Goal: Task Accomplishment & Management: Complete application form

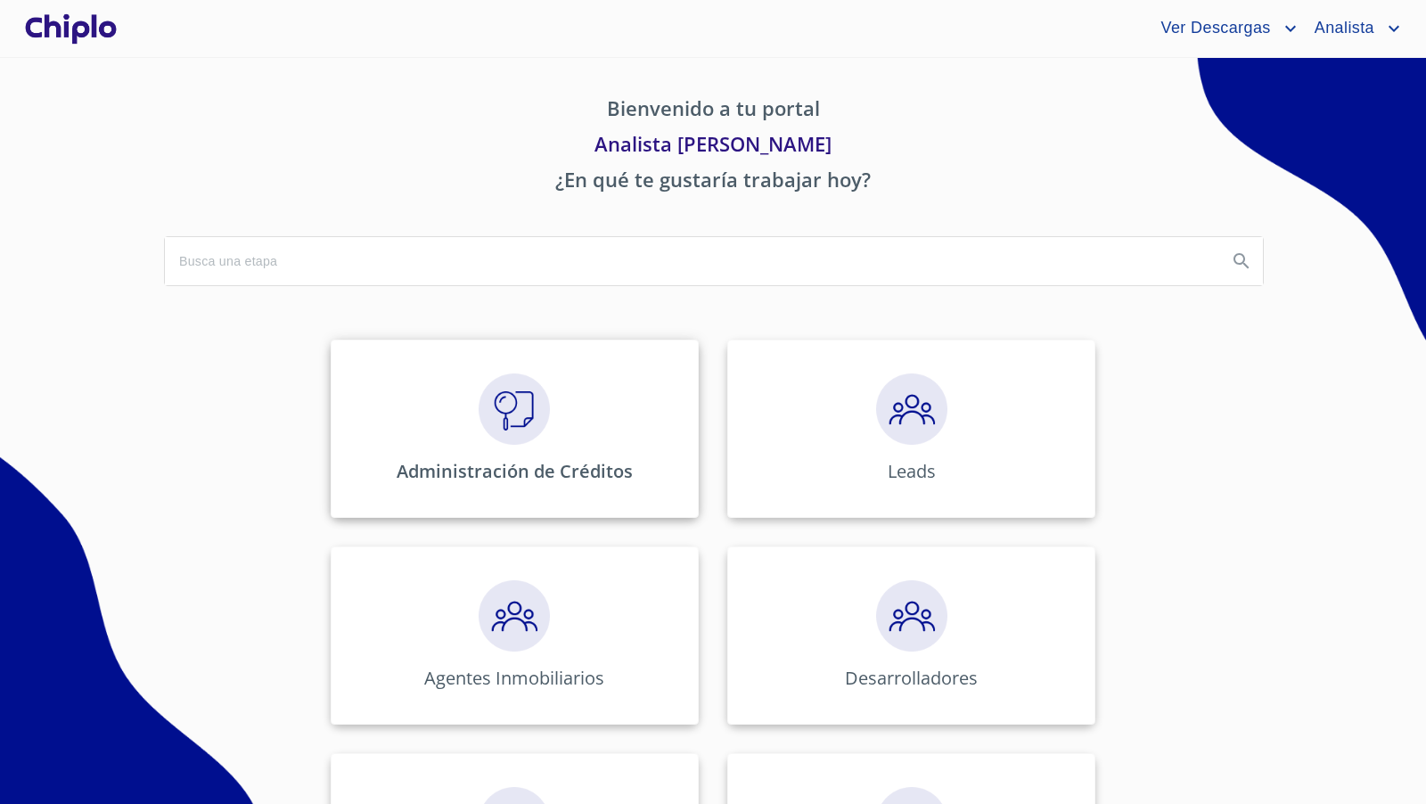
click at [502, 427] on img at bounding box center [513, 408] width 71 height 71
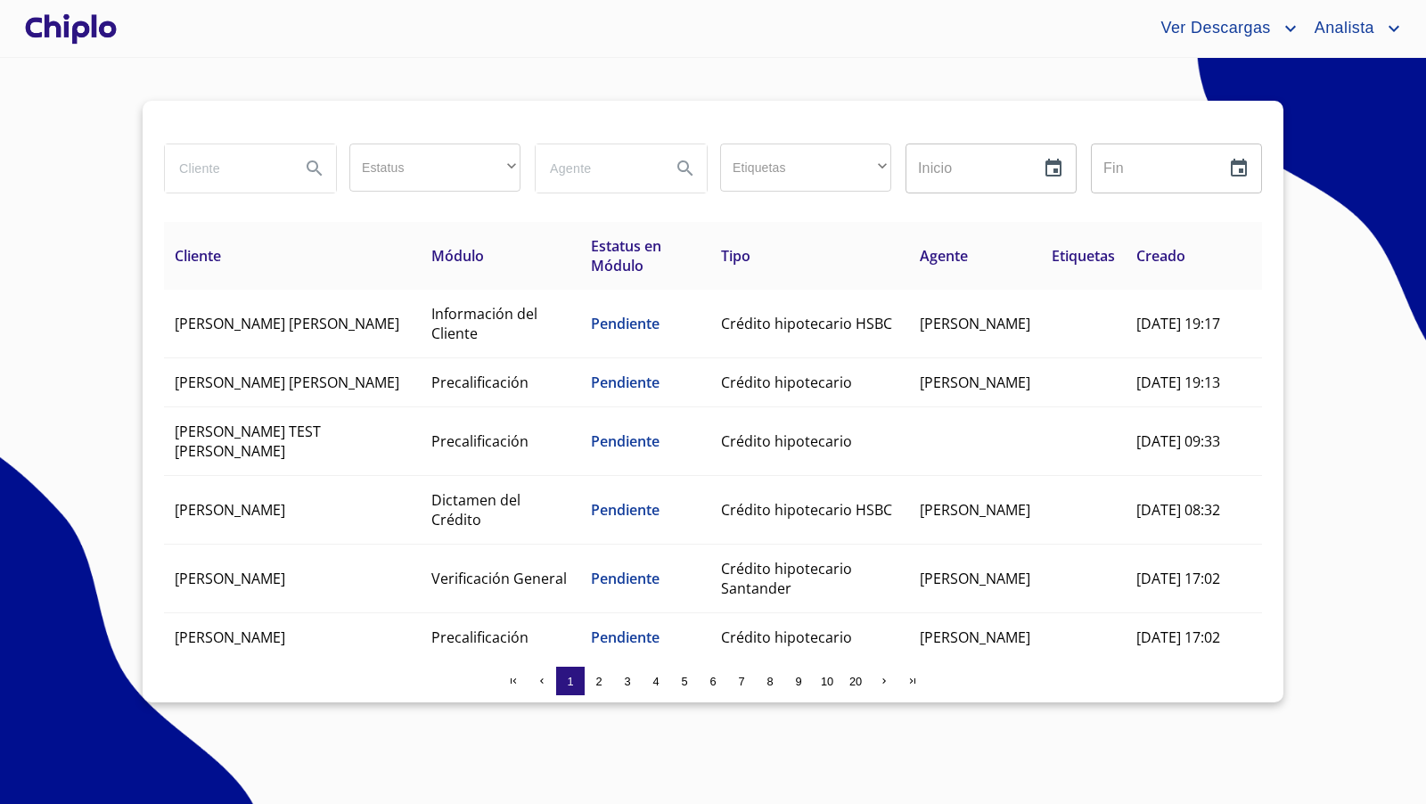
click at [261, 167] on input "search" at bounding box center [225, 168] width 121 height 48
type input "[PERSON_NAME]"
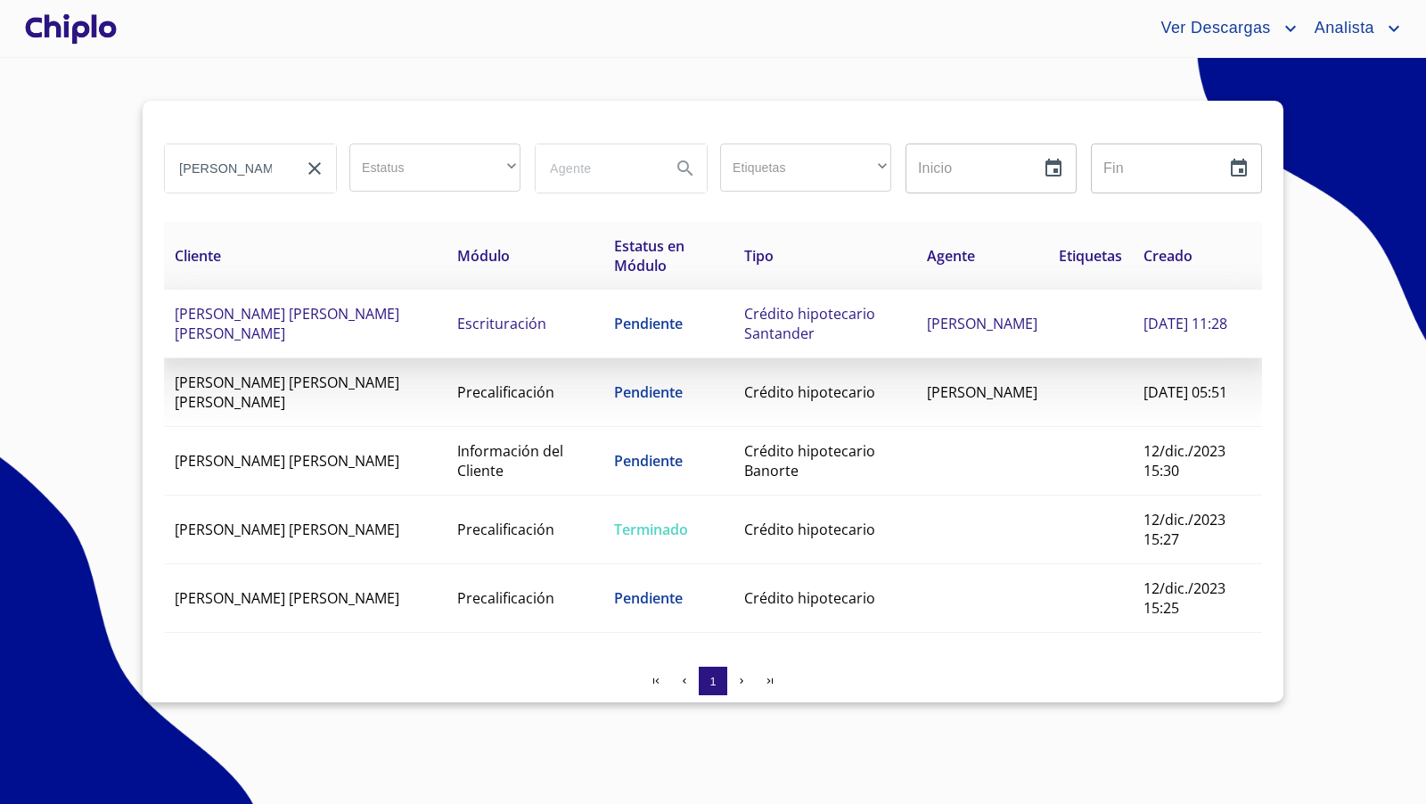
click at [627, 323] on td "Pendiente" at bounding box center [668, 324] width 130 height 69
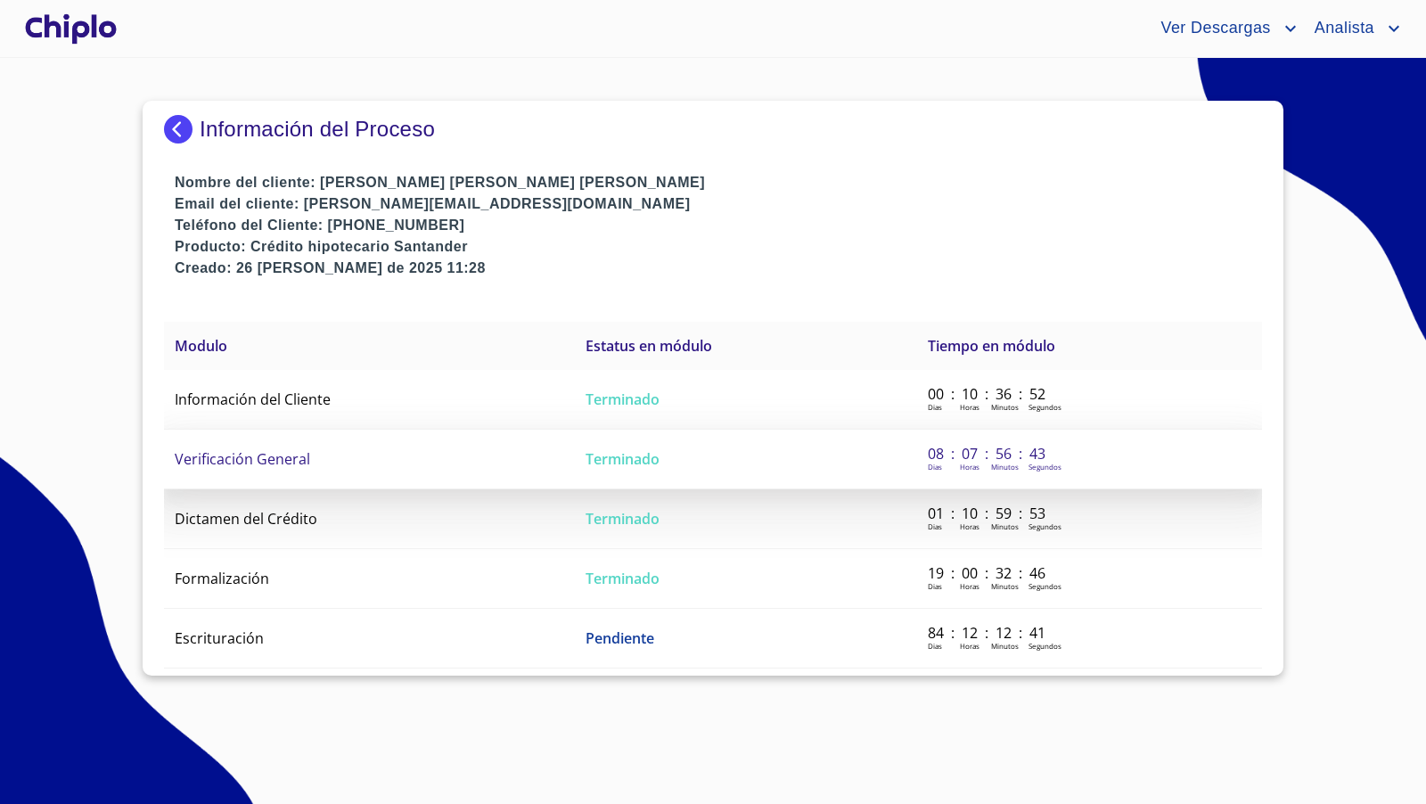
click at [253, 462] on span "Verificación General" at bounding box center [242, 459] width 135 height 20
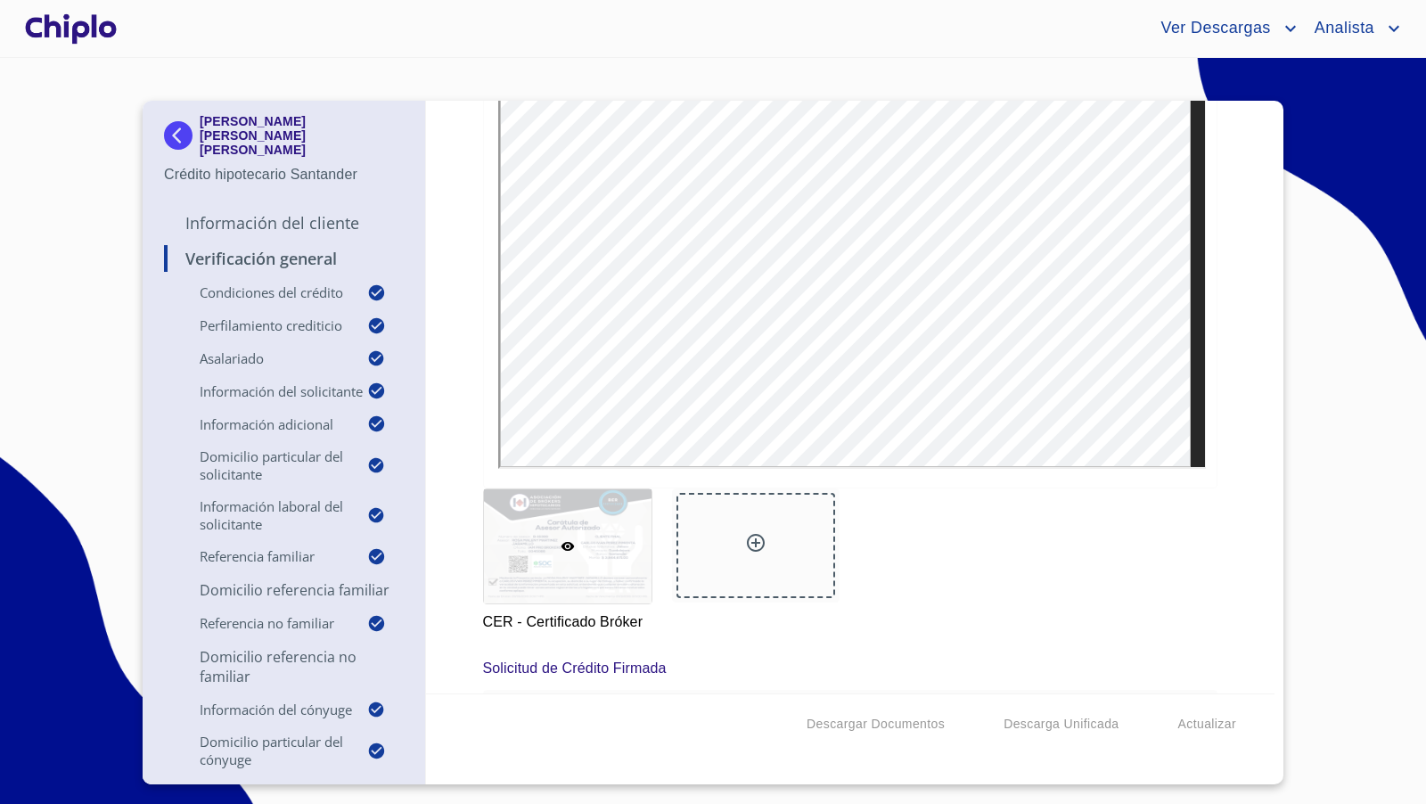
scroll to position [19188, 0]
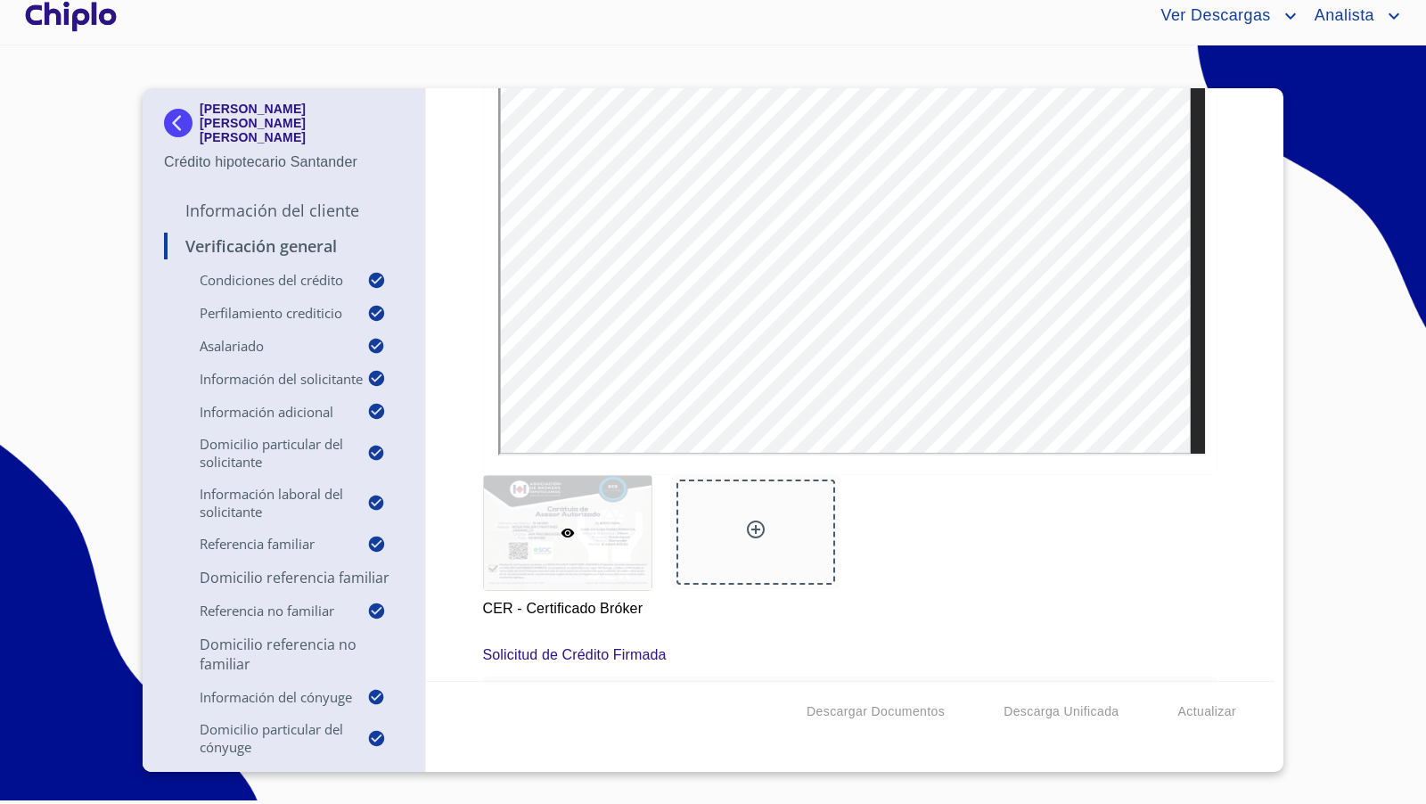
scroll to position [19185, 0]
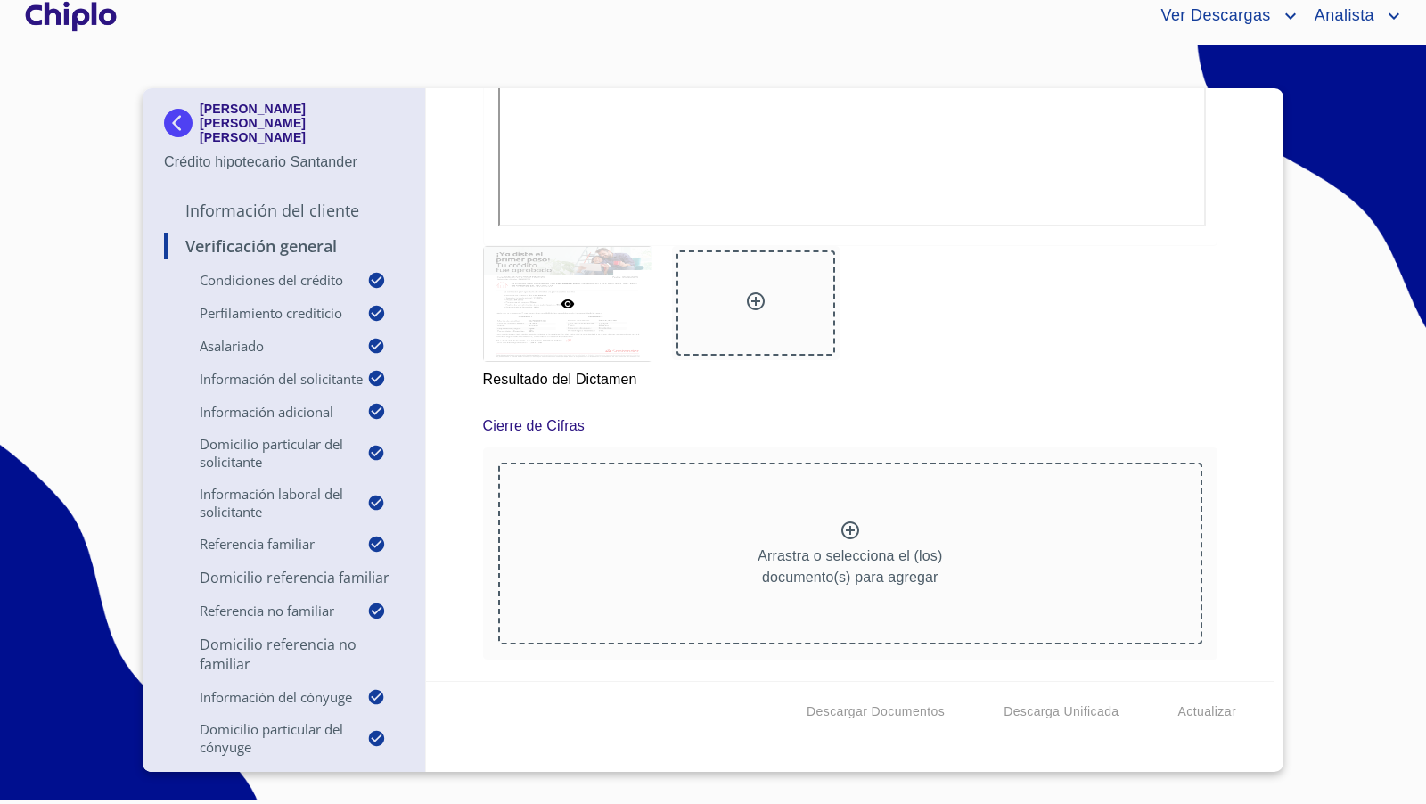
scroll to position [24638, 0]
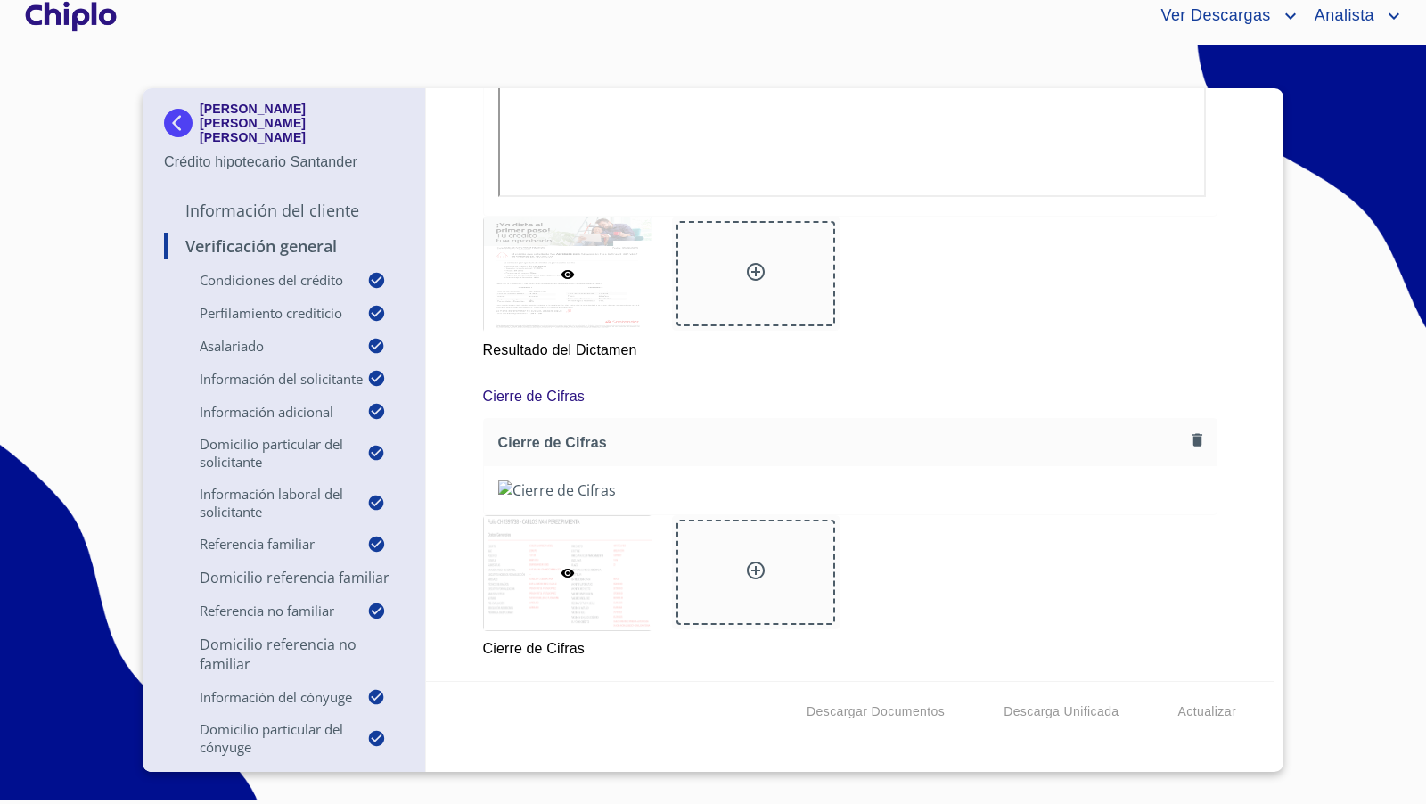
click at [968, 543] on div "Verificación General Condiciones del Crédito Selecciona tu producto   * Adquisi…" at bounding box center [850, 384] width 849 height 592
click at [295, 200] on p "Información del Cliente" at bounding box center [284, 210] width 240 height 21
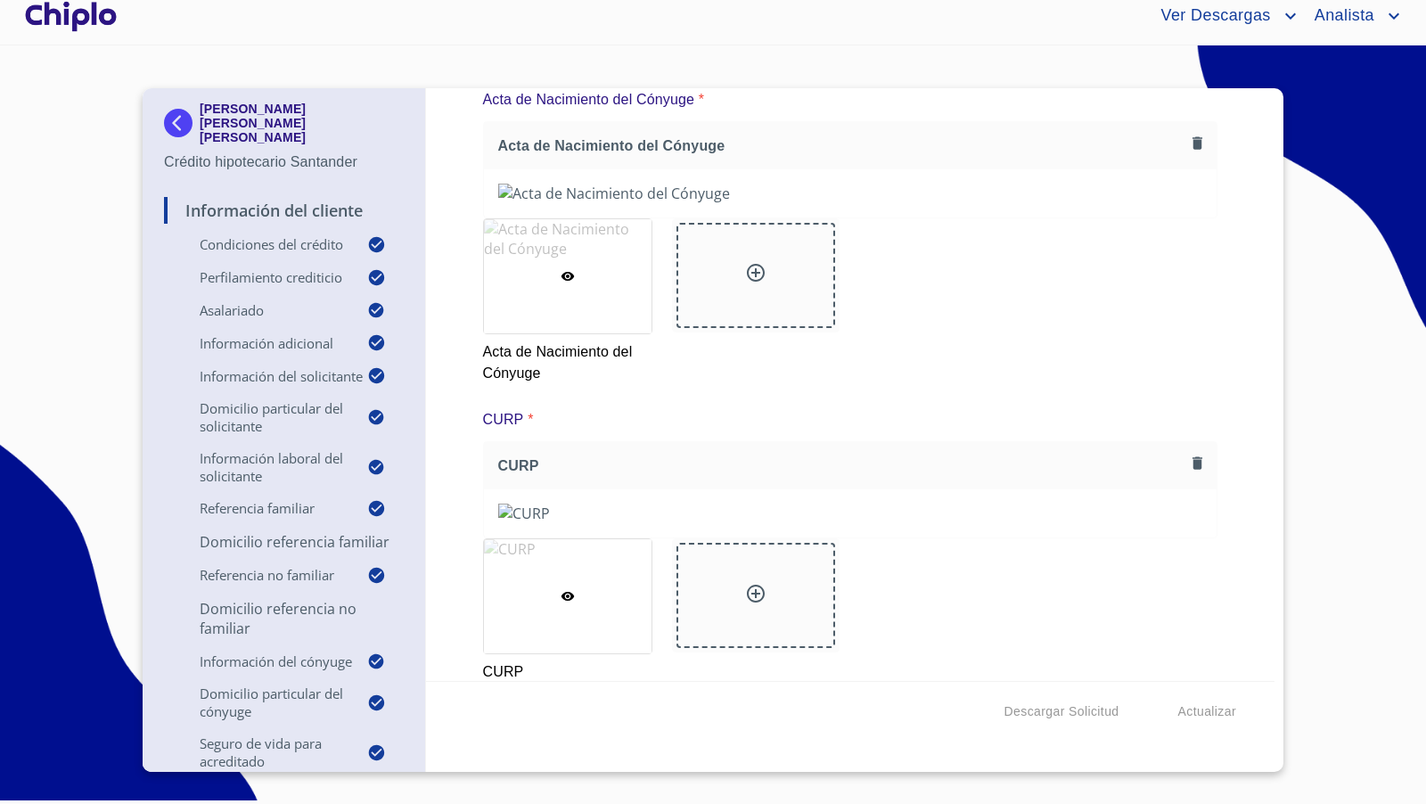
scroll to position [21977, 0]
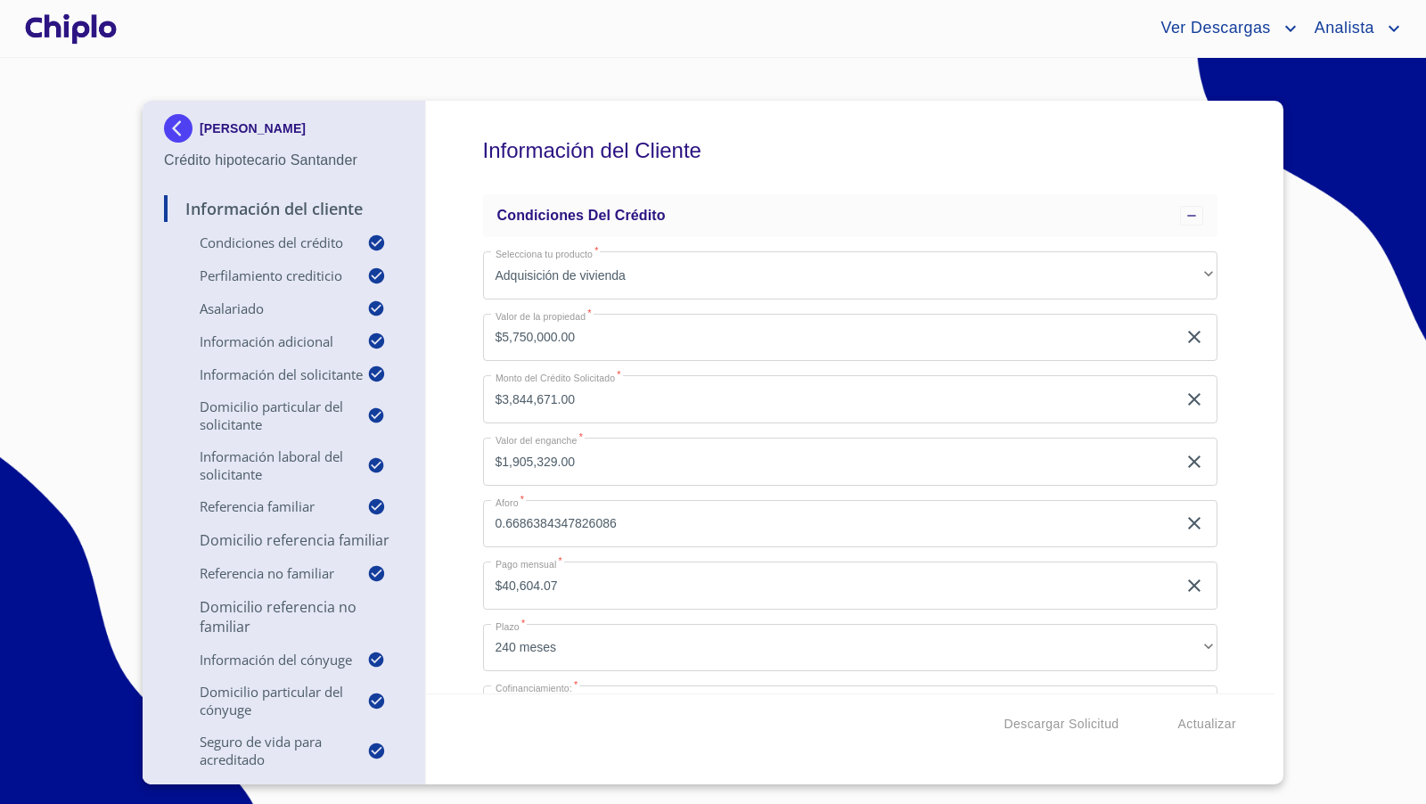
scroll to position [19956, 0]
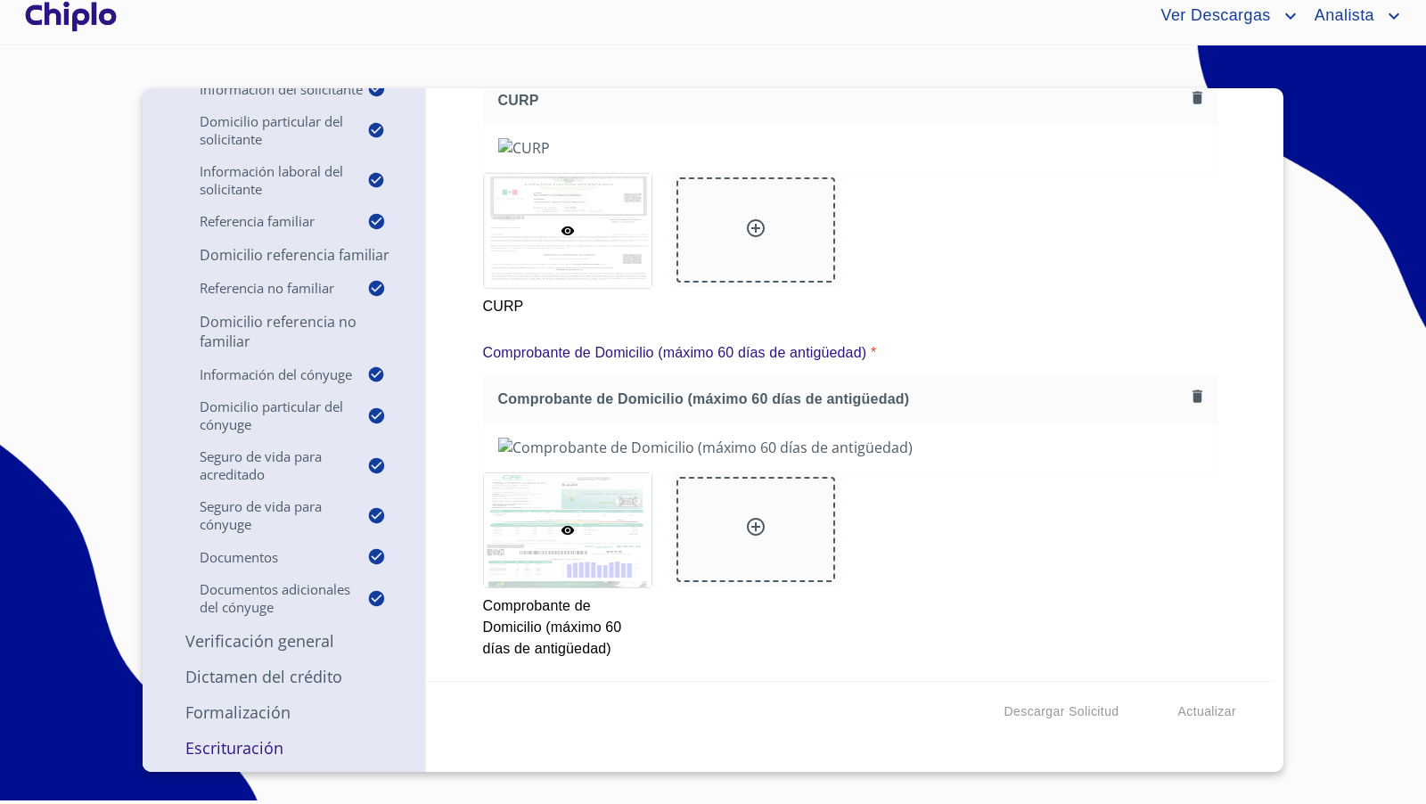
click at [253, 633] on p "Verificación General" at bounding box center [284, 640] width 240 height 21
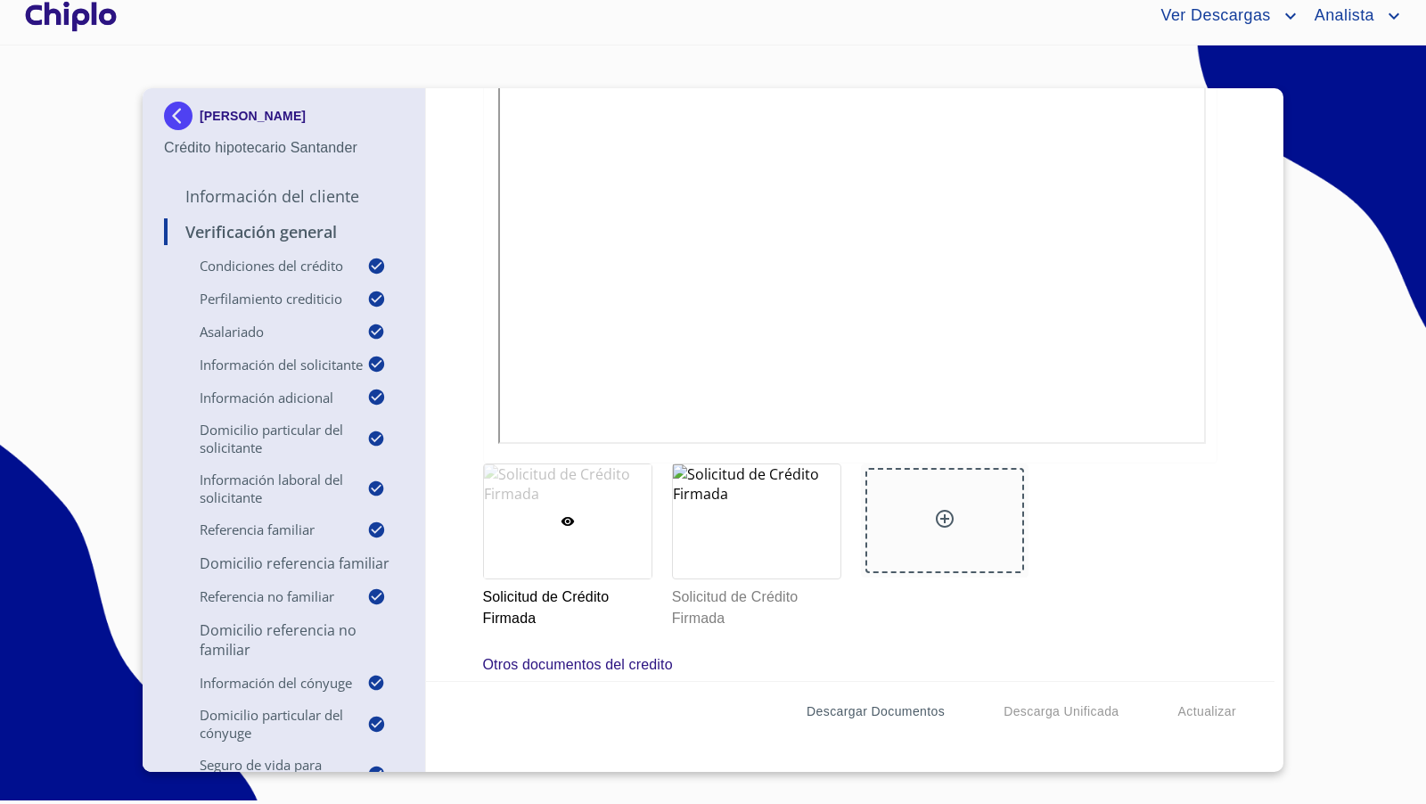
click at [871, 712] on span "Descargar Documentos" at bounding box center [875, 711] width 138 height 22
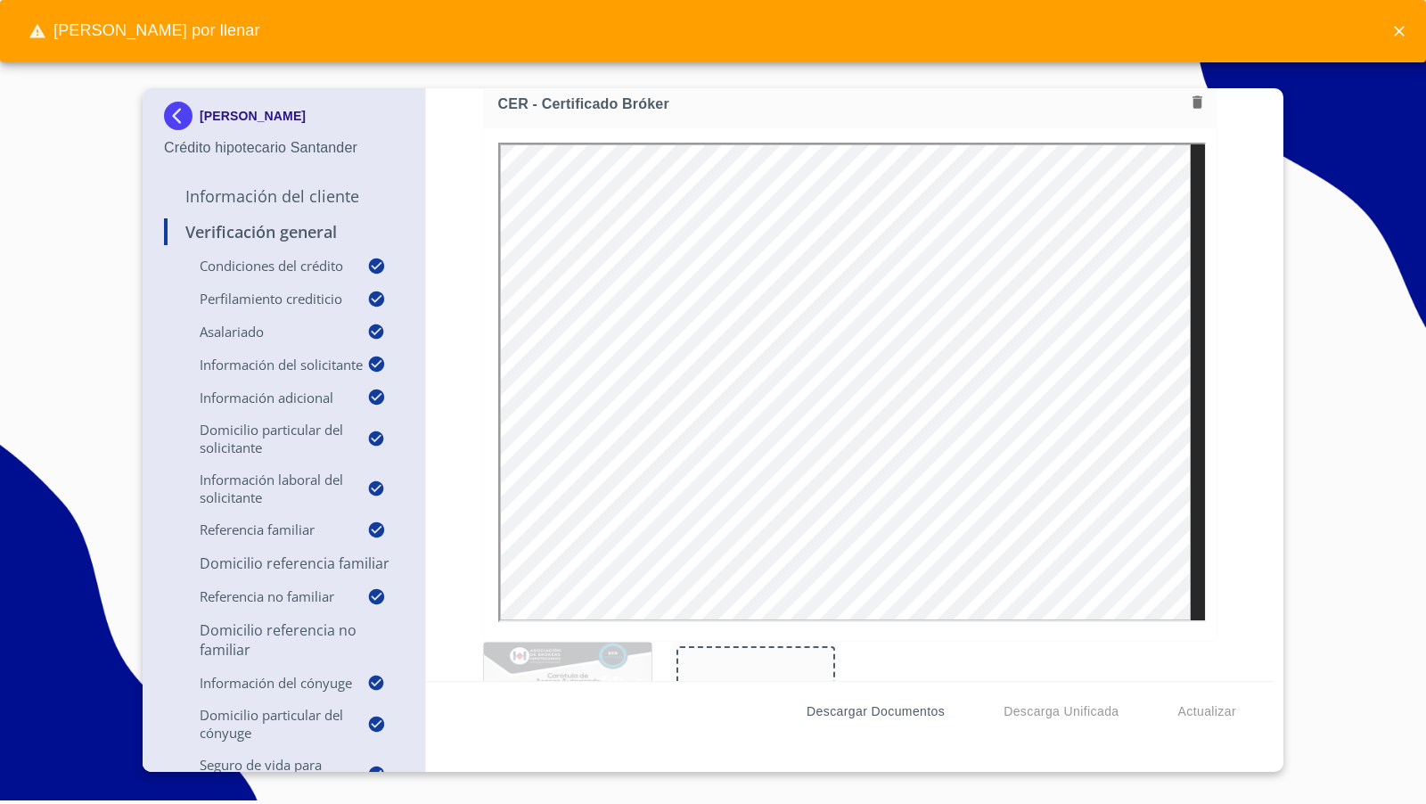
scroll to position [0, 0]
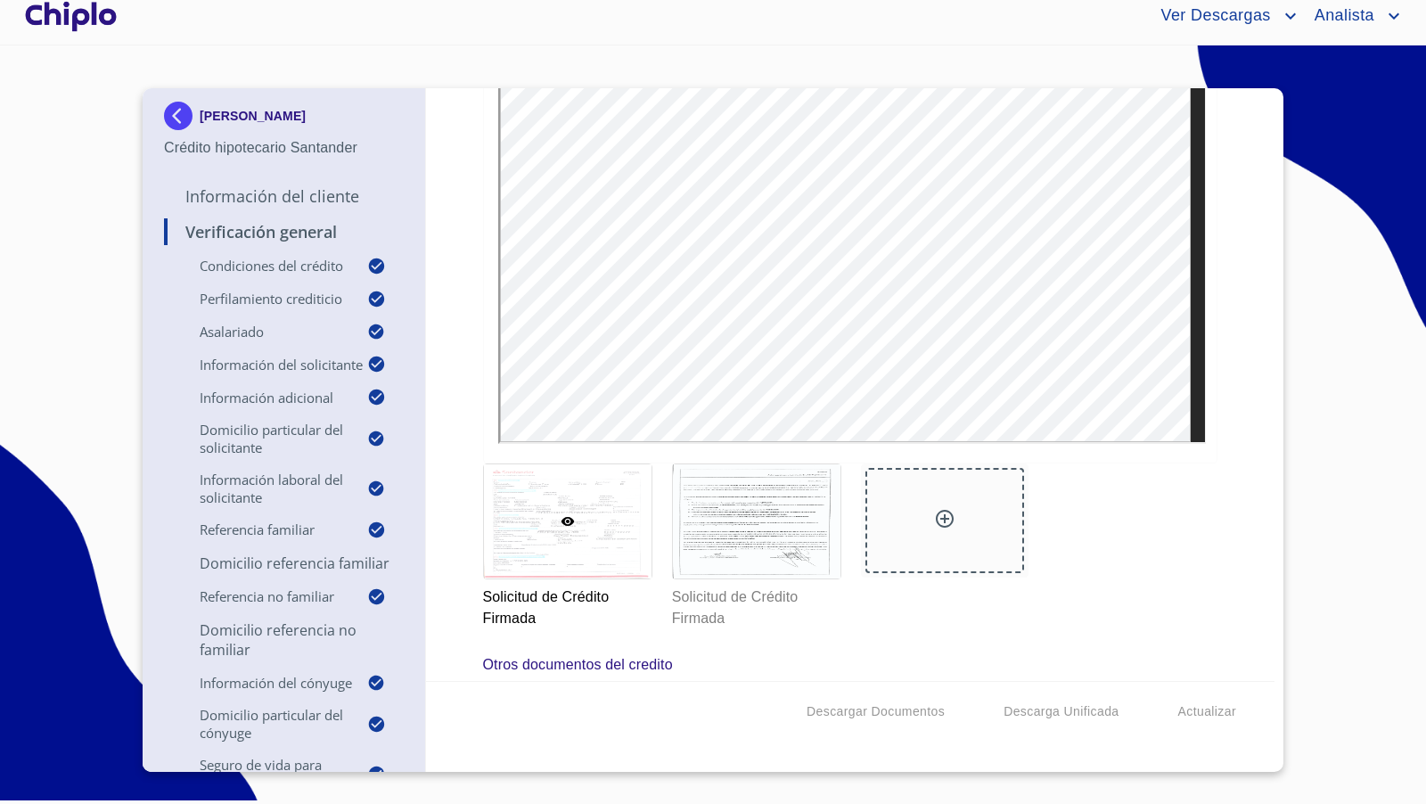
click at [305, 573] on p "Domicilio Referencia Familiar" at bounding box center [284, 563] width 240 height 20
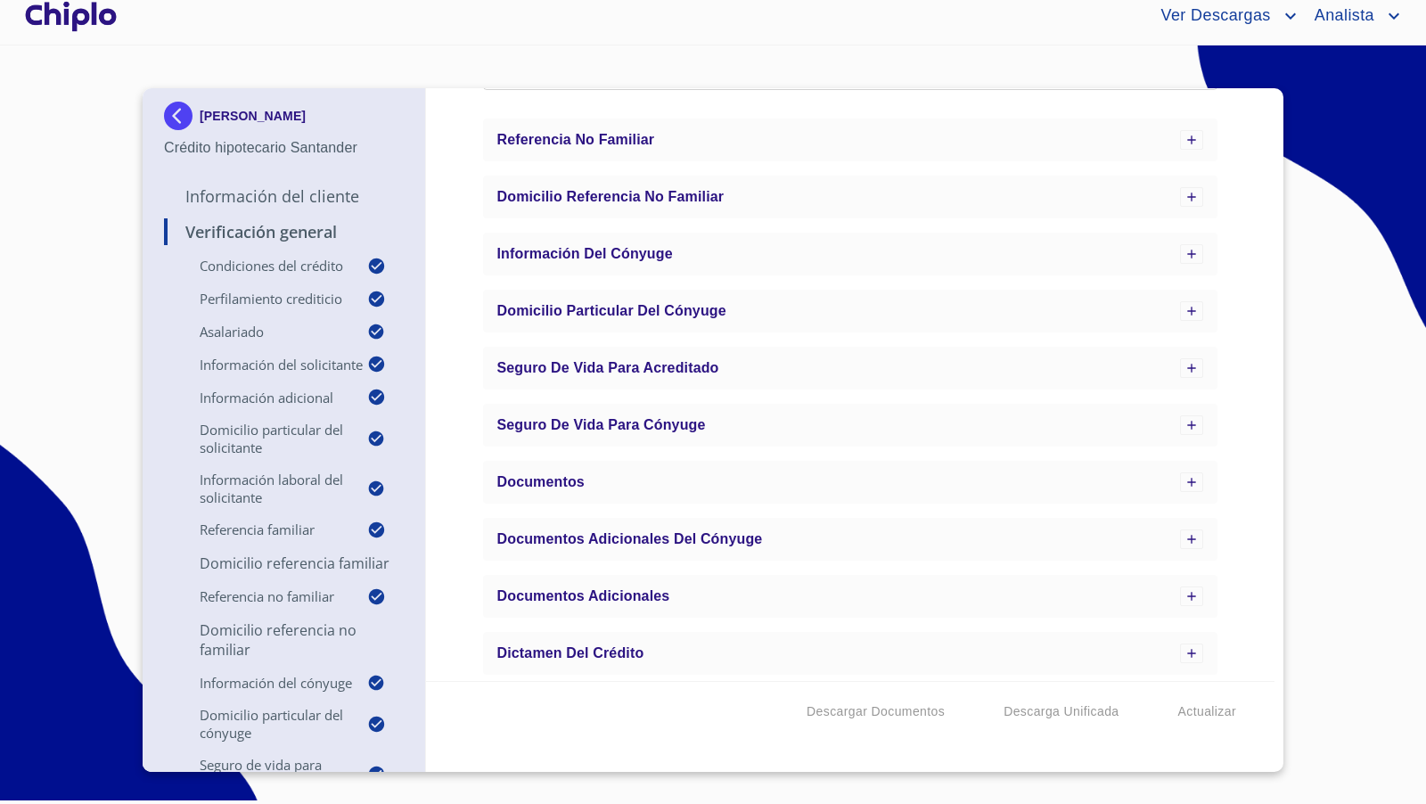
click at [262, 195] on p "Información del Cliente" at bounding box center [284, 195] width 240 height 21
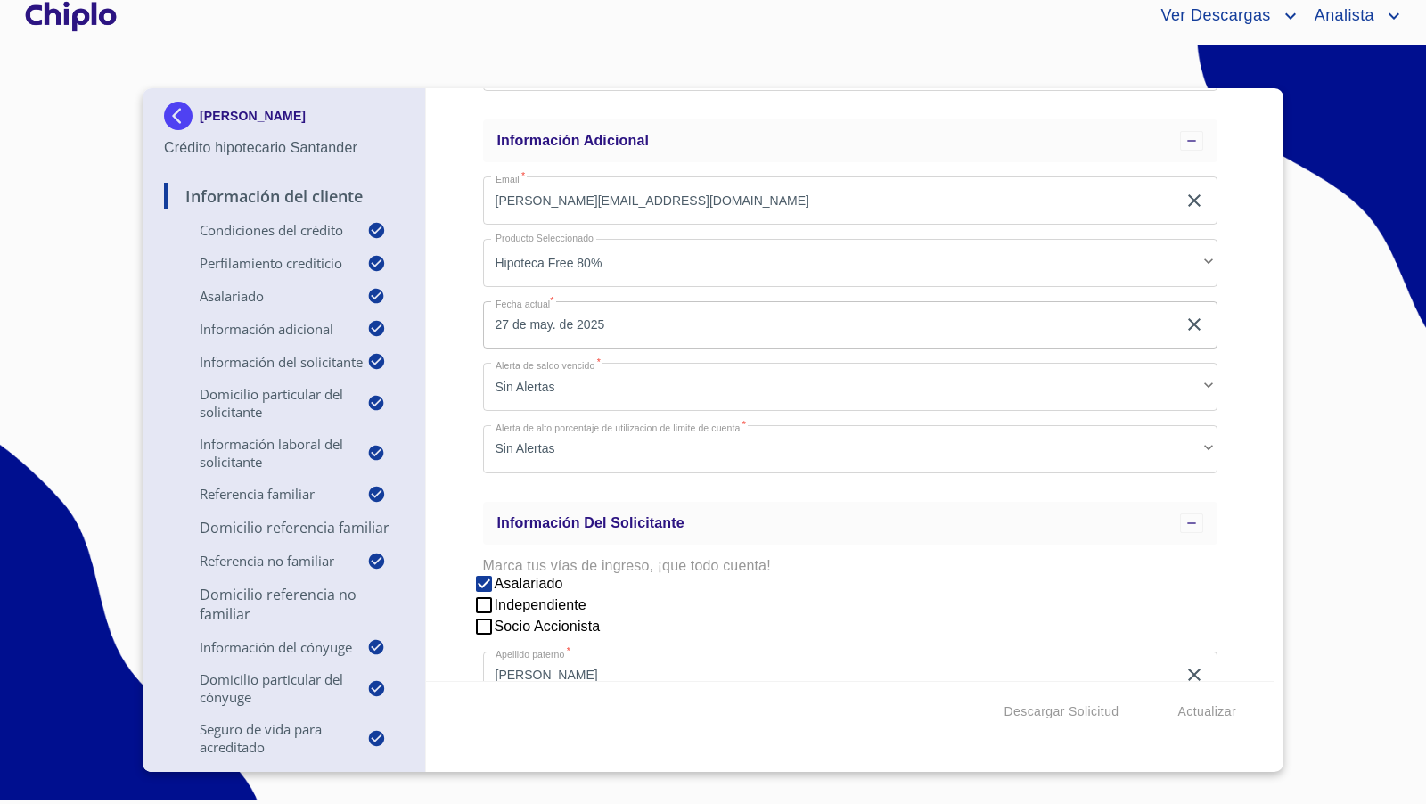
scroll to position [1350, 0]
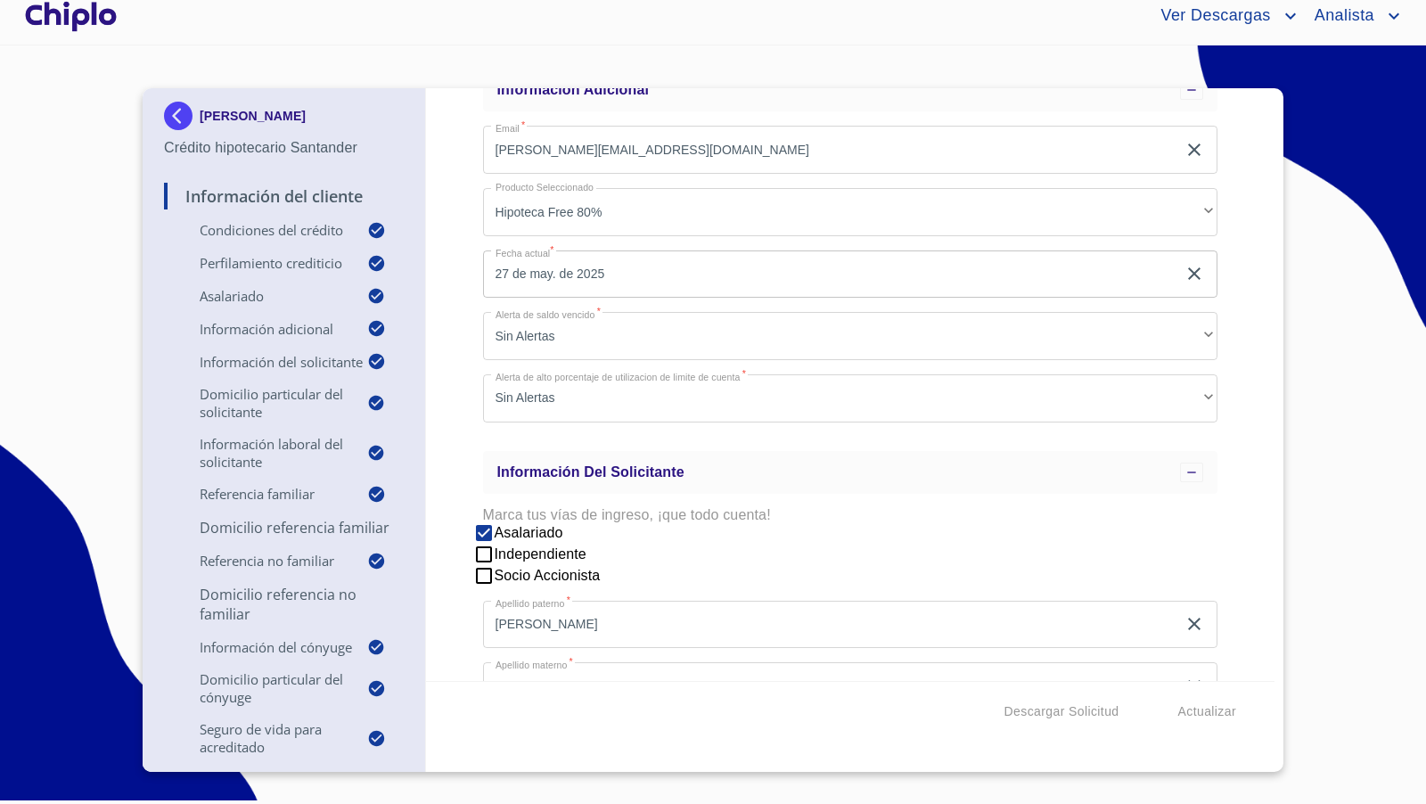
click at [295, 537] on p "Domicilio Referencia Familiar" at bounding box center [284, 528] width 240 height 20
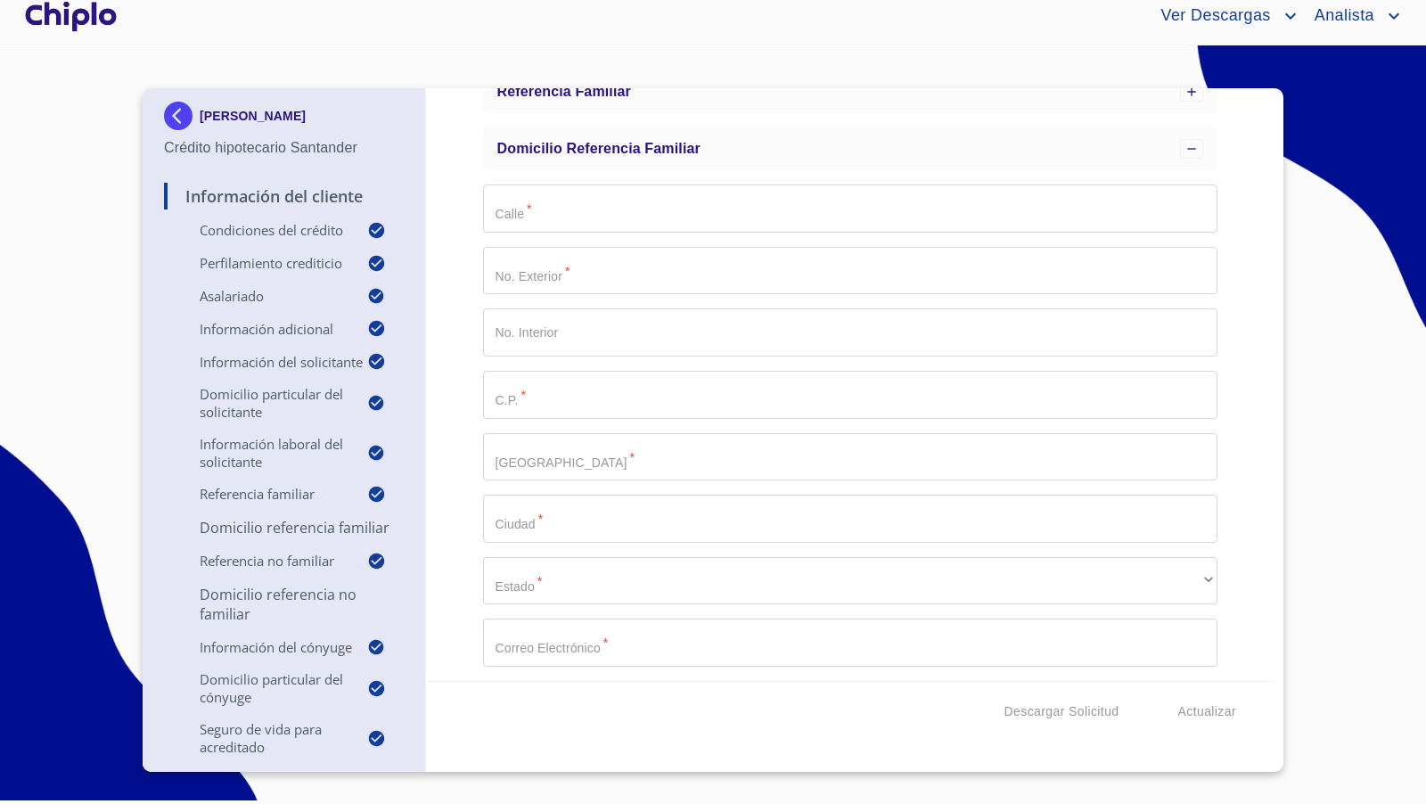
scroll to position [542, 0]
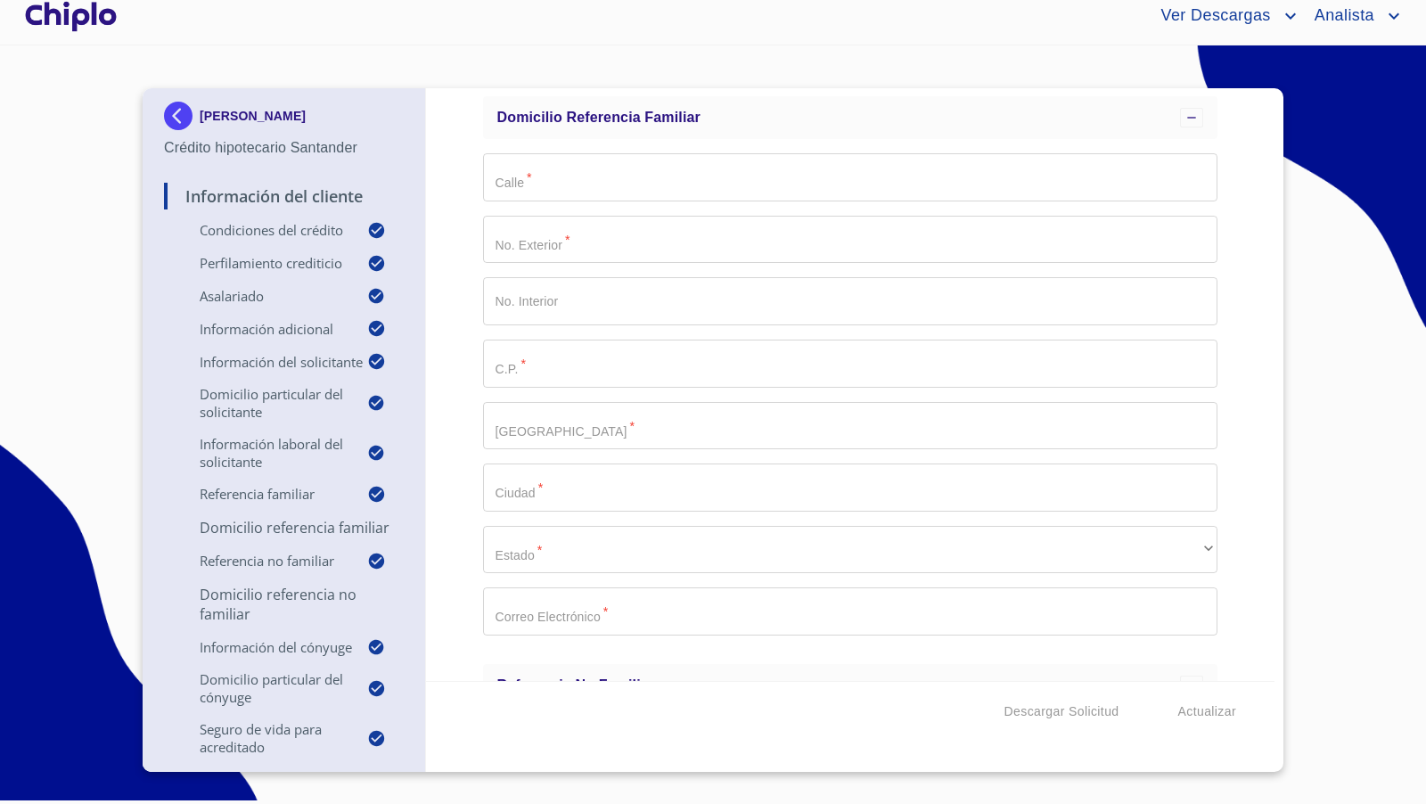
click at [601, 184] on input "Calle   *" at bounding box center [850, 177] width 735 height 48
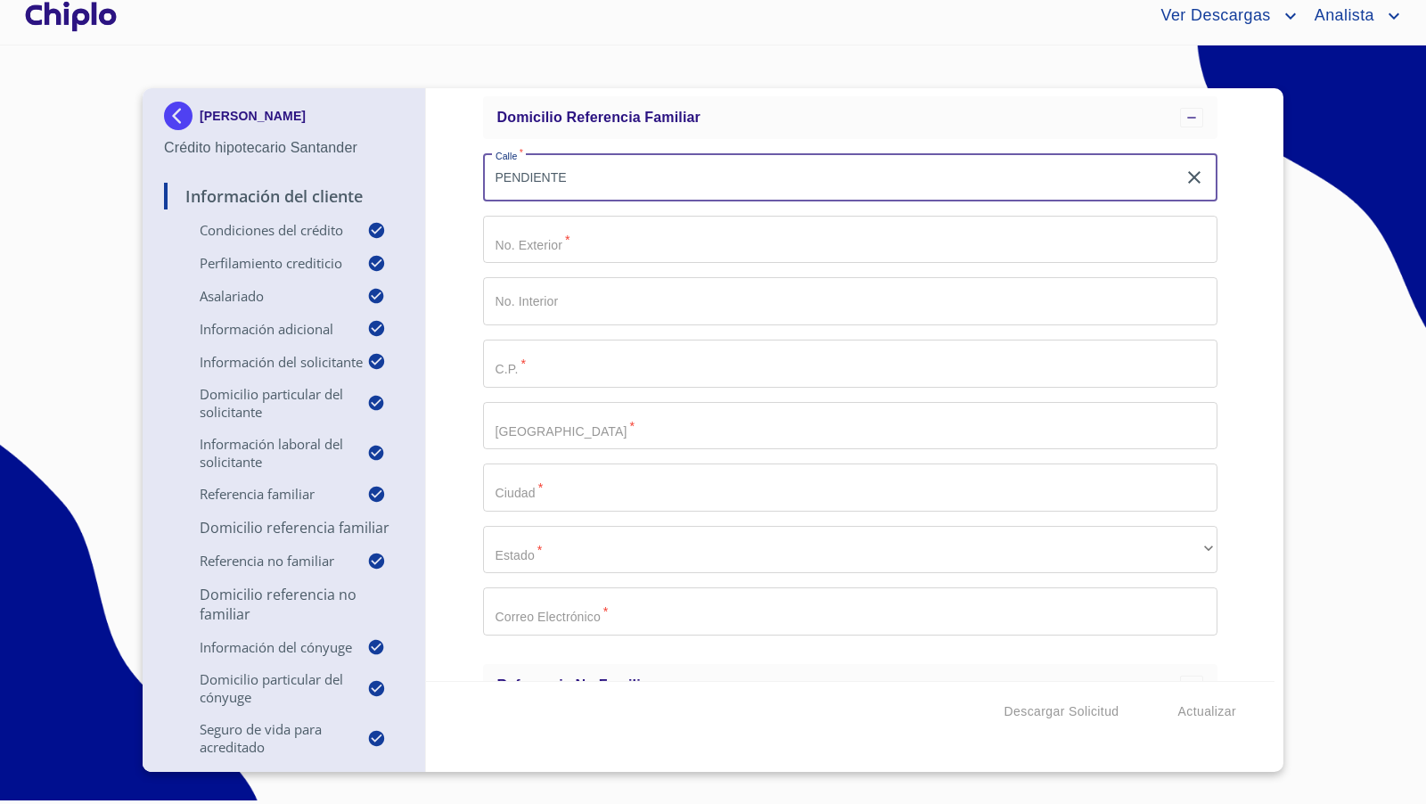
type input "PENDIENTE"
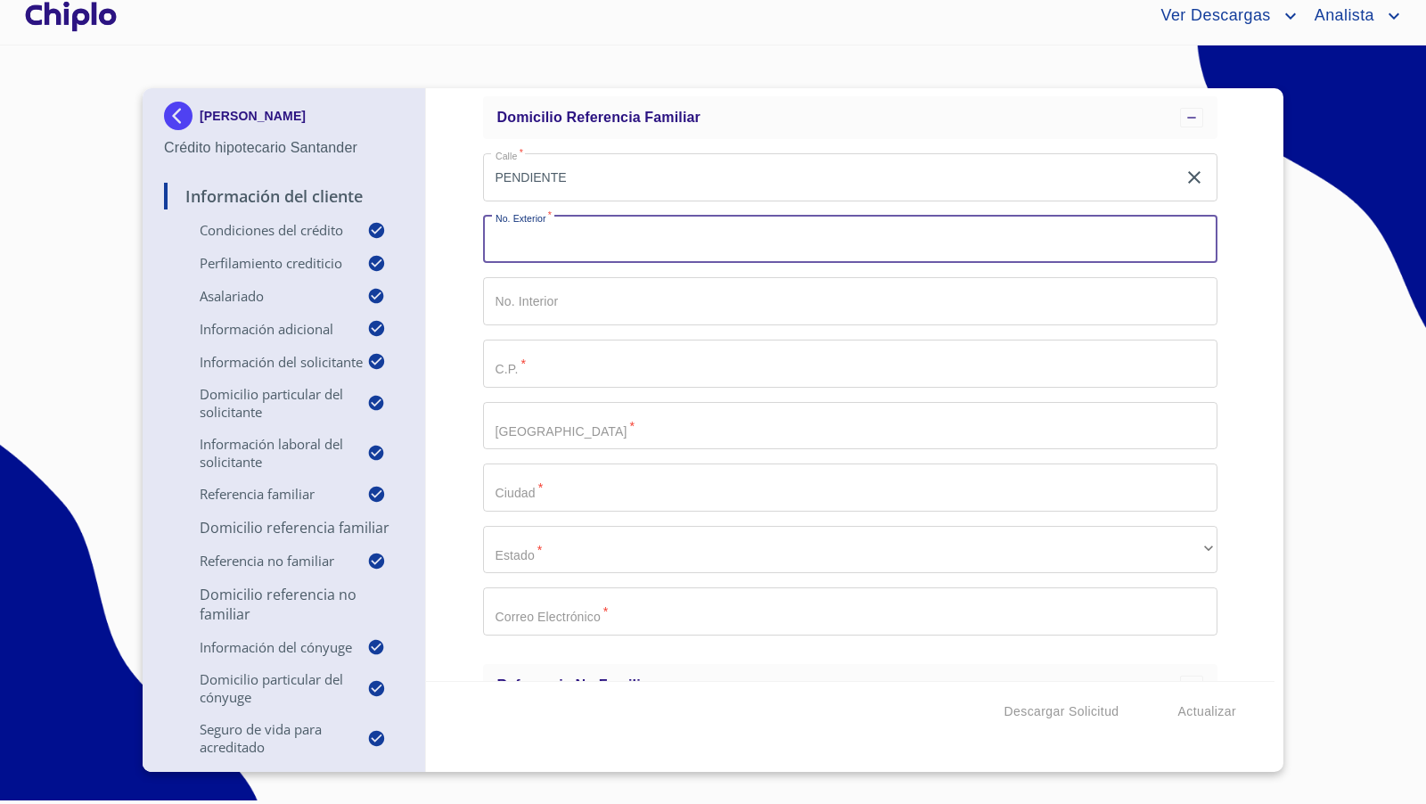
click at [558, 235] on input "Calle   *" at bounding box center [850, 240] width 735 height 48
paste input "PENDIENTE"
type input "PENDIENTE"
click at [525, 372] on input "Calle   *" at bounding box center [850, 363] width 735 height 48
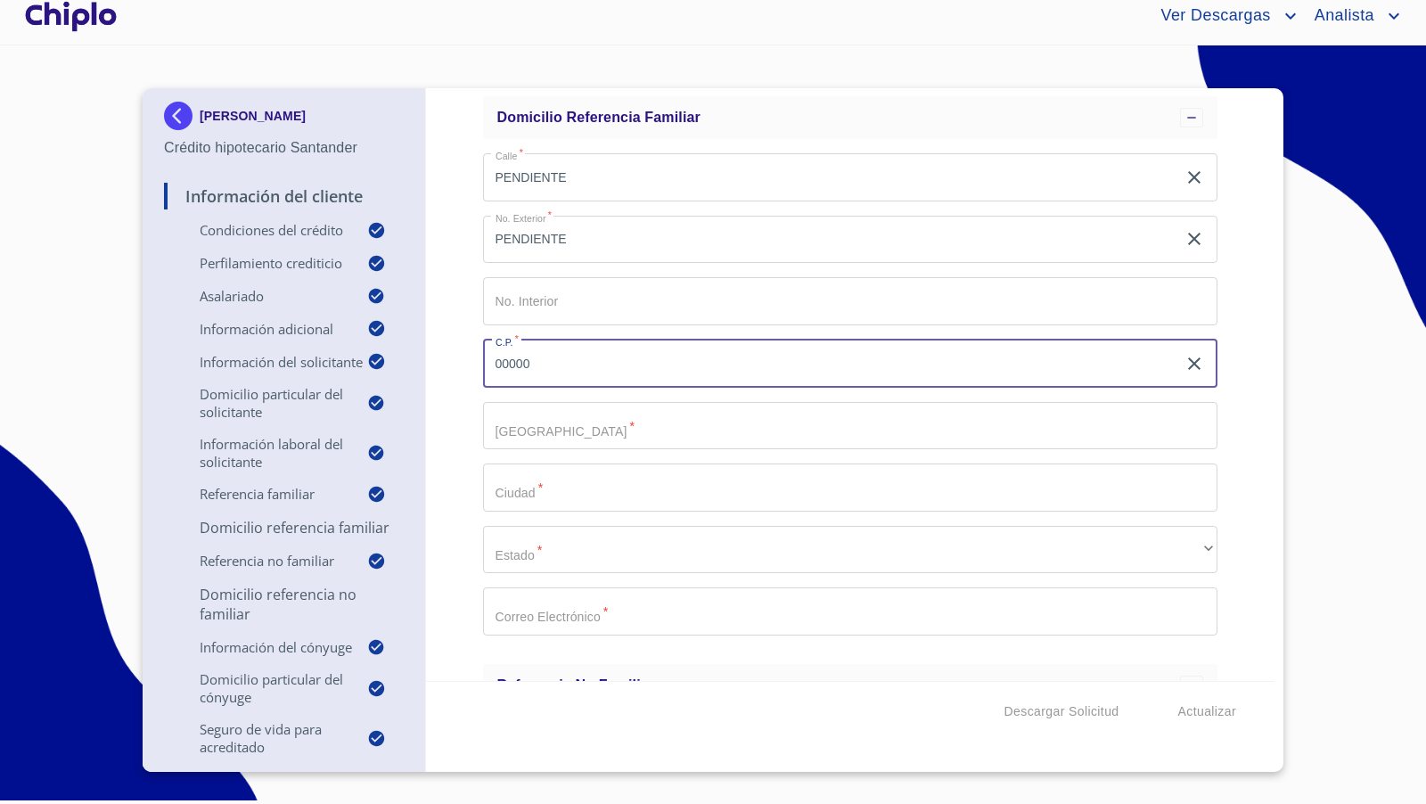
type input "00000"
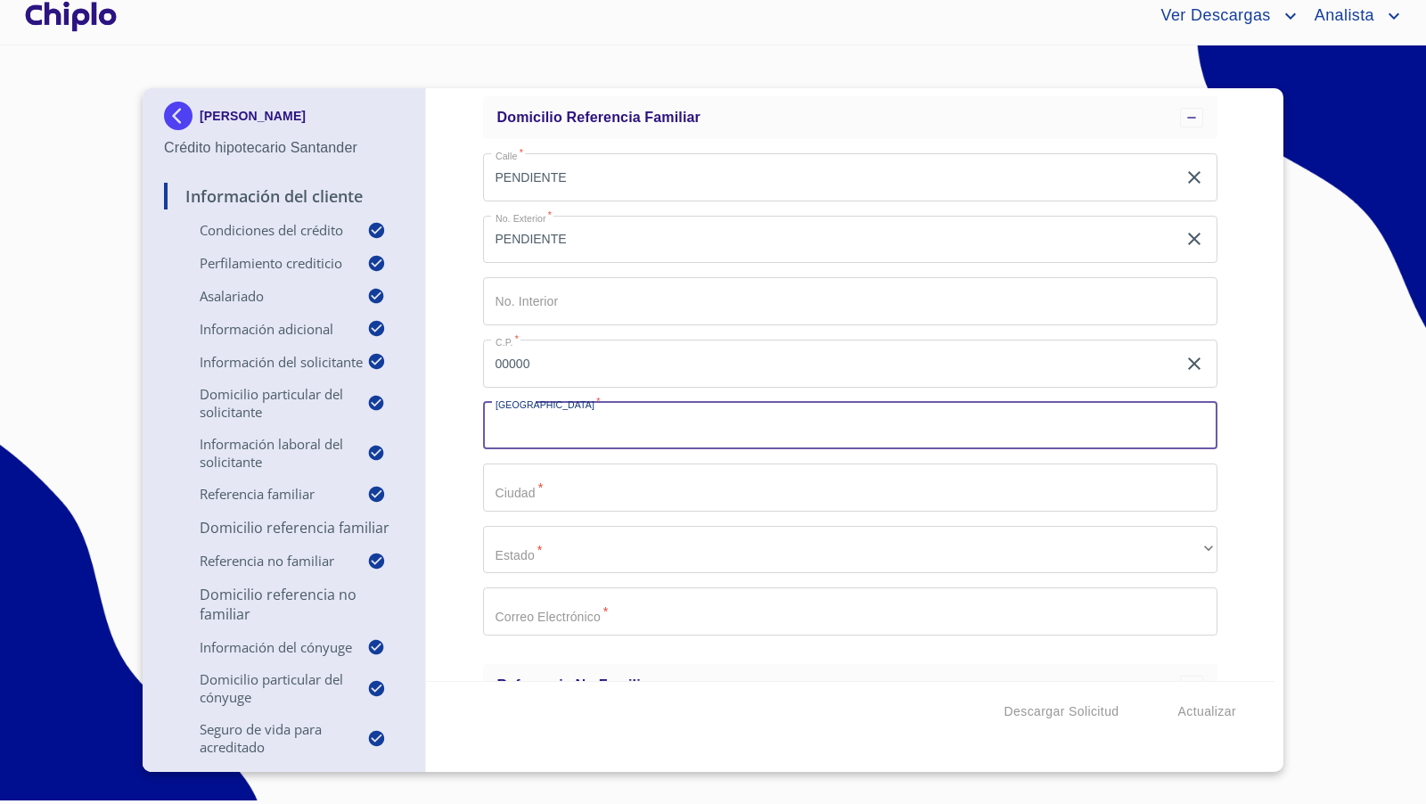
click at [539, 426] on input "Calle   *" at bounding box center [850, 426] width 735 height 48
paste input "PENDIENTE"
type input "PENDIENTE"
click at [524, 476] on input "Calle   *" at bounding box center [850, 487] width 735 height 48
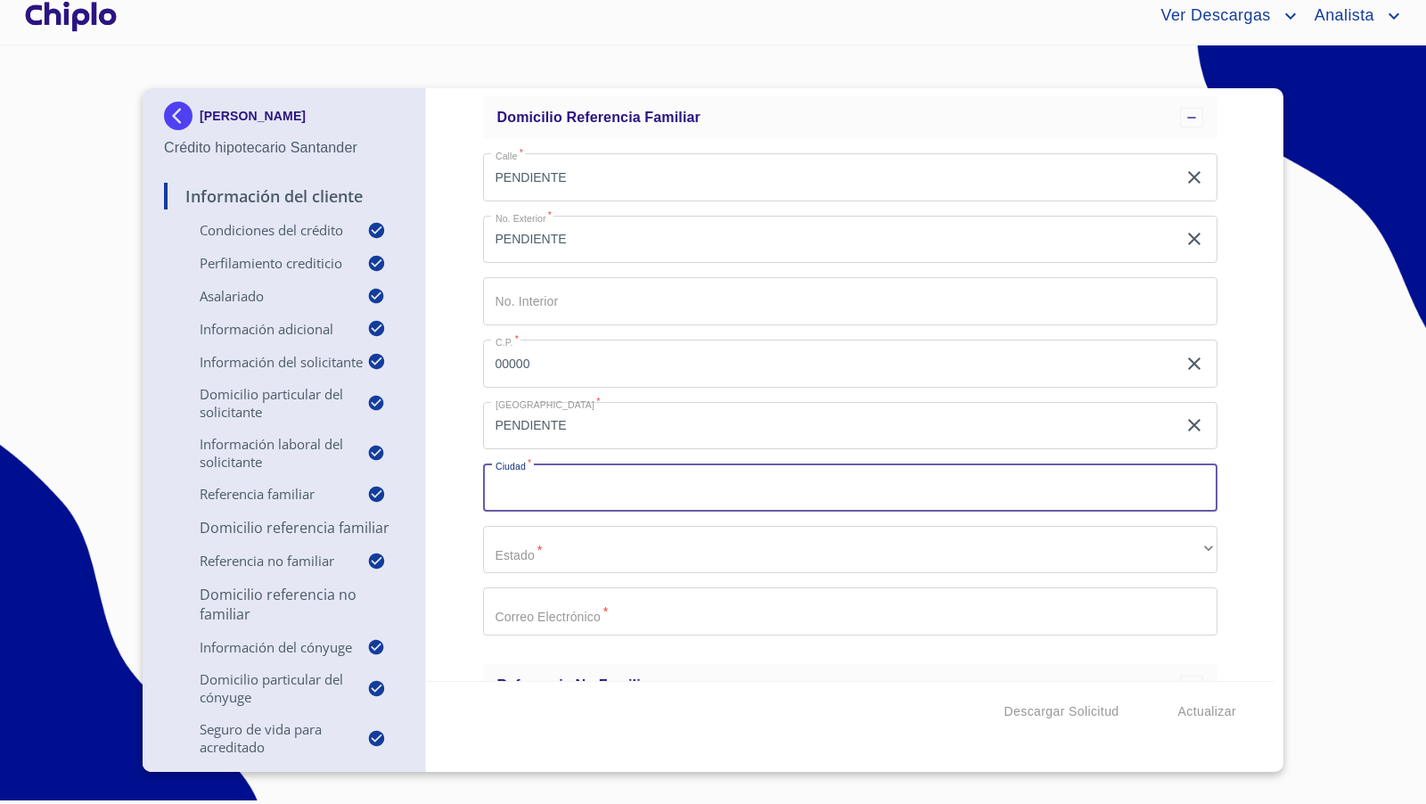
paste input "PENDIENTE"
type input "PENDIENTE"
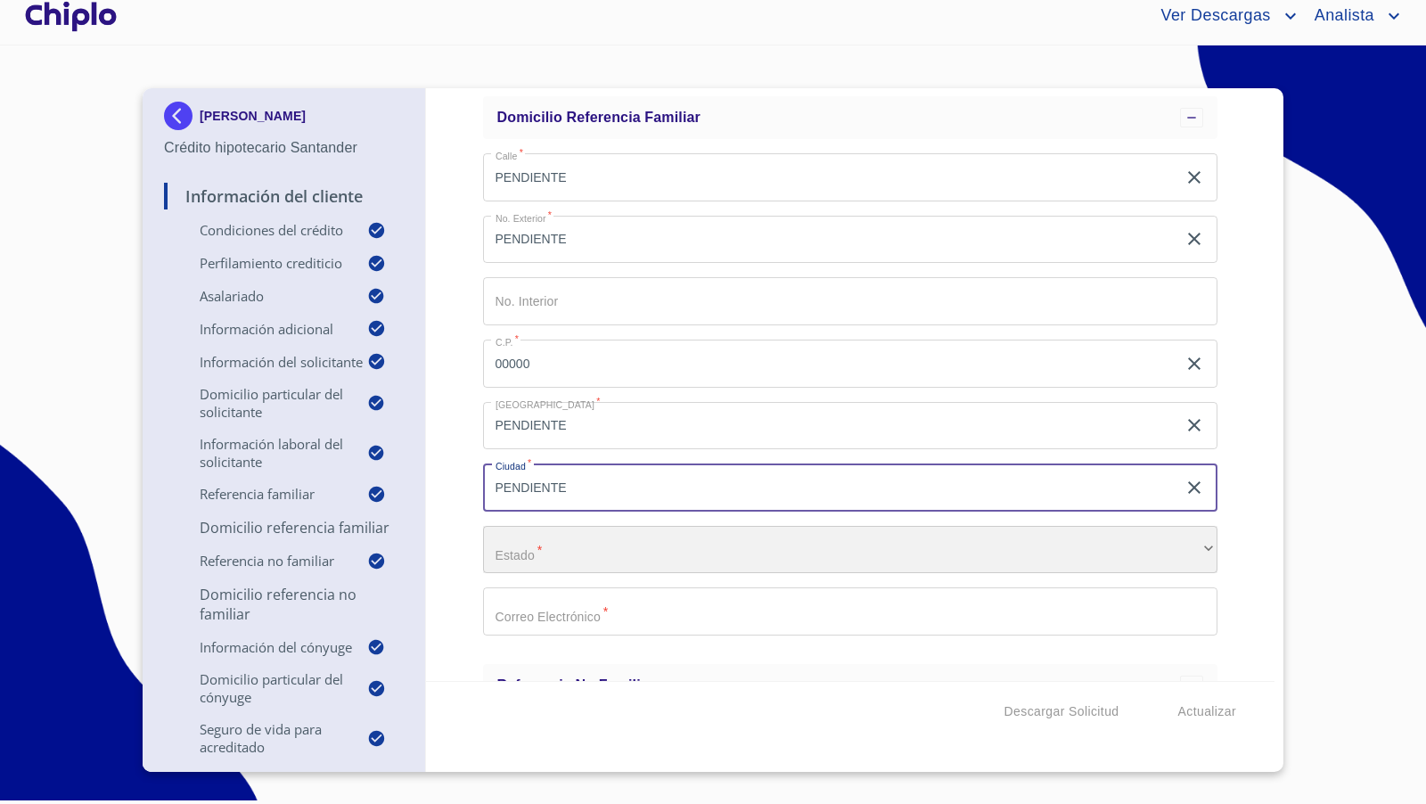
click at [536, 541] on div "​" at bounding box center [850, 550] width 735 height 48
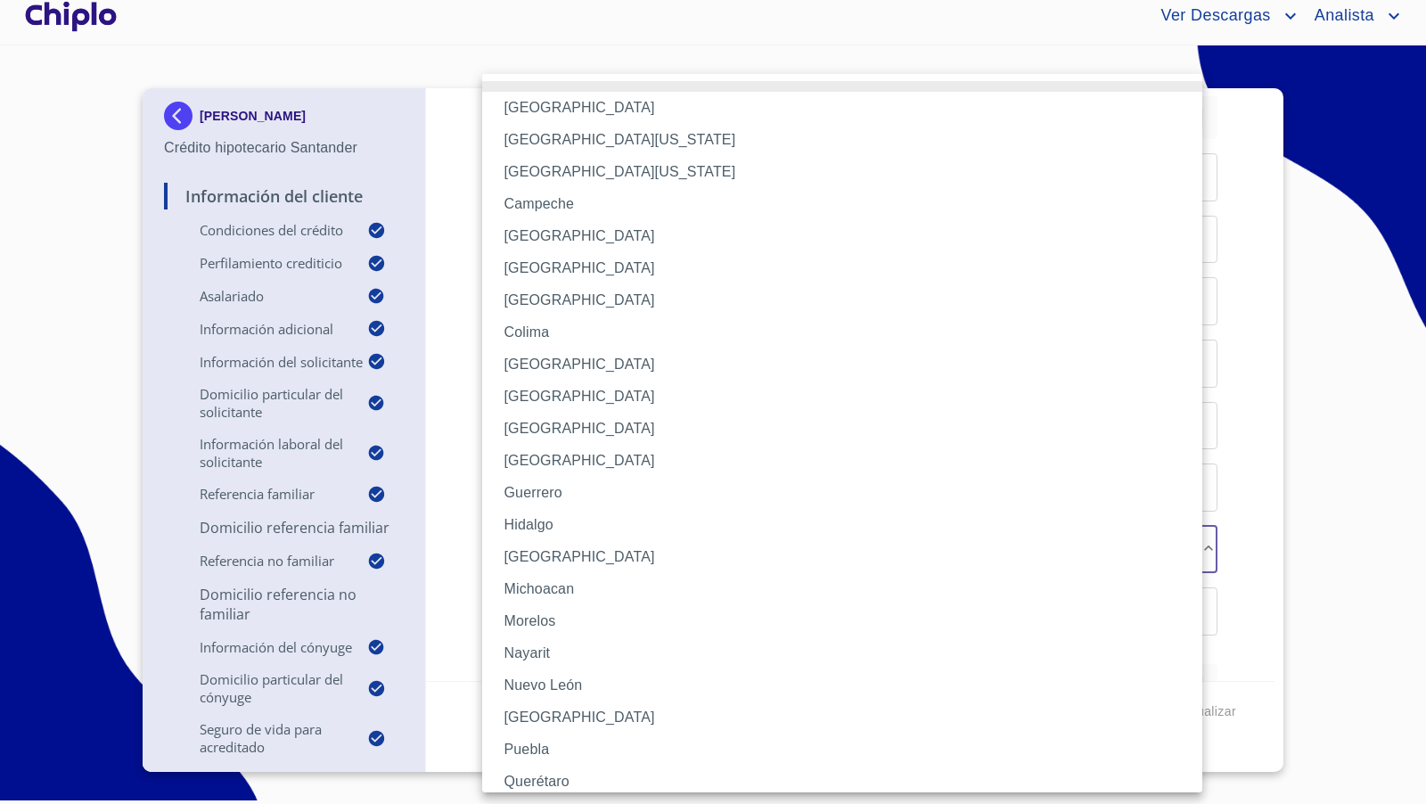
click at [539, 551] on li "[GEOGRAPHIC_DATA]" at bounding box center [849, 557] width 735 height 32
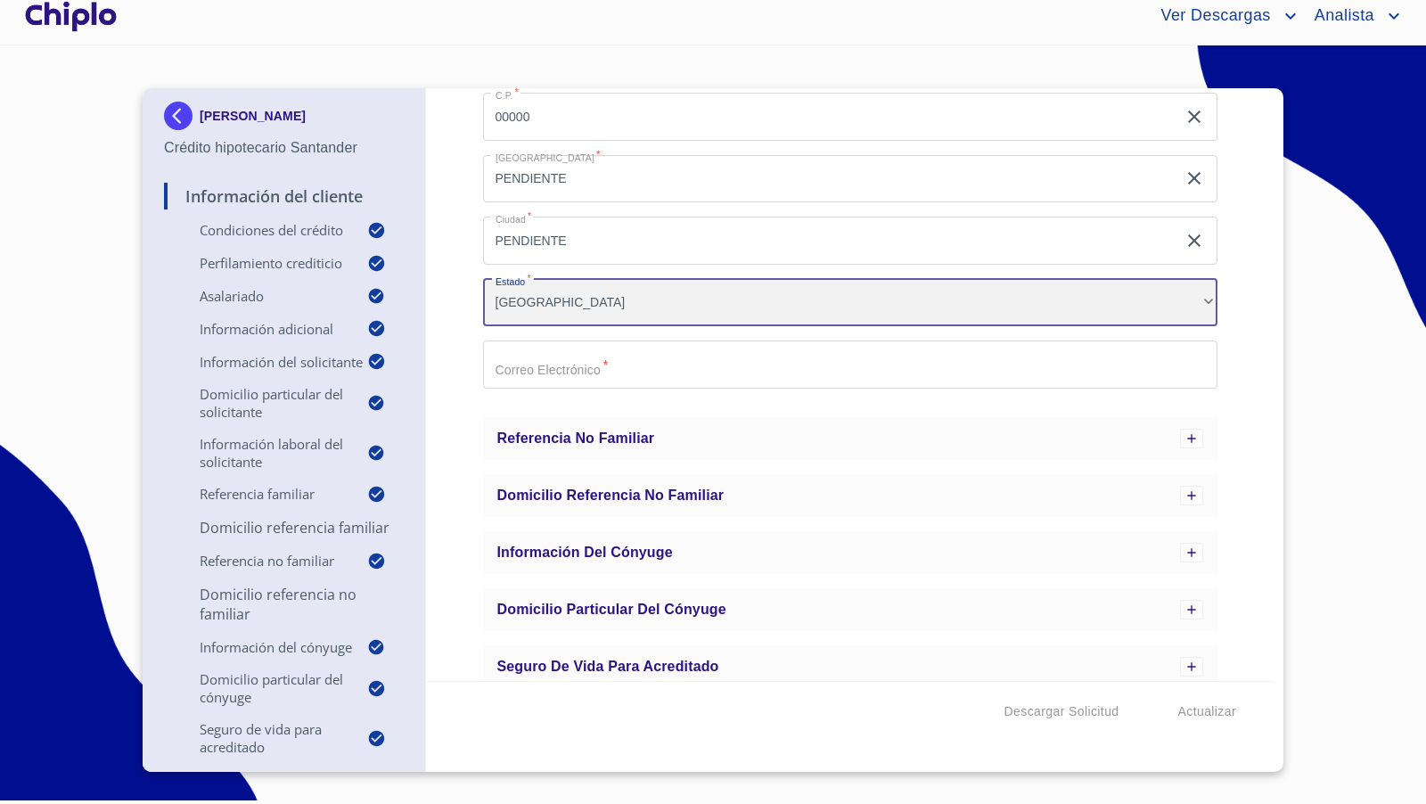
scroll to position [805, 0]
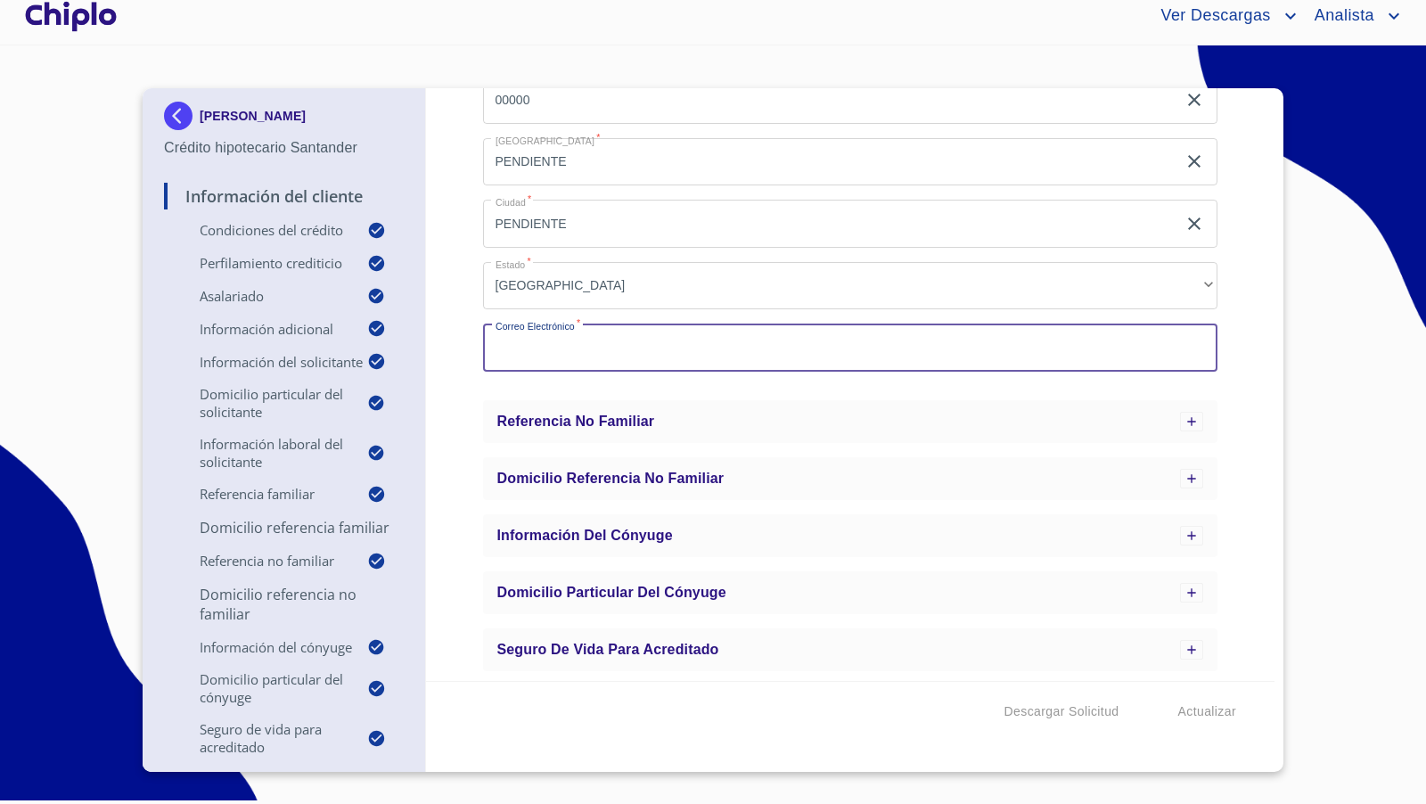
click at [549, 350] on input "Calle   *" at bounding box center [850, 347] width 735 height 48
paste input "PENDIENTE"
type input "PENDIENTE@PENDIENTE.COM"
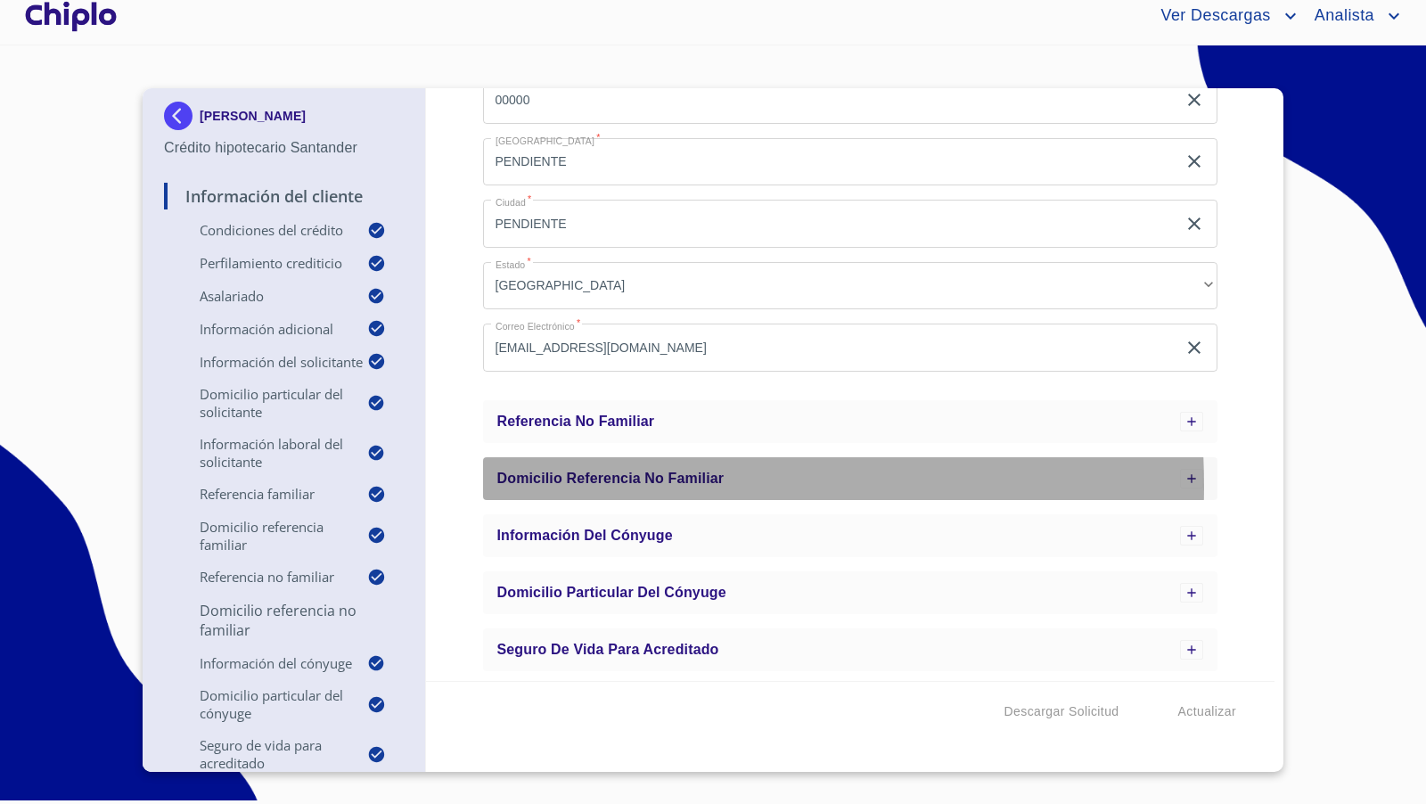
click at [590, 484] on span "Domicilio Referencia No Familiar" at bounding box center [610, 477] width 227 height 15
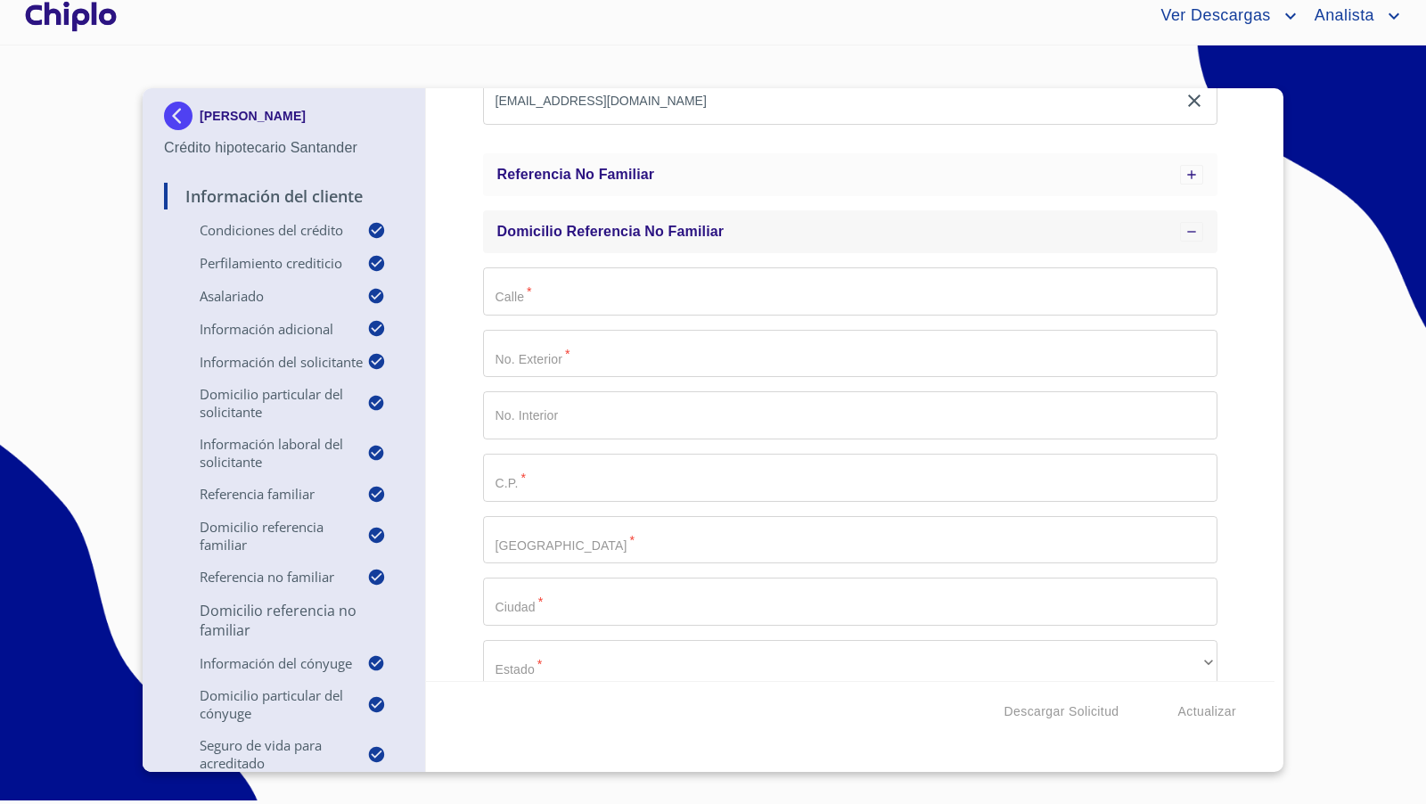
scroll to position [1055, 0]
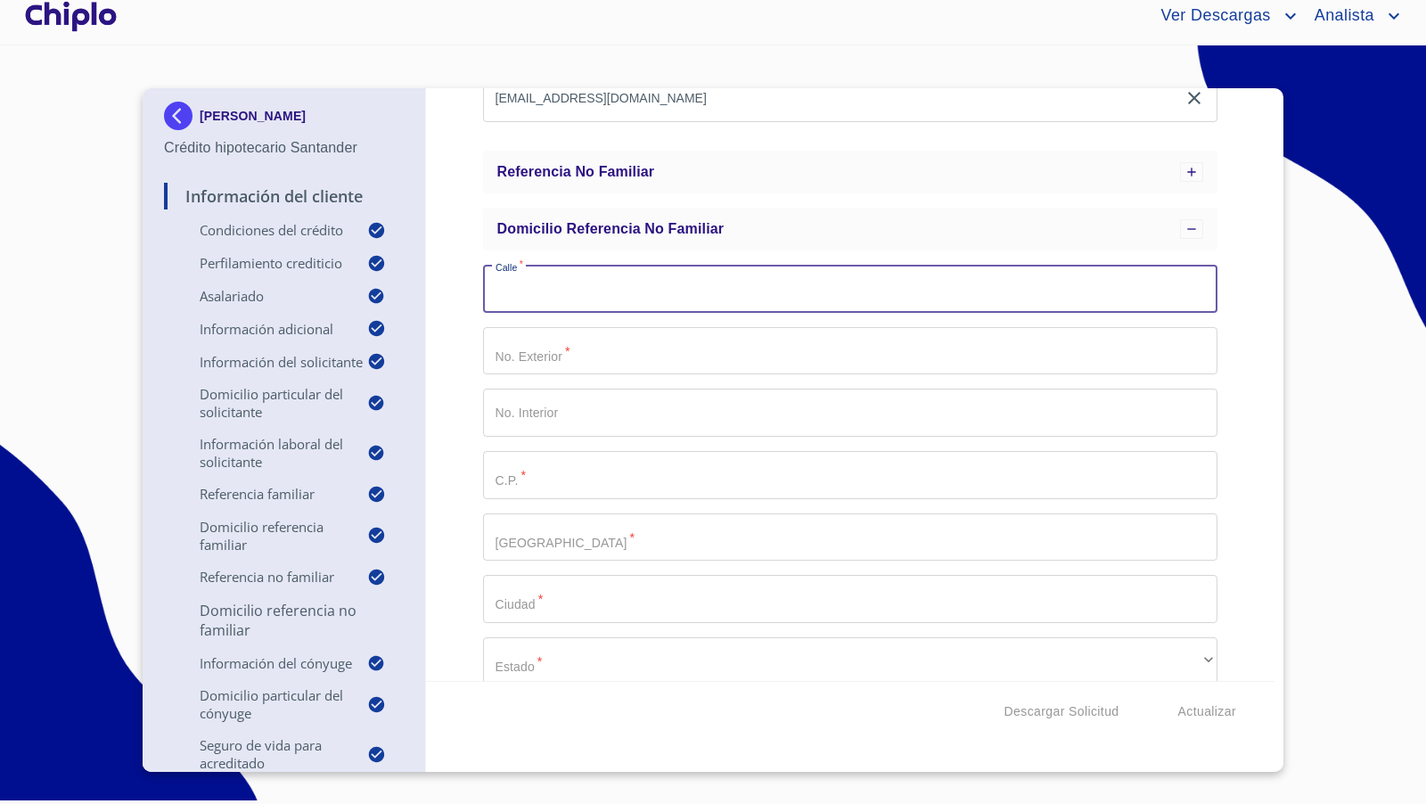
click at [536, 297] on input "Calle   *" at bounding box center [850, 289] width 735 height 48
paste input "PENDIENTE"
type input "PENDIENTE"
click at [536, 343] on input "Calle   *" at bounding box center [850, 351] width 735 height 48
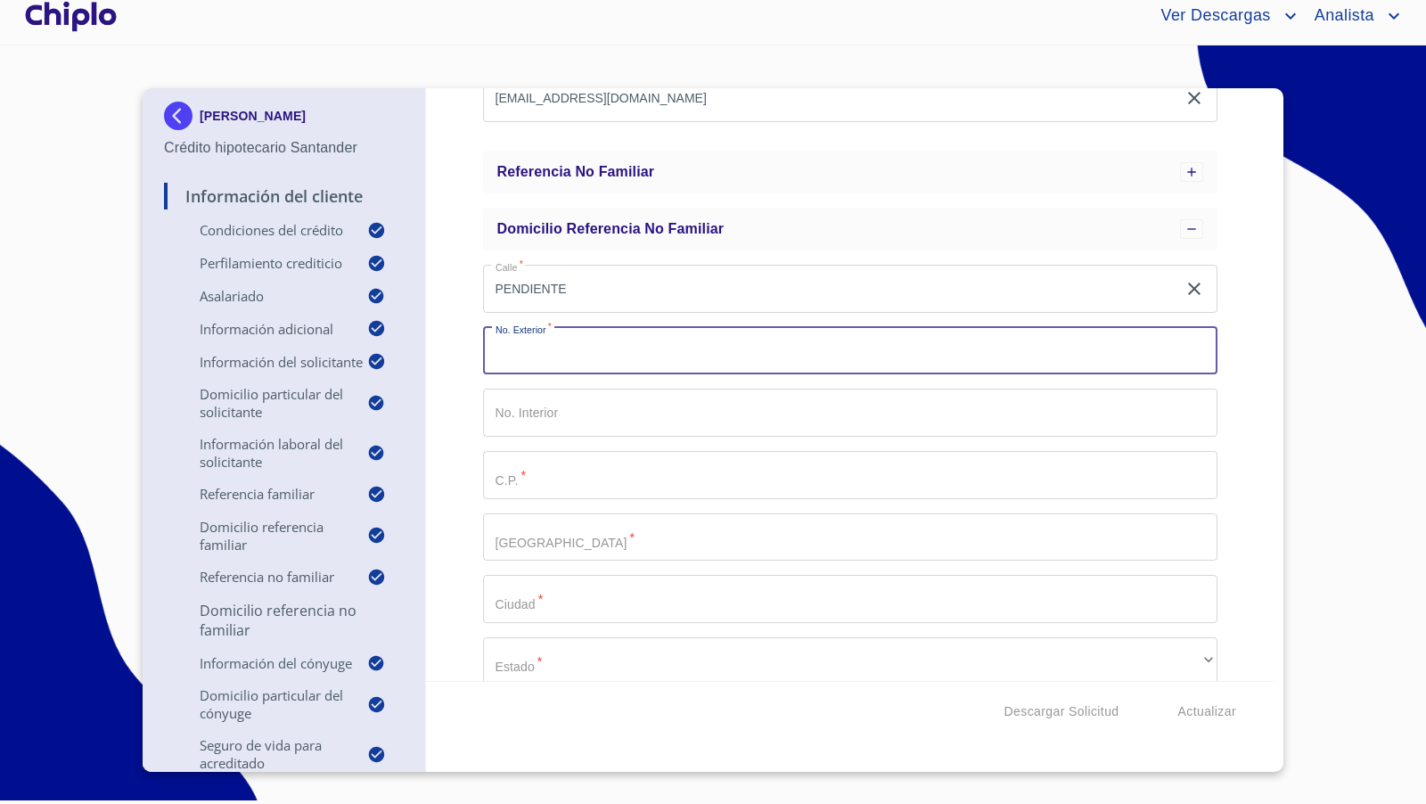
paste input "PENDIENTE"
type input "PENDIENTE"
click at [511, 536] on input "Calle   *" at bounding box center [850, 537] width 735 height 48
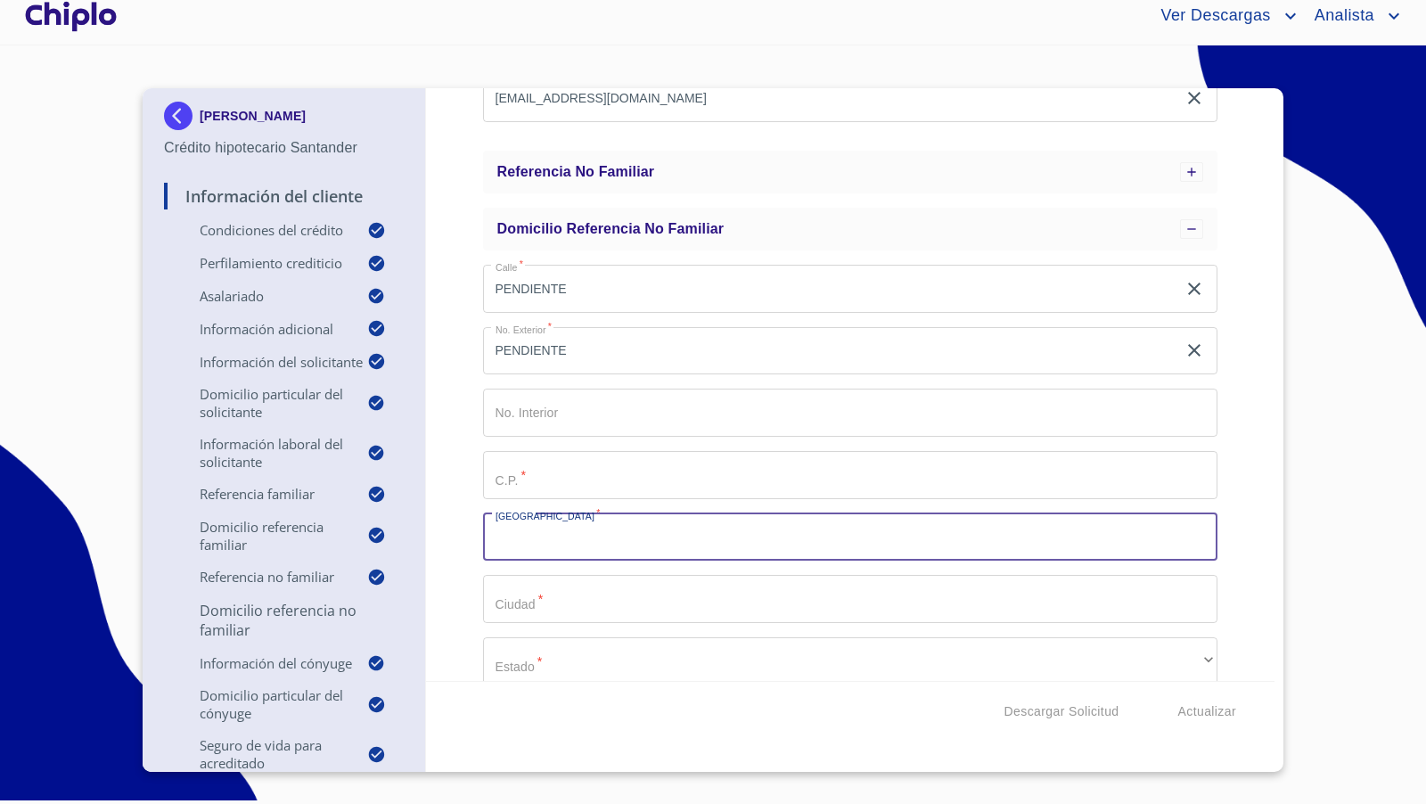
paste input "PENDIENTE"
type input "PENDIENTE"
click at [516, 605] on input "Calle   *" at bounding box center [850, 599] width 735 height 48
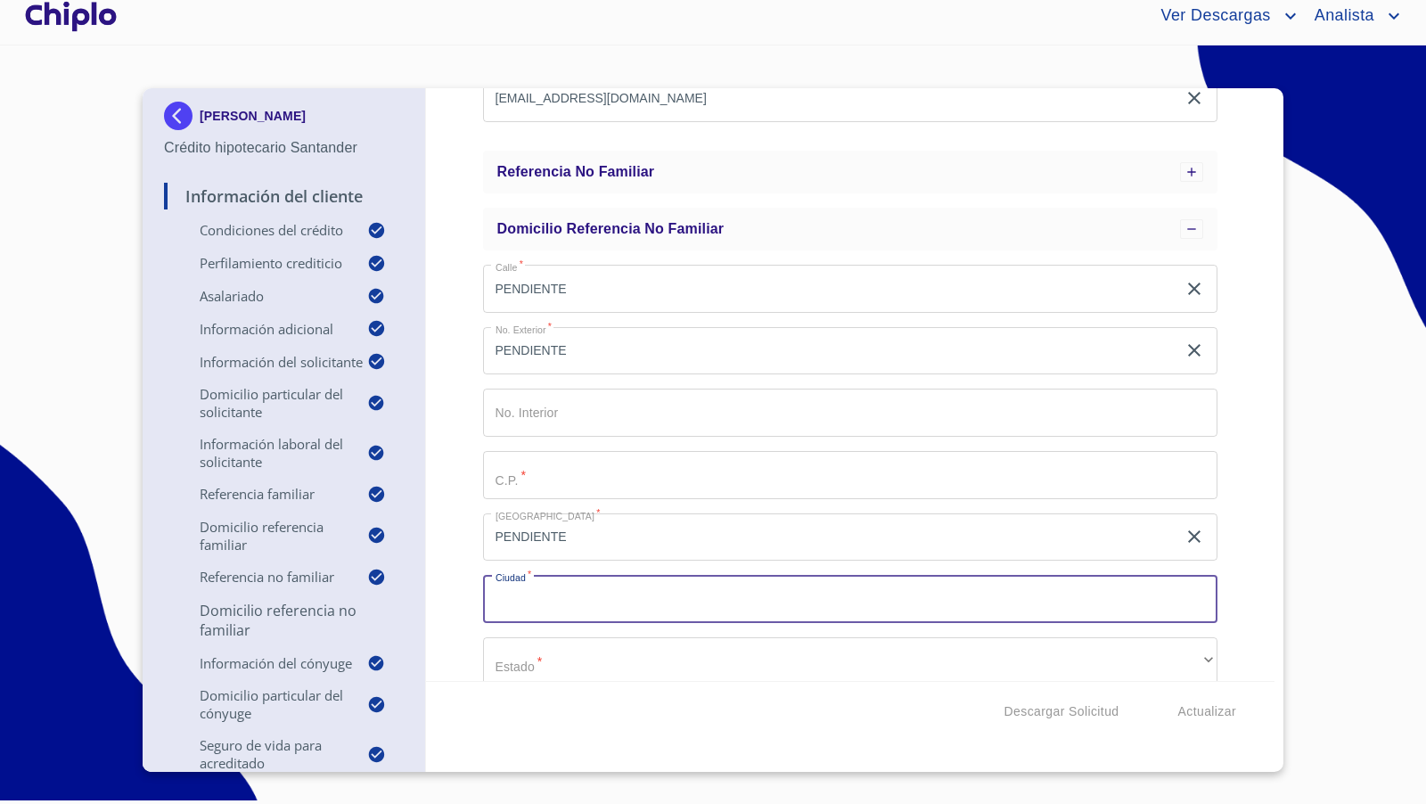
paste input "PENDIENTE"
type input "PENDIENTE"
click at [541, 485] on input "Calle   *" at bounding box center [850, 475] width 735 height 48
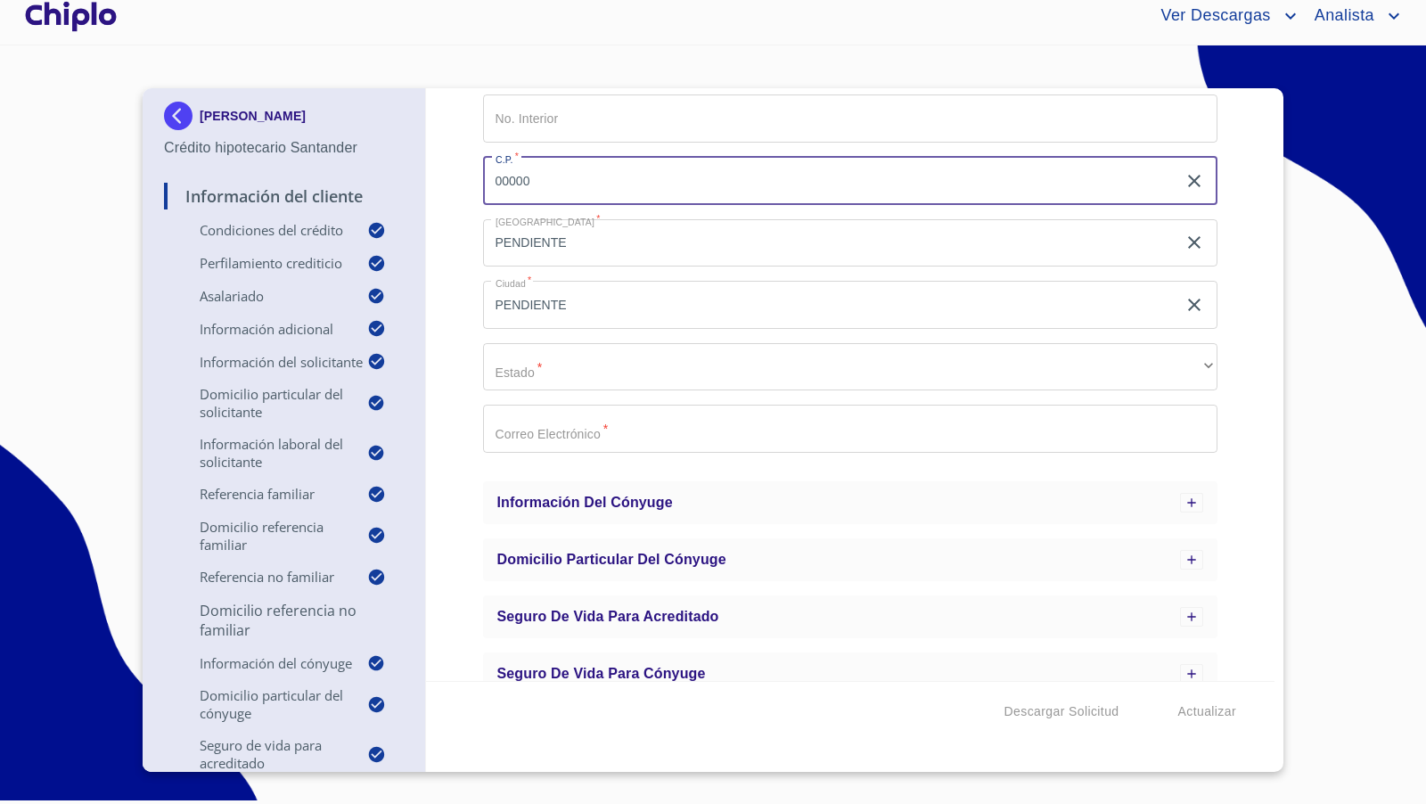
scroll to position [1350, 0]
type input "00000"
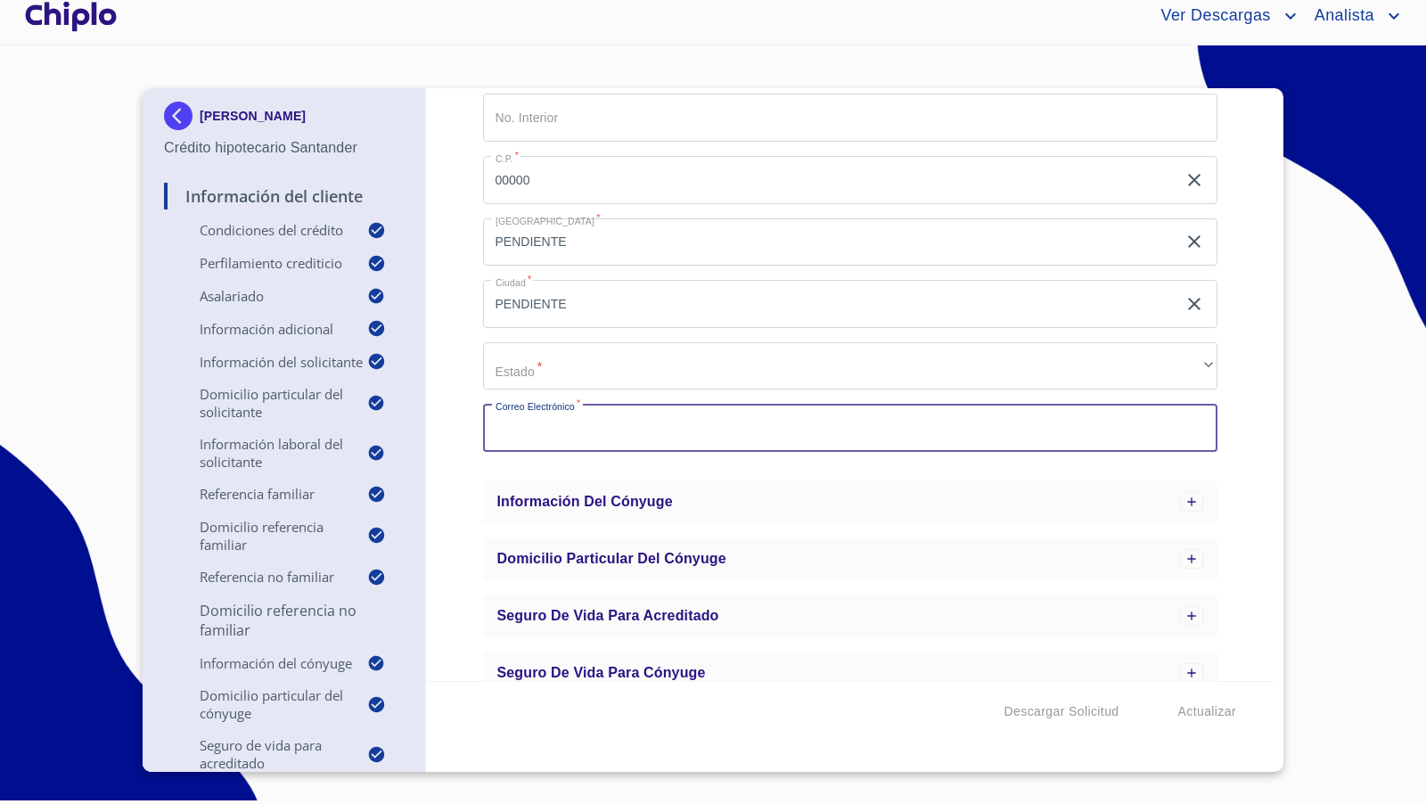
click at [569, 422] on input "Calle   *" at bounding box center [850, 428] width 735 height 48
paste input "PENDIENTE"
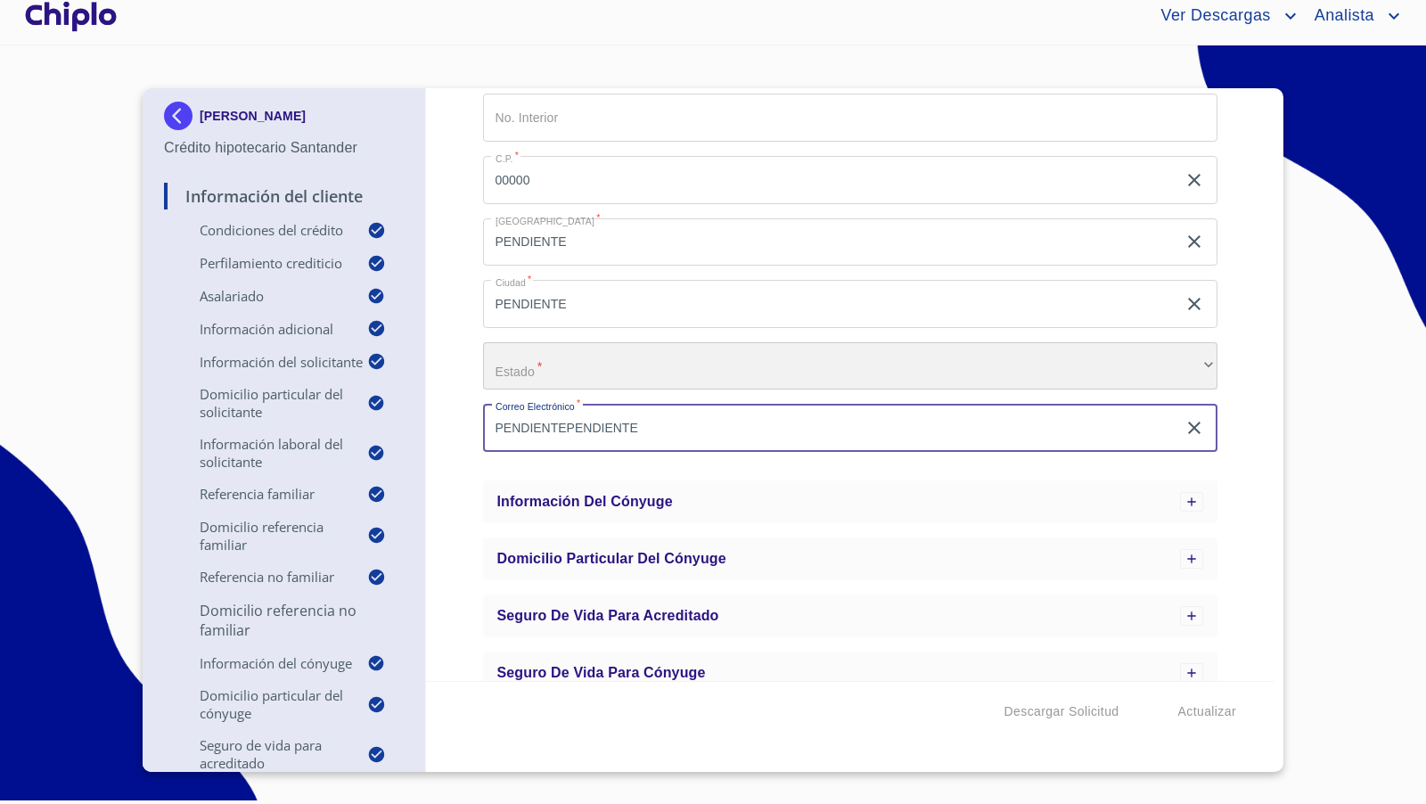
click at [552, 364] on div "​" at bounding box center [850, 366] width 735 height 48
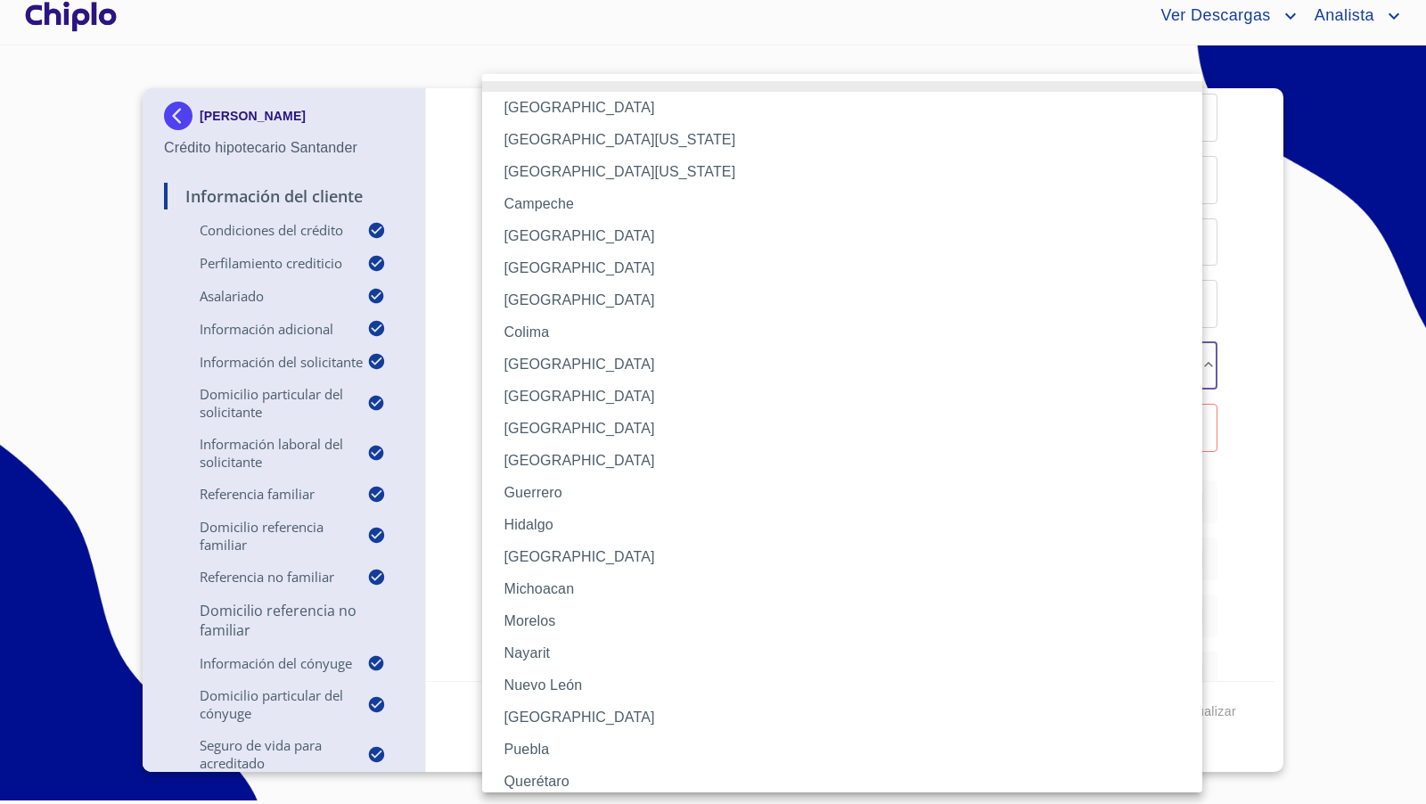
click at [519, 548] on li "[GEOGRAPHIC_DATA]" at bounding box center [849, 557] width 735 height 32
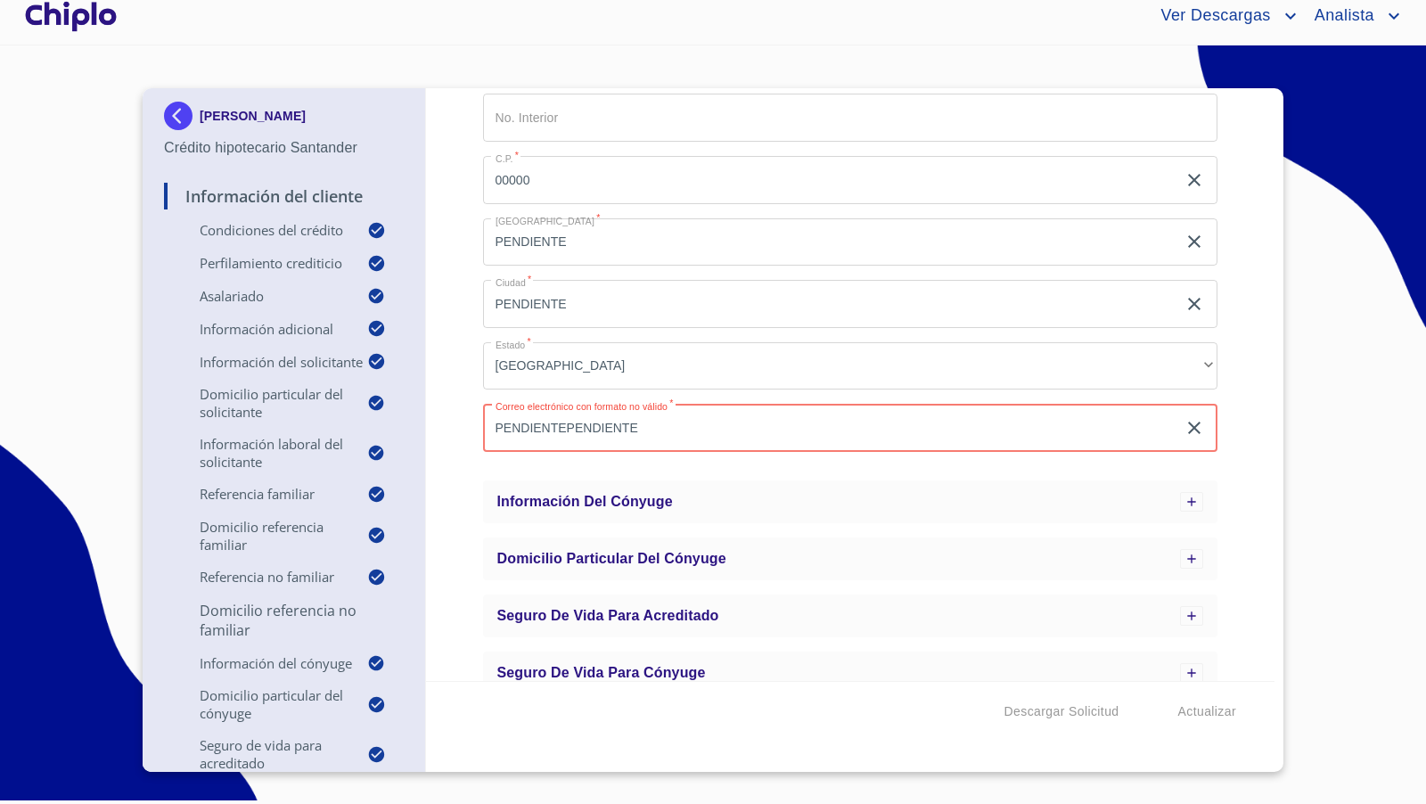
click at [565, 429] on input "PENDIENTEPENDIENTE" at bounding box center [830, 428] width 694 height 48
type input "PENDIENTE@PENDIENTE.COM"
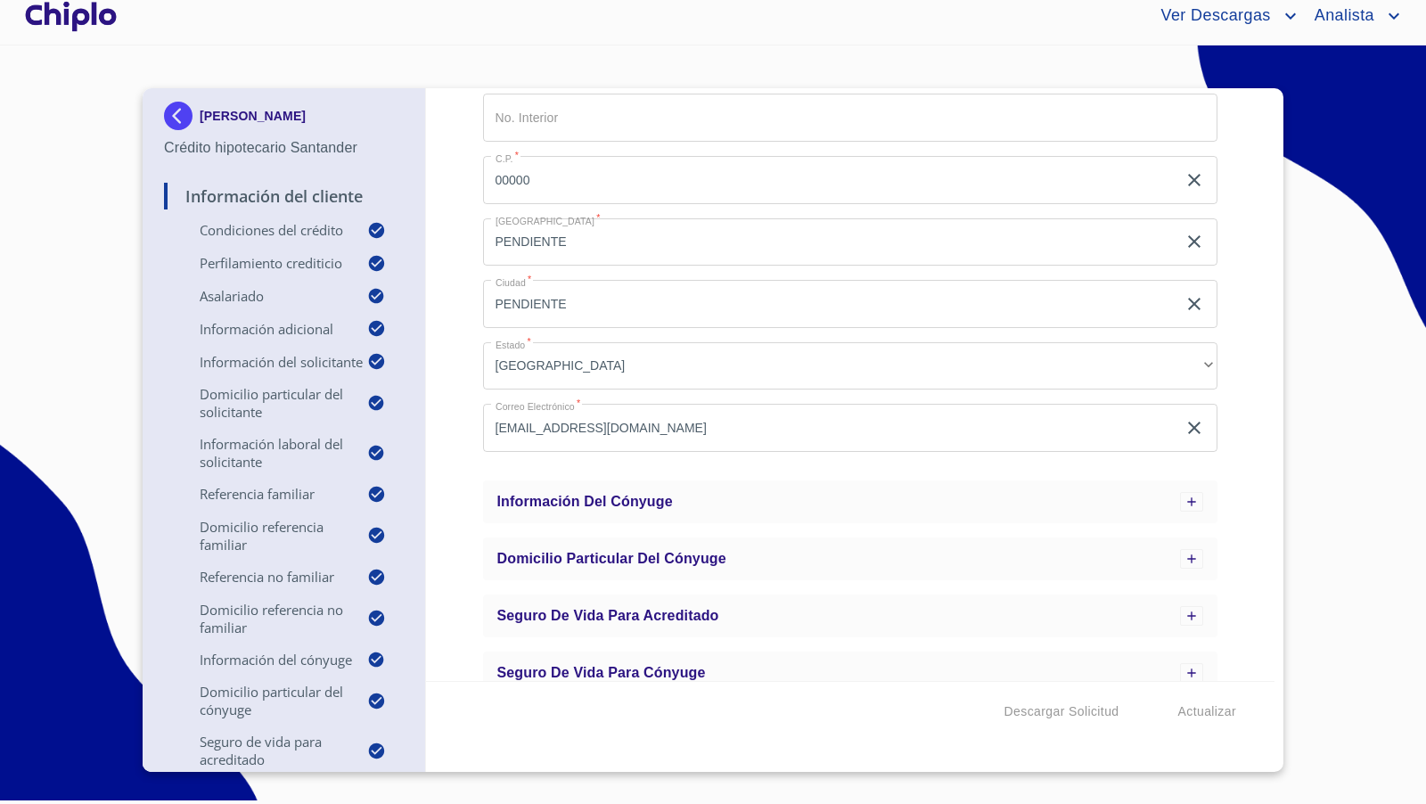
click at [459, 396] on div "Información del Cliente Condiciones del Crédito Perfilamiento crediticio Asalar…" at bounding box center [850, 384] width 849 height 592
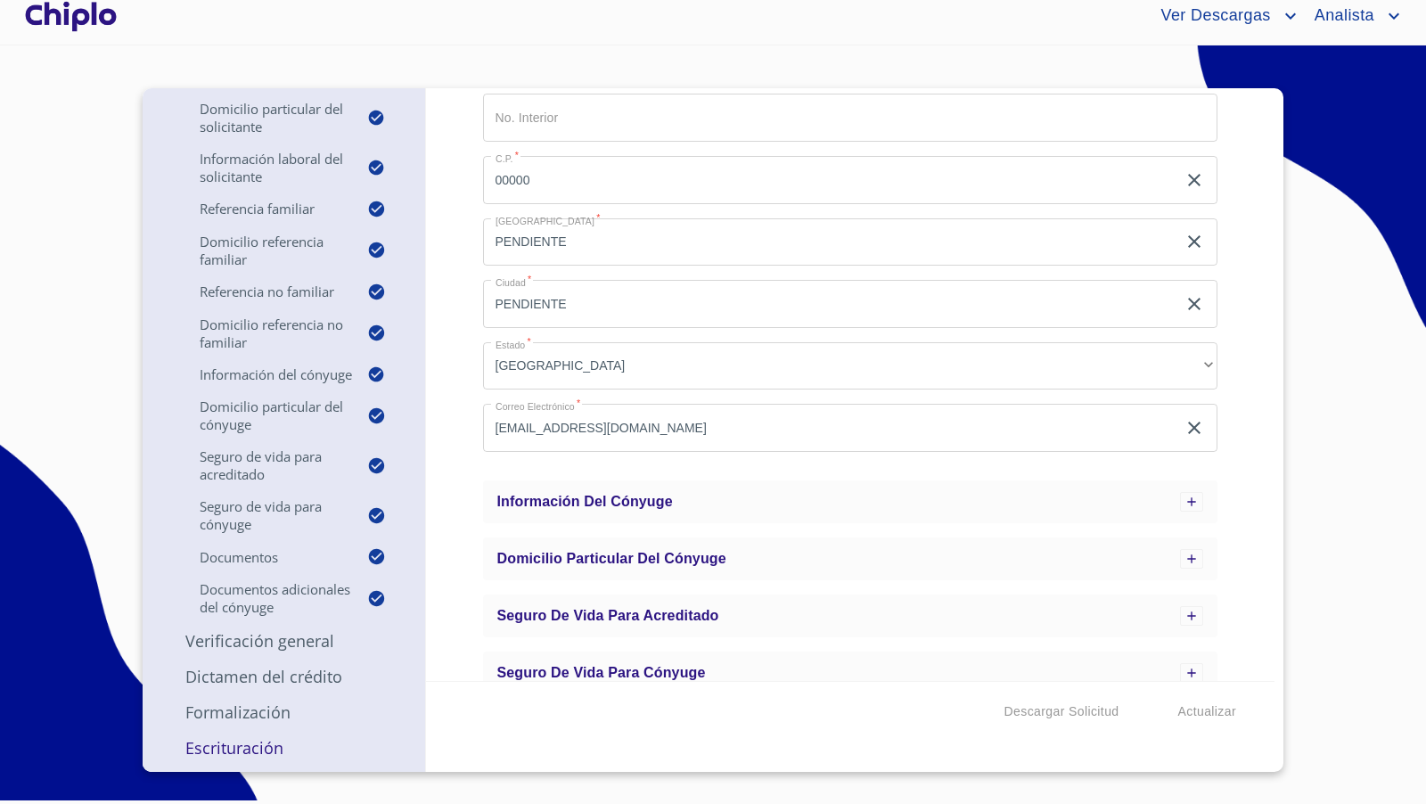
scroll to position [331, 0]
click at [274, 636] on p "Verificación General" at bounding box center [284, 640] width 240 height 21
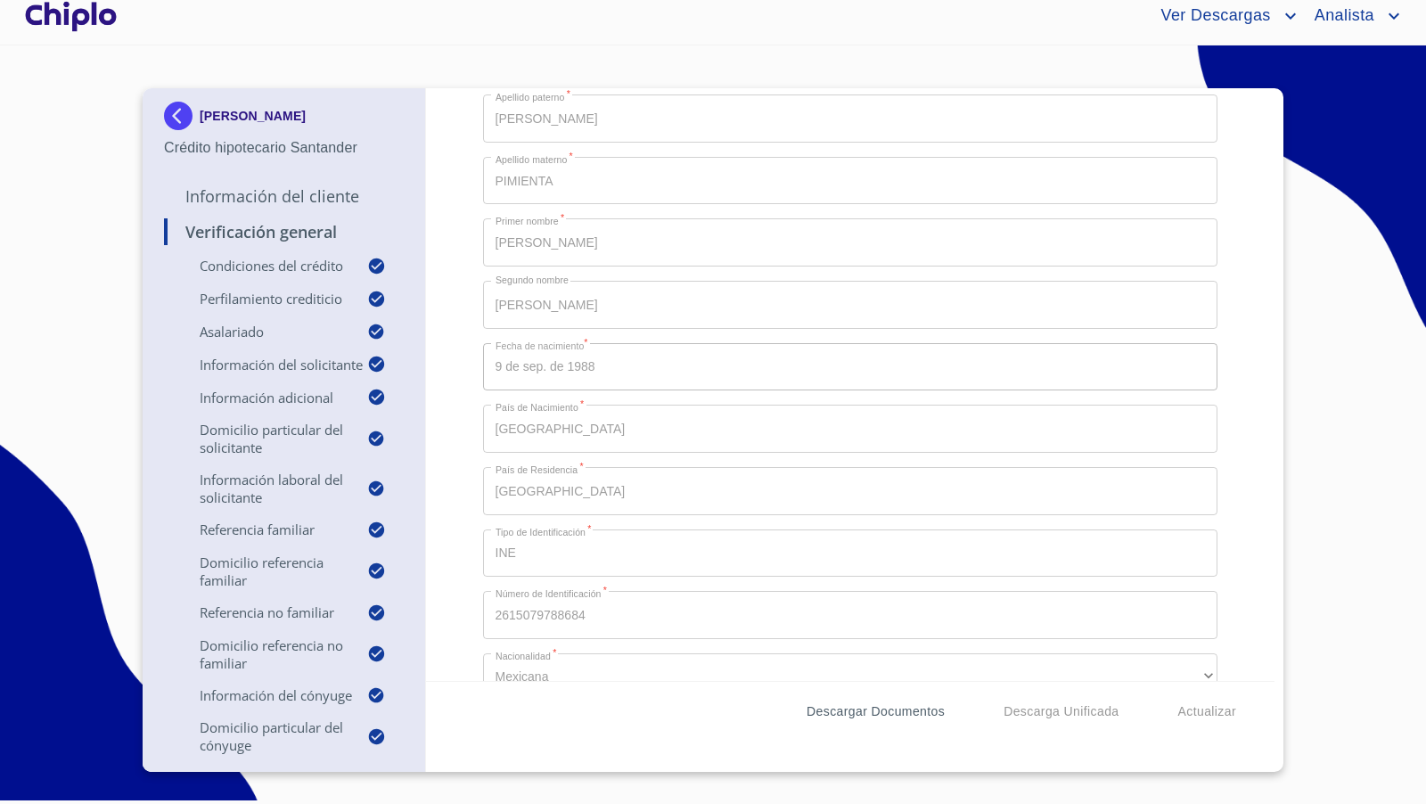
scroll to position [0, 0]
click at [853, 709] on span "Descargar Documentos" at bounding box center [875, 711] width 138 height 22
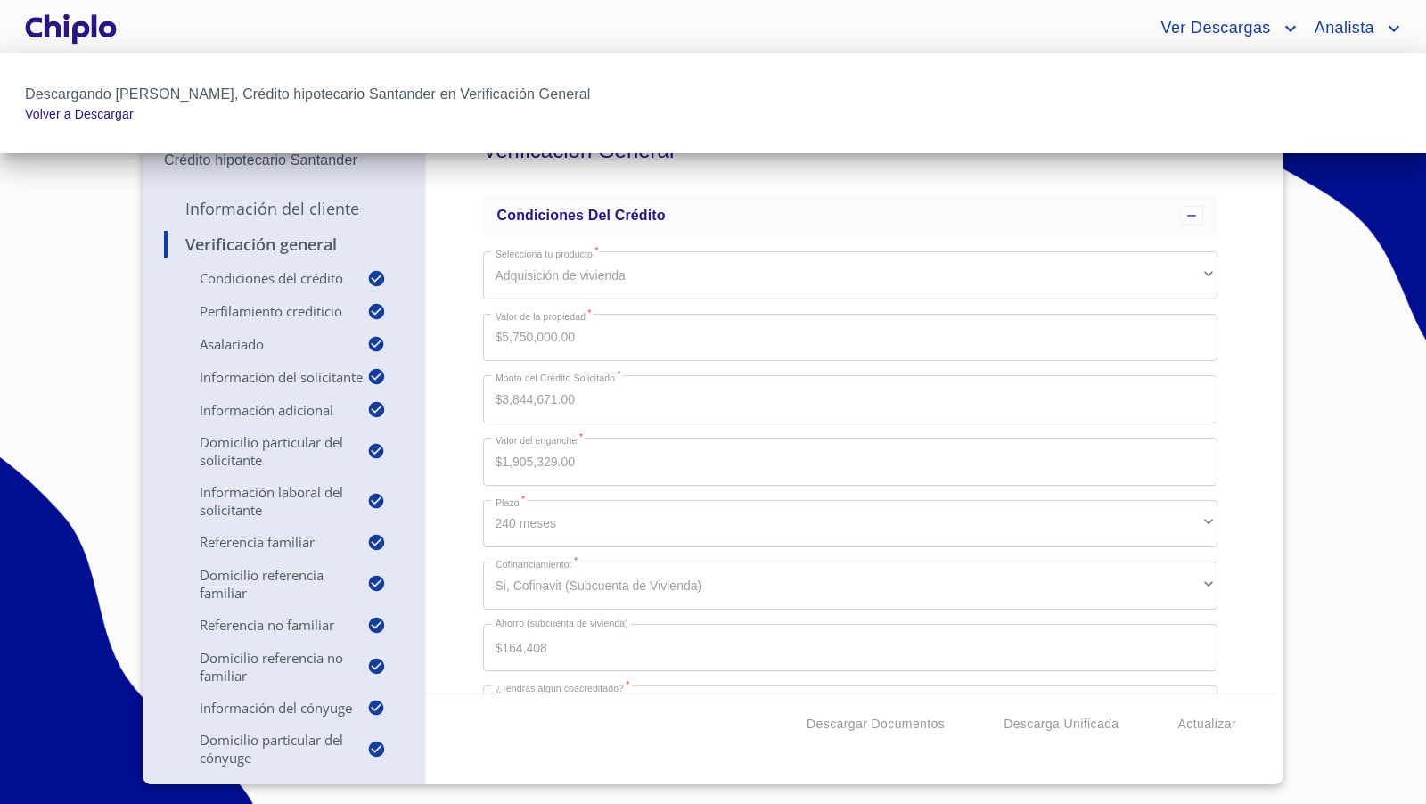
scroll to position [1350, 0]
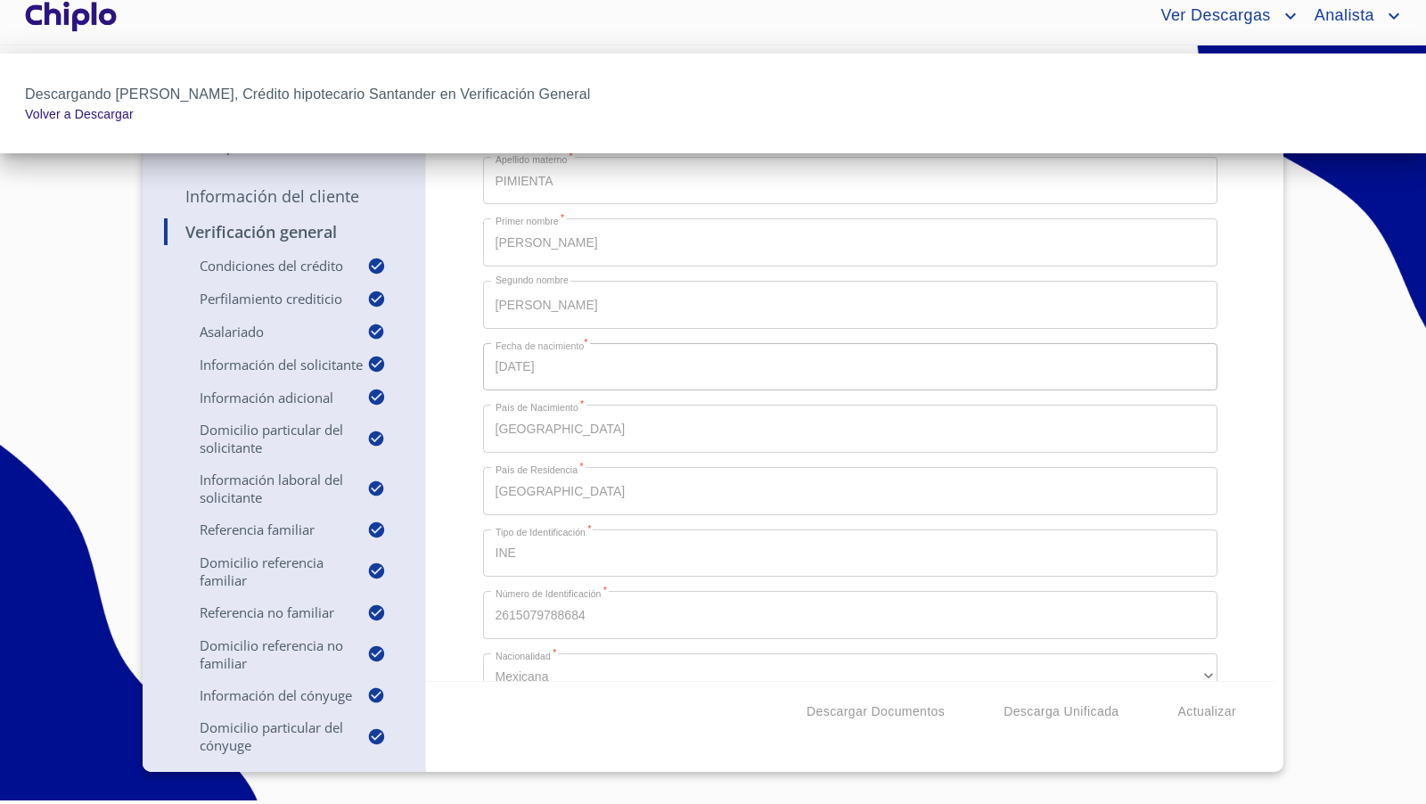
click at [470, 362] on div at bounding box center [713, 402] width 1426 height 804
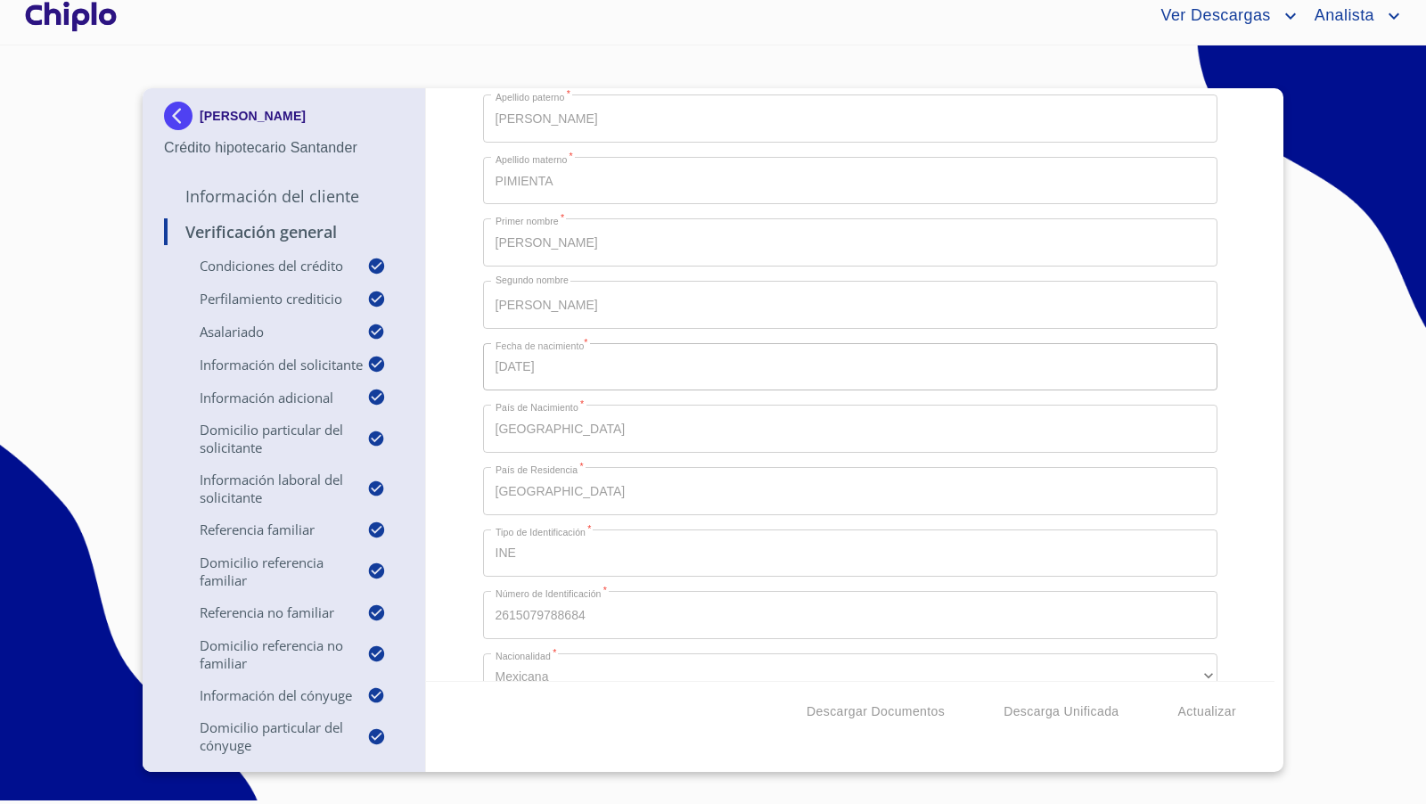
scroll to position [396, 0]
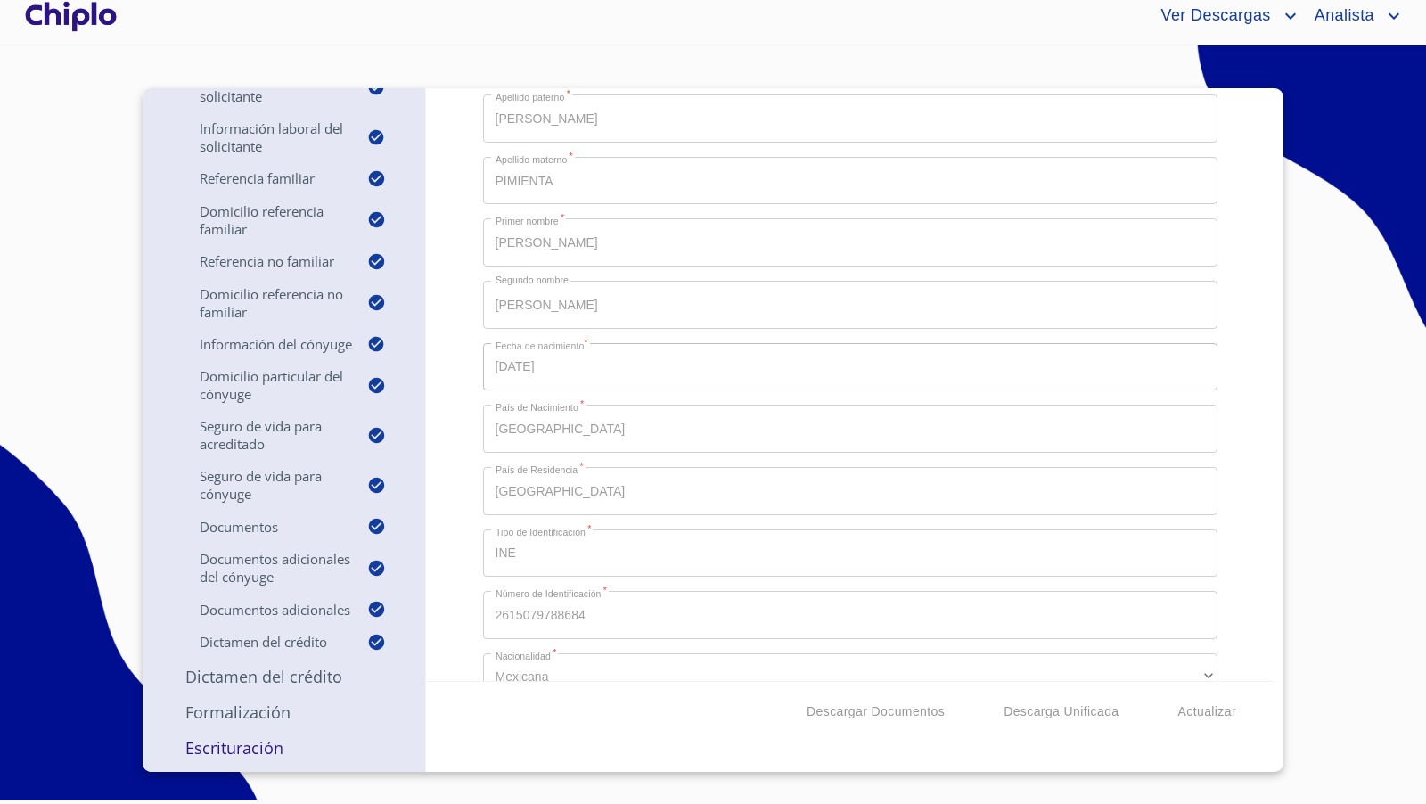
click at [265, 743] on p "Escrituración" at bounding box center [284, 747] width 240 height 21
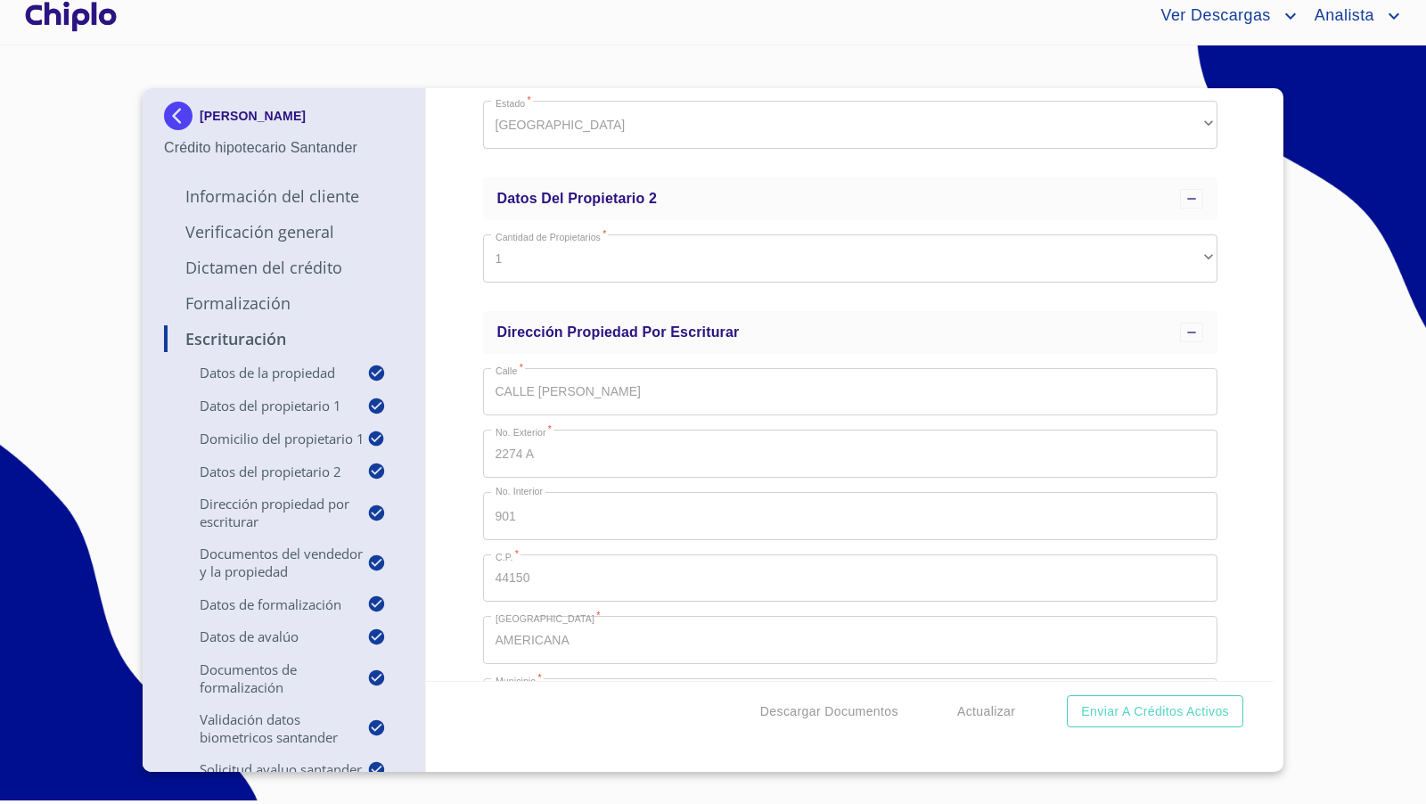
scroll to position [1350, 0]
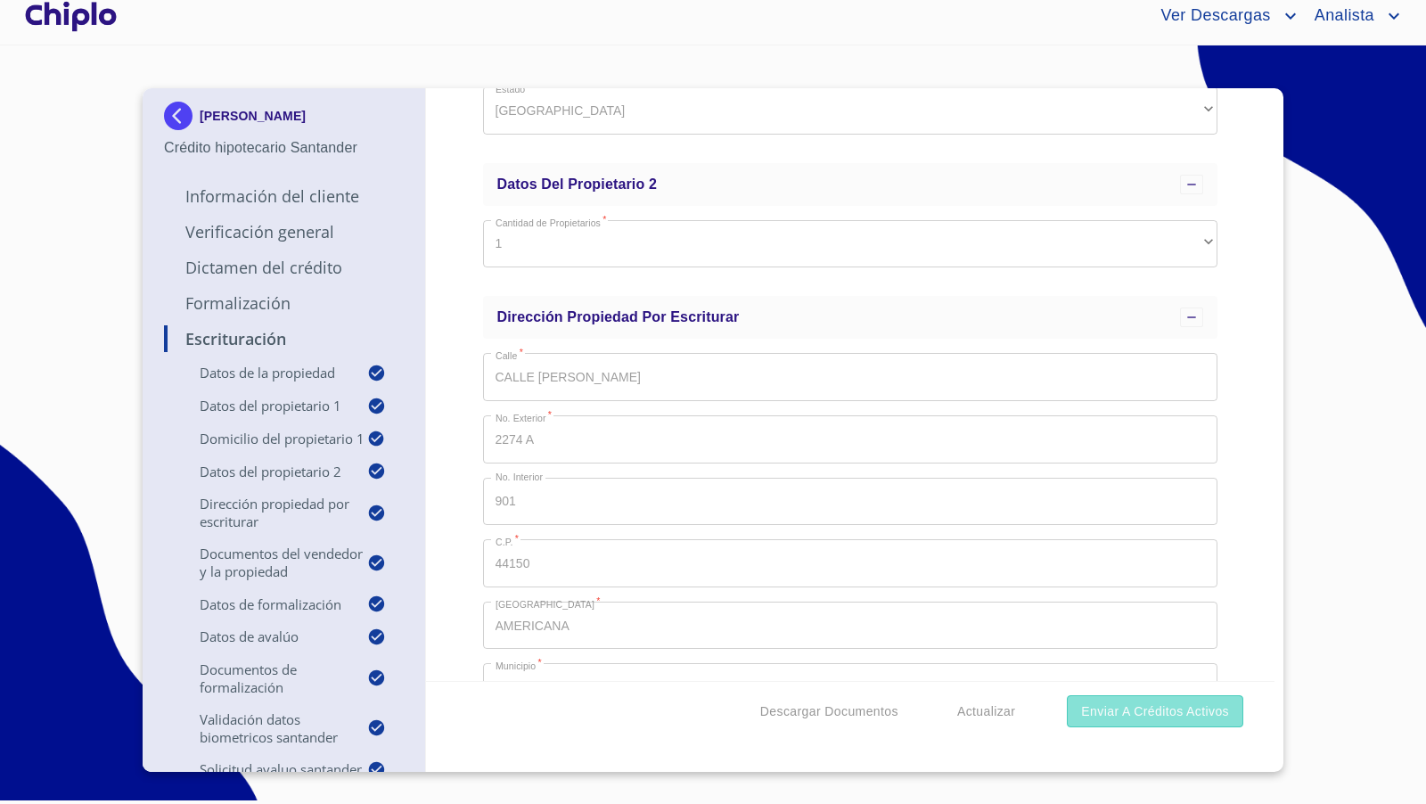
click at [1160, 714] on span "Enviar a Créditos Activos" at bounding box center [1155, 711] width 148 height 22
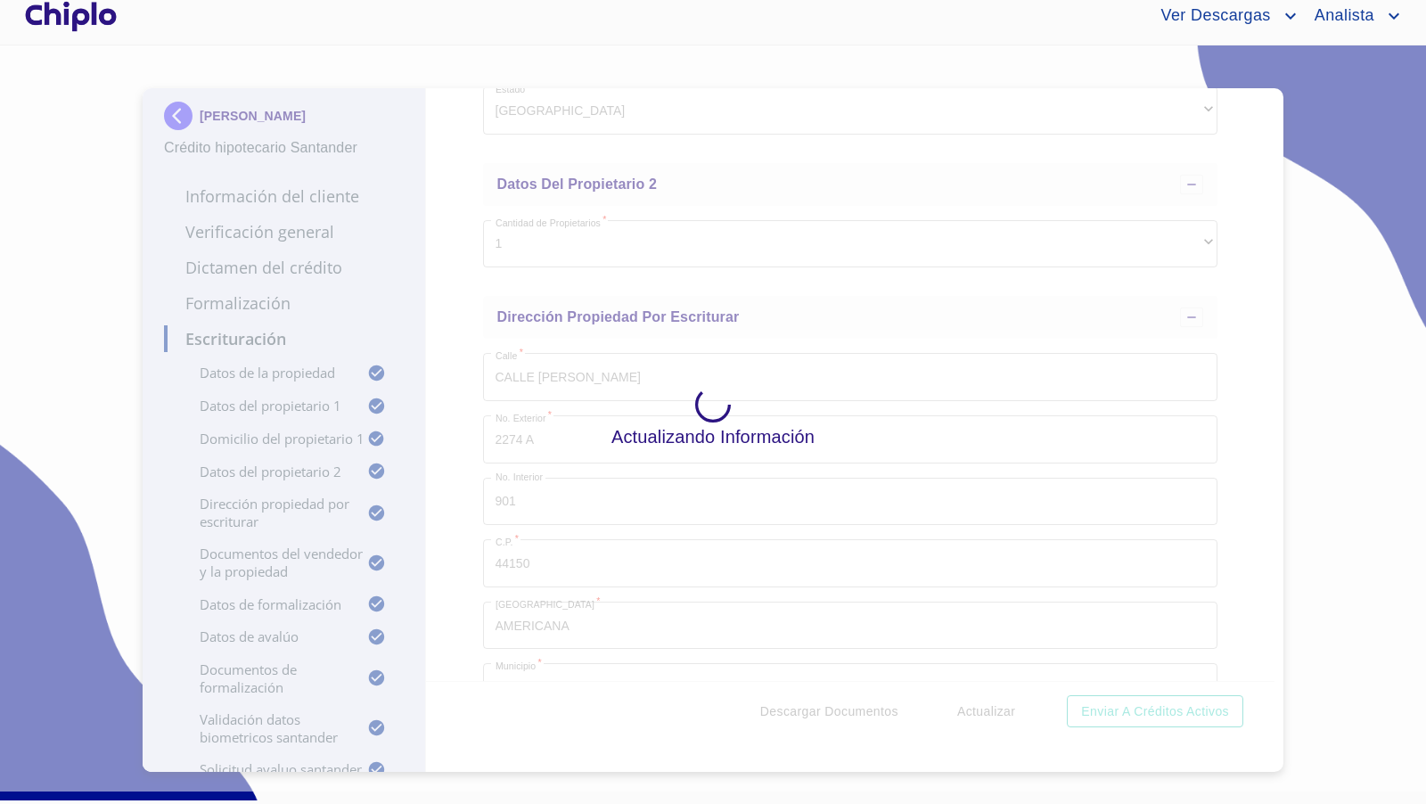
scroll to position [0, 0]
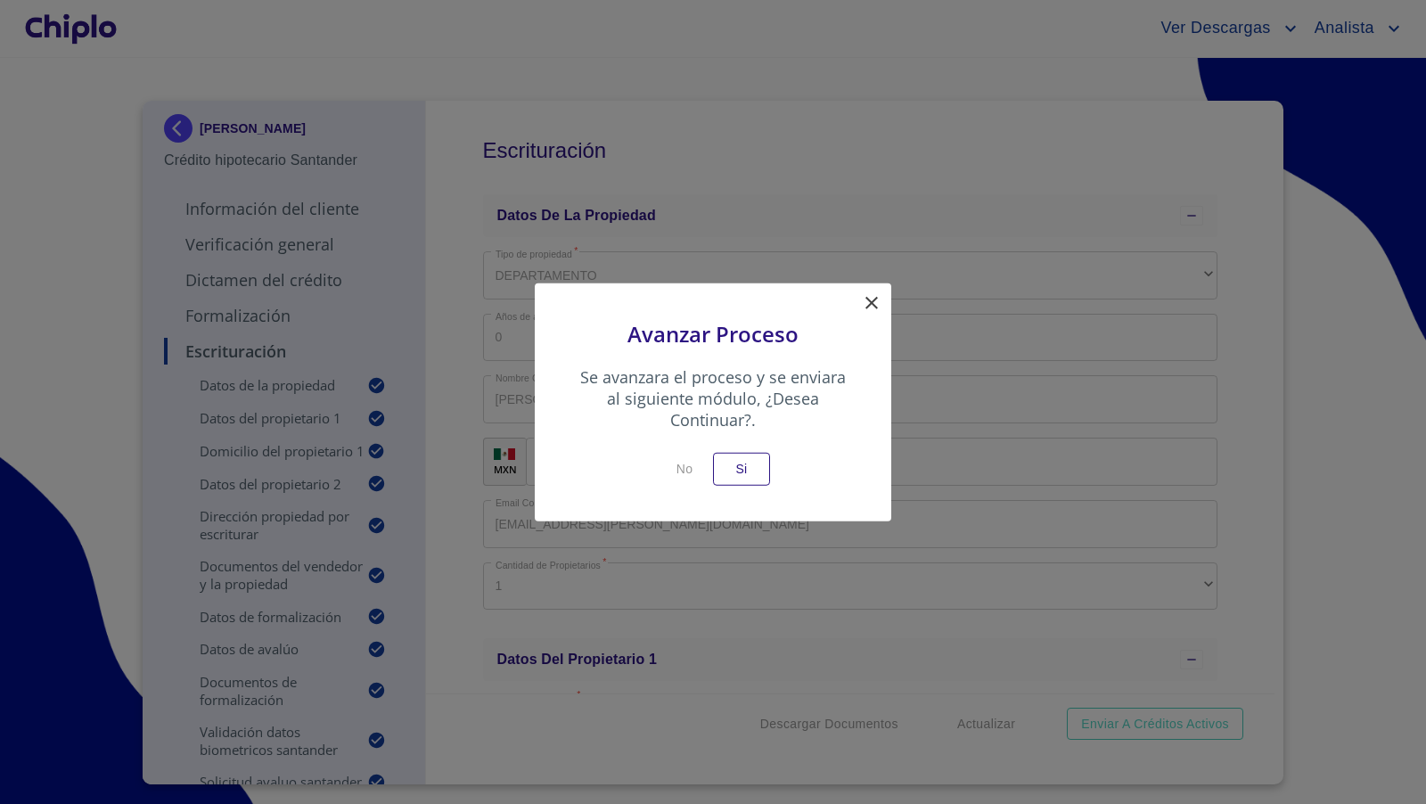
scroll to position [1350, 0]
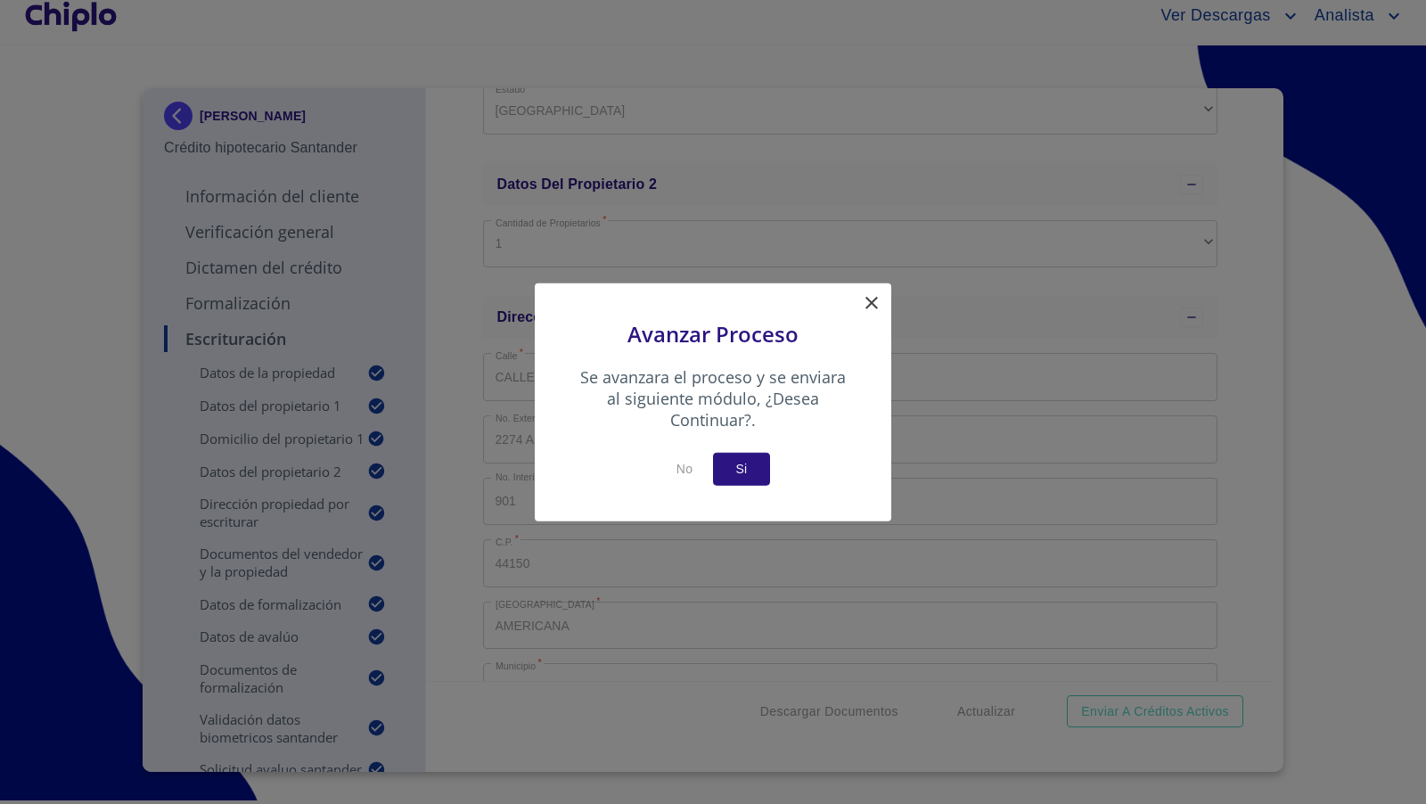
click at [751, 472] on span "Si" at bounding box center [741, 469] width 29 height 22
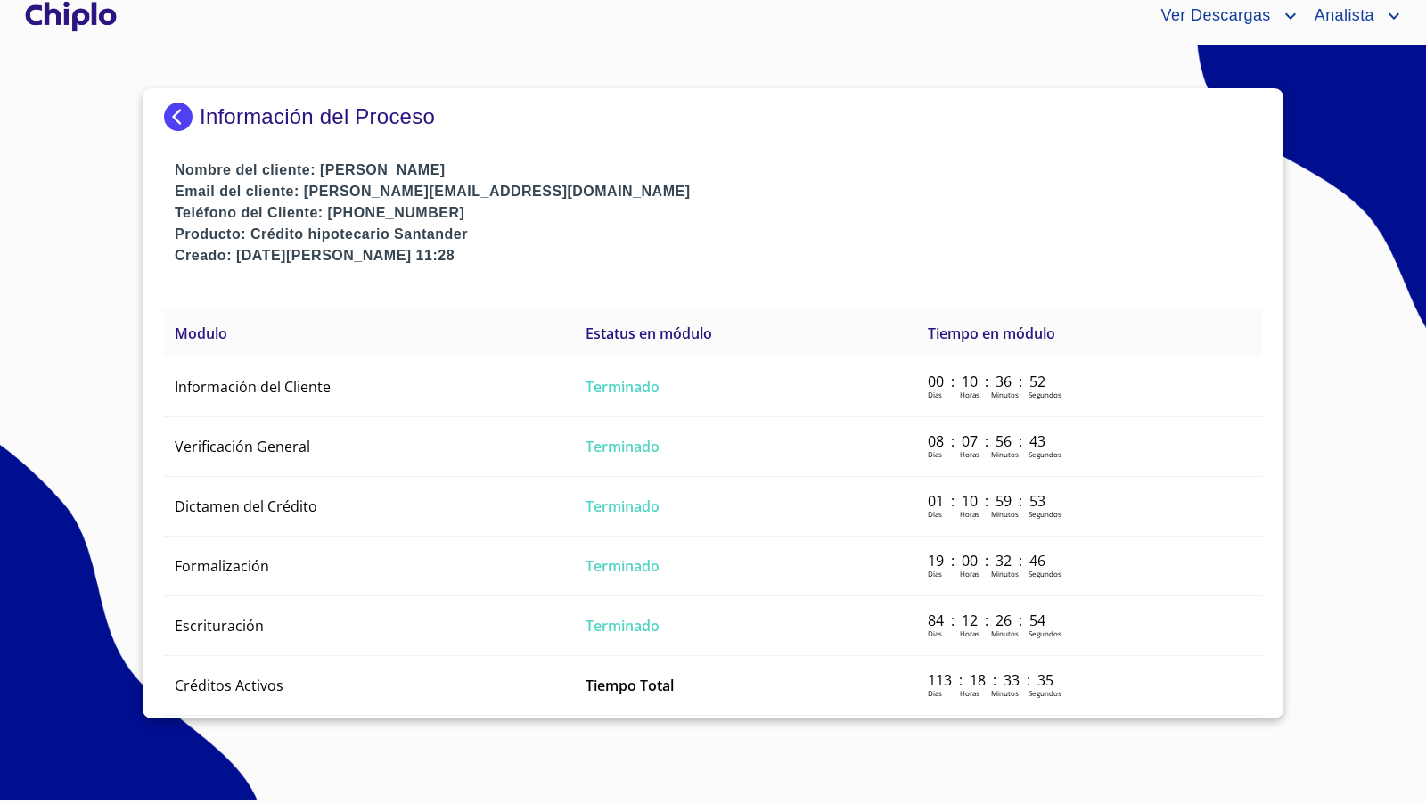
click at [73, 11] on div at bounding box center [70, 16] width 99 height 57
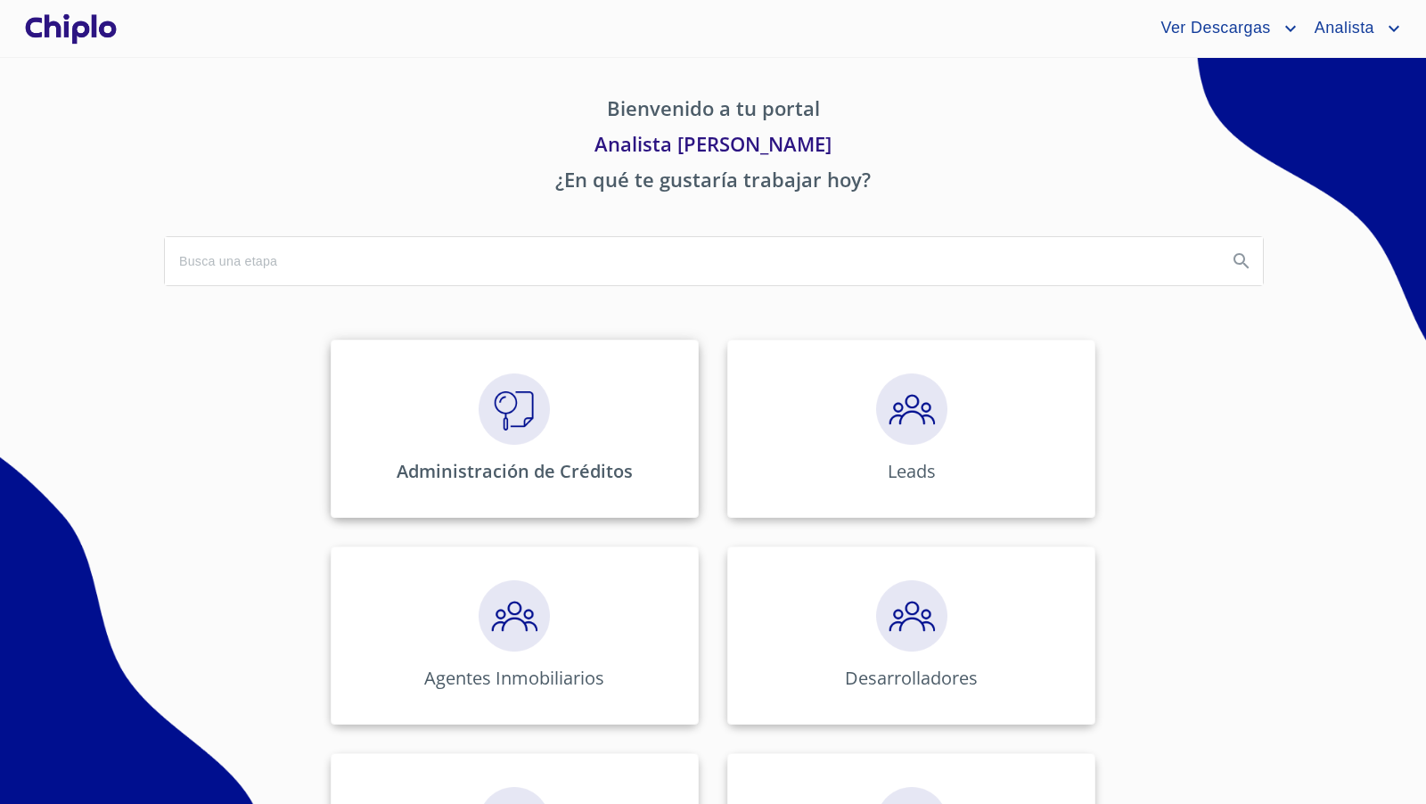
click at [519, 430] on img at bounding box center [513, 408] width 71 height 71
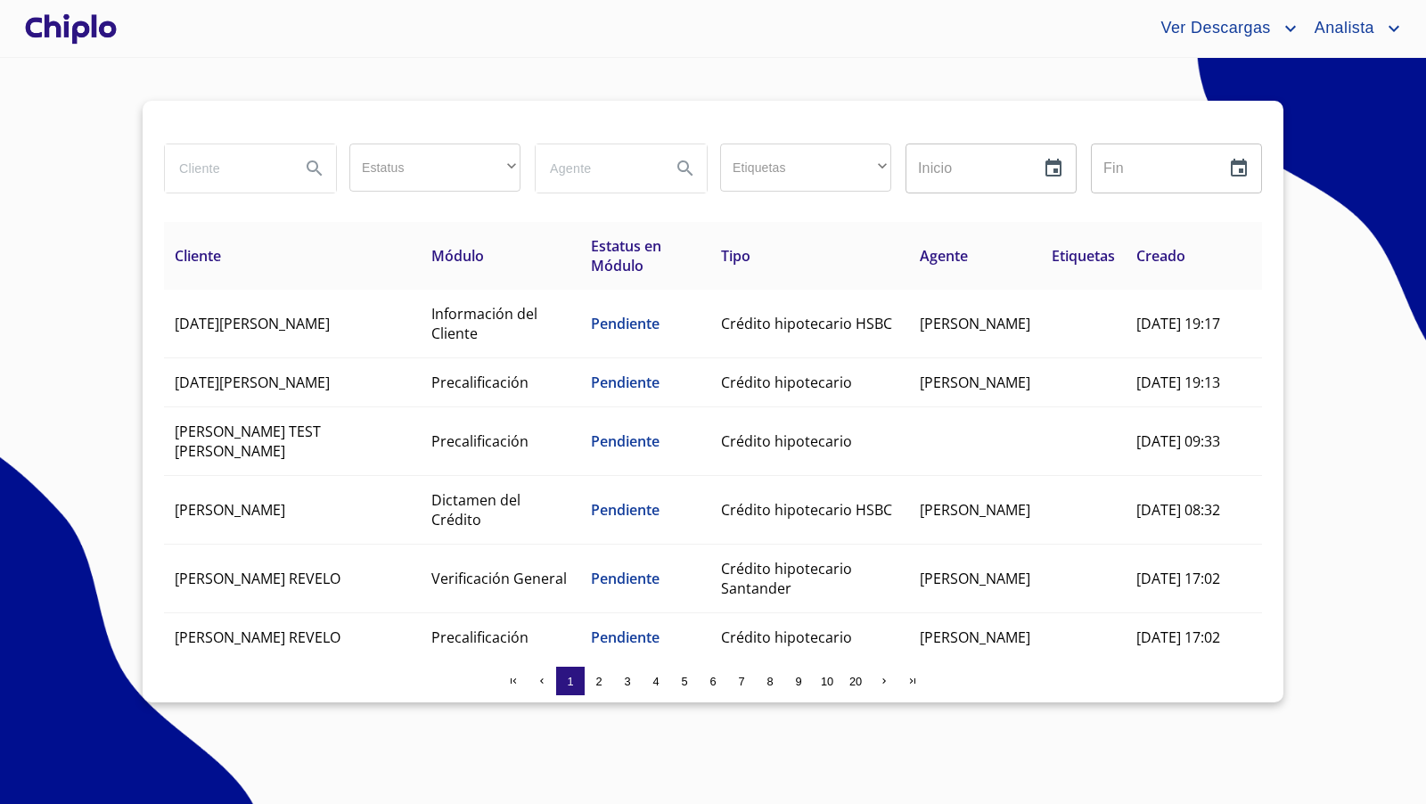
click at [257, 167] on input "search" at bounding box center [225, 168] width 121 height 48
type input "mendez"
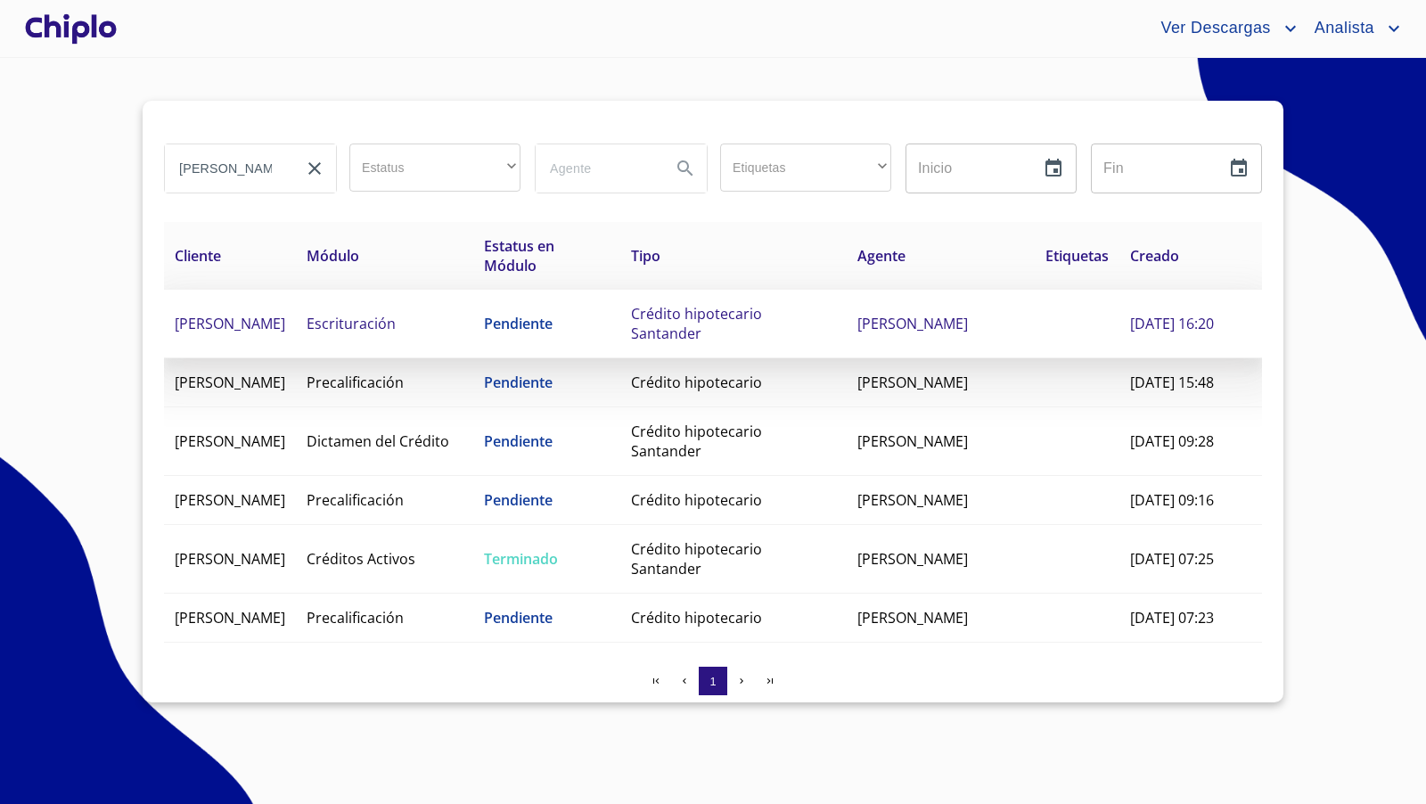
click at [285, 321] on span "[PERSON_NAME]" at bounding box center [230, 324] width 110 height 20
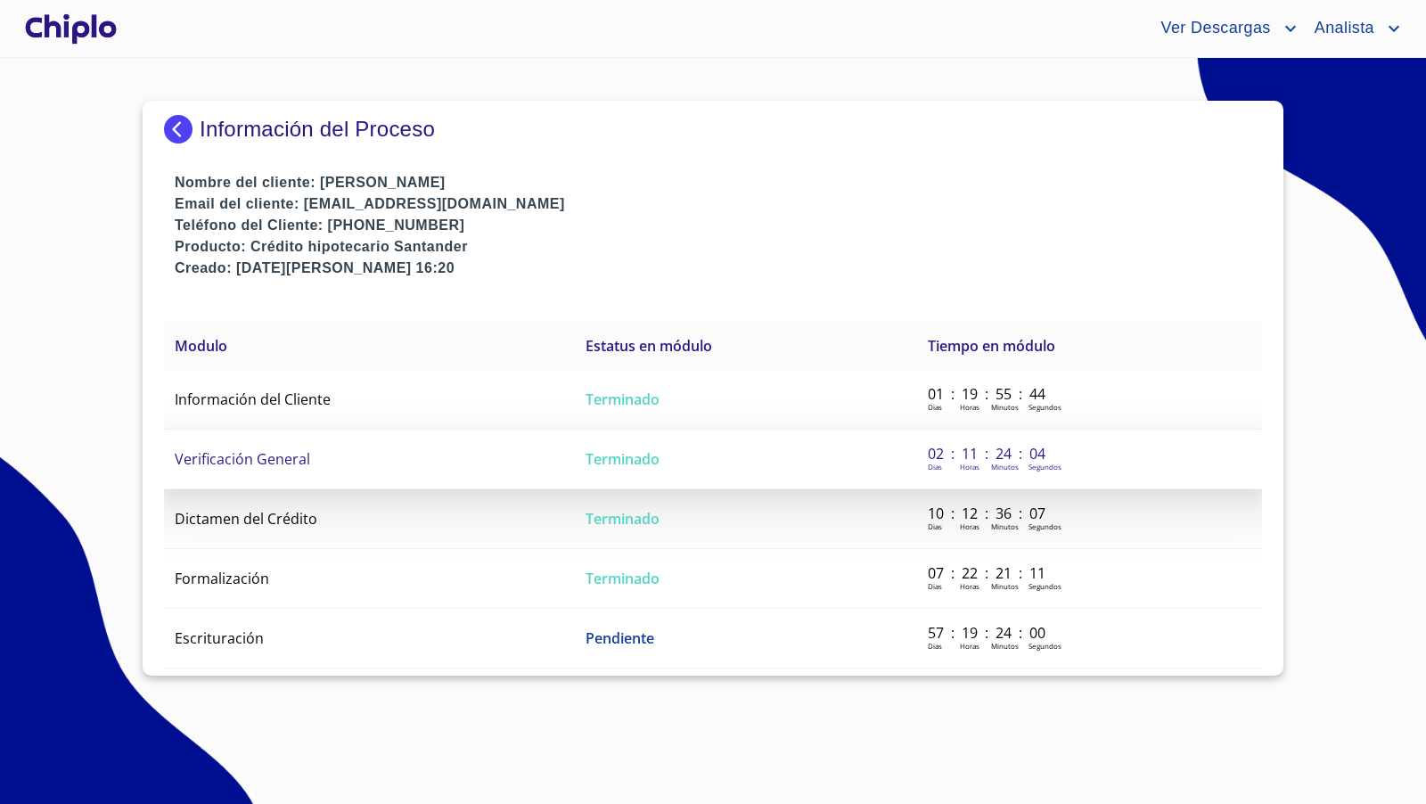
click at [352, 464] on td "Verificación General" at bounding box center [369, 459] width 411 height 60
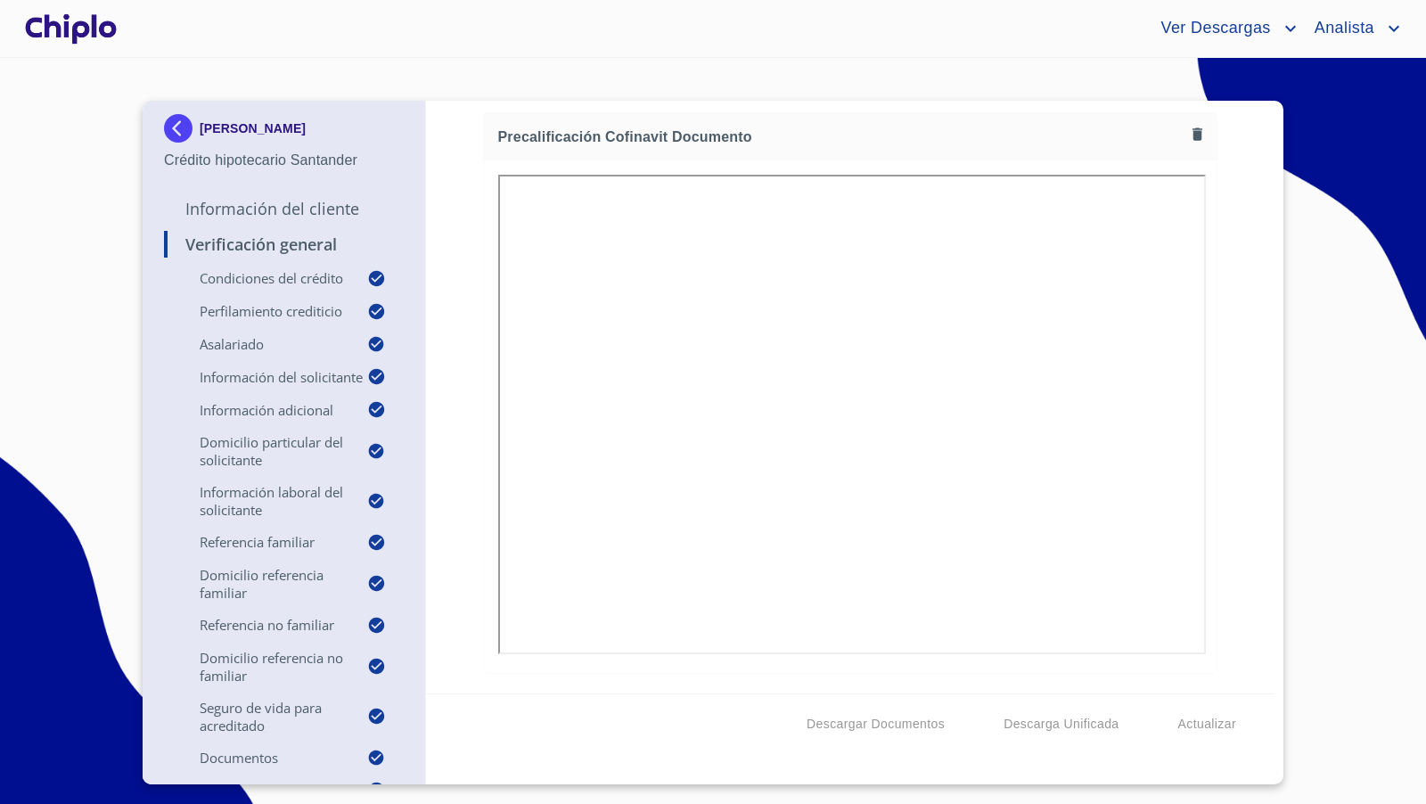
scroll to position [16250, 0]
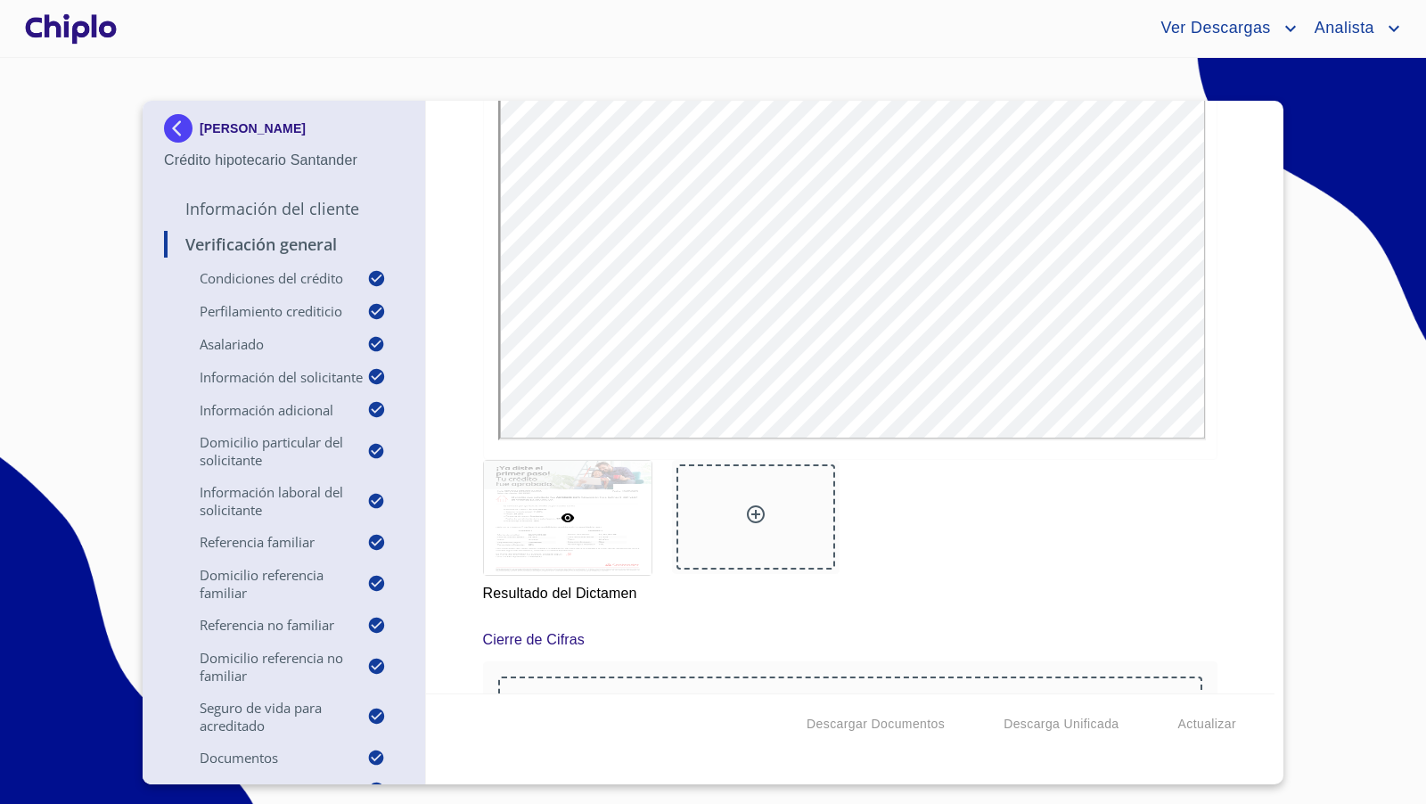
click at [1244, 640] on div "Verificación General Condiciones del Crédito Selecciona tu producto   * Adquisi…" at bounding box center [850, 397] width 849 height 592
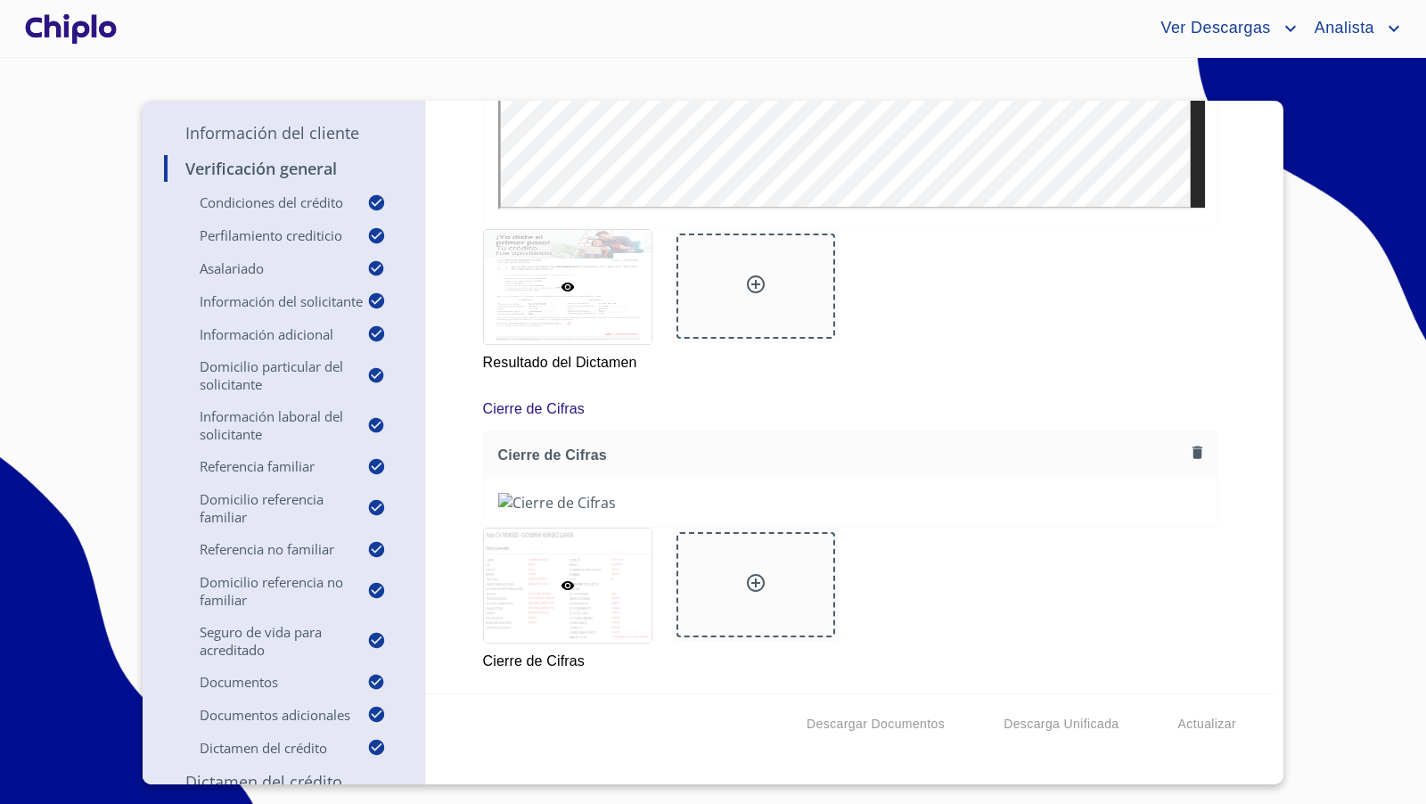
scroll to position [193, 0]
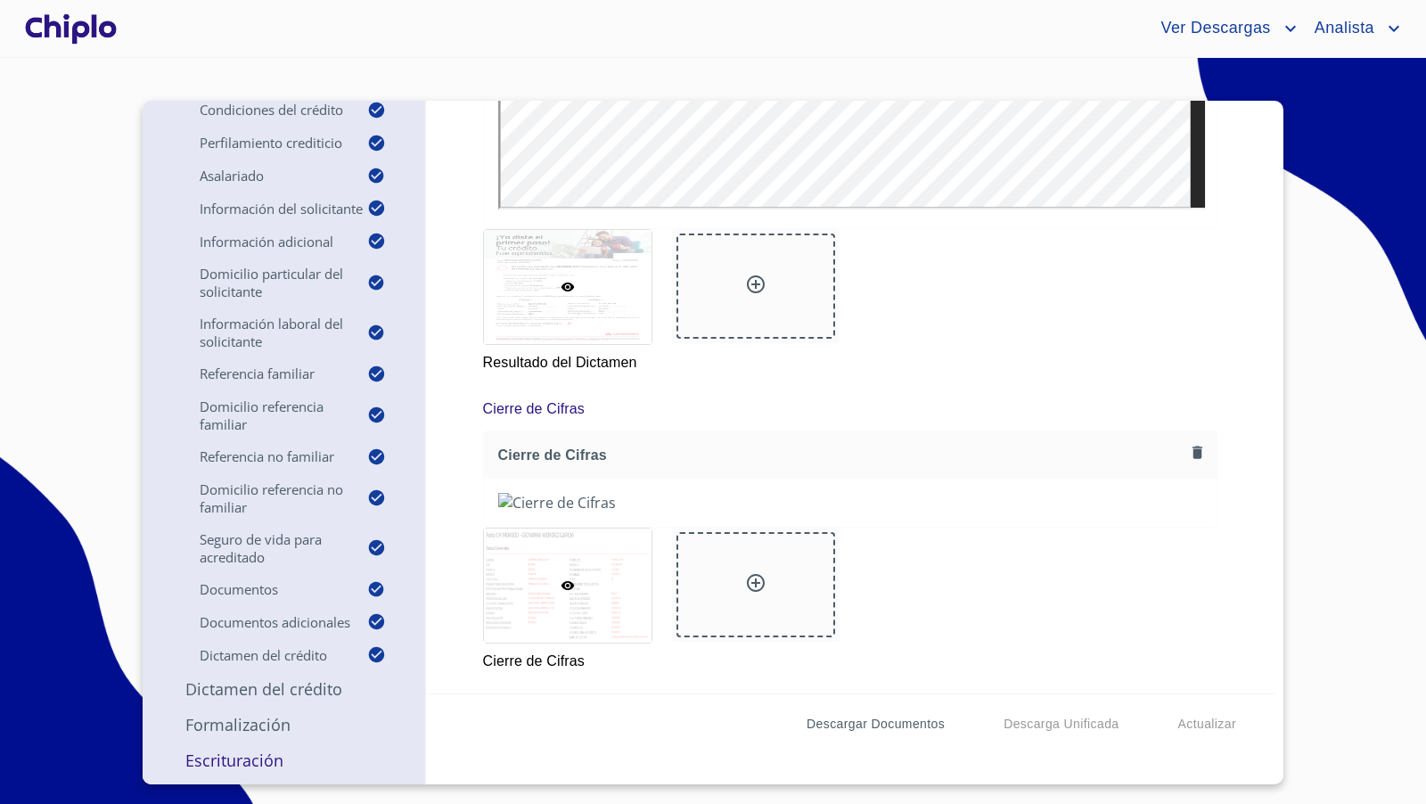
click at [875, 723] on span "Descargar Documentos" at bounding box center [875, 724] width 138 height 22
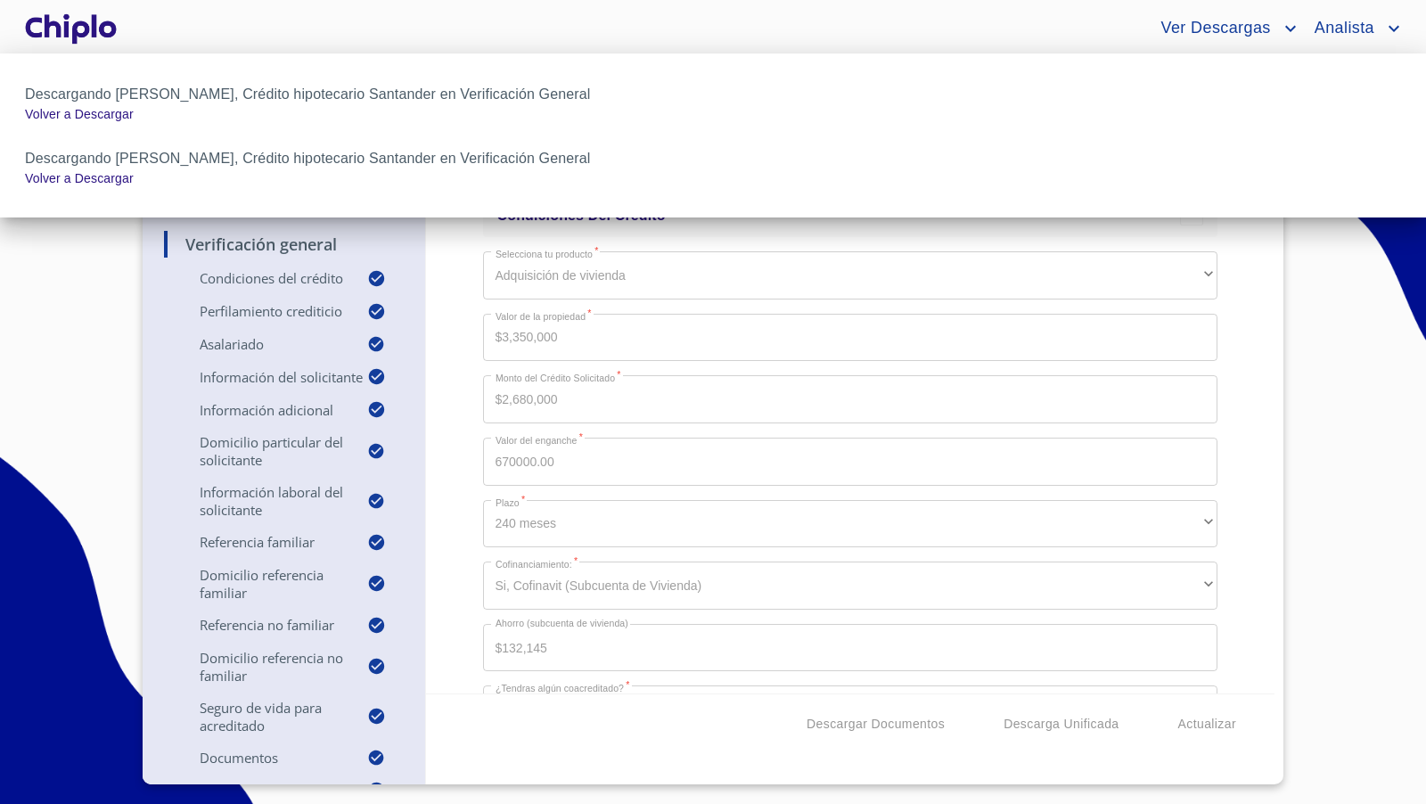
scroll to position [18757, 0]
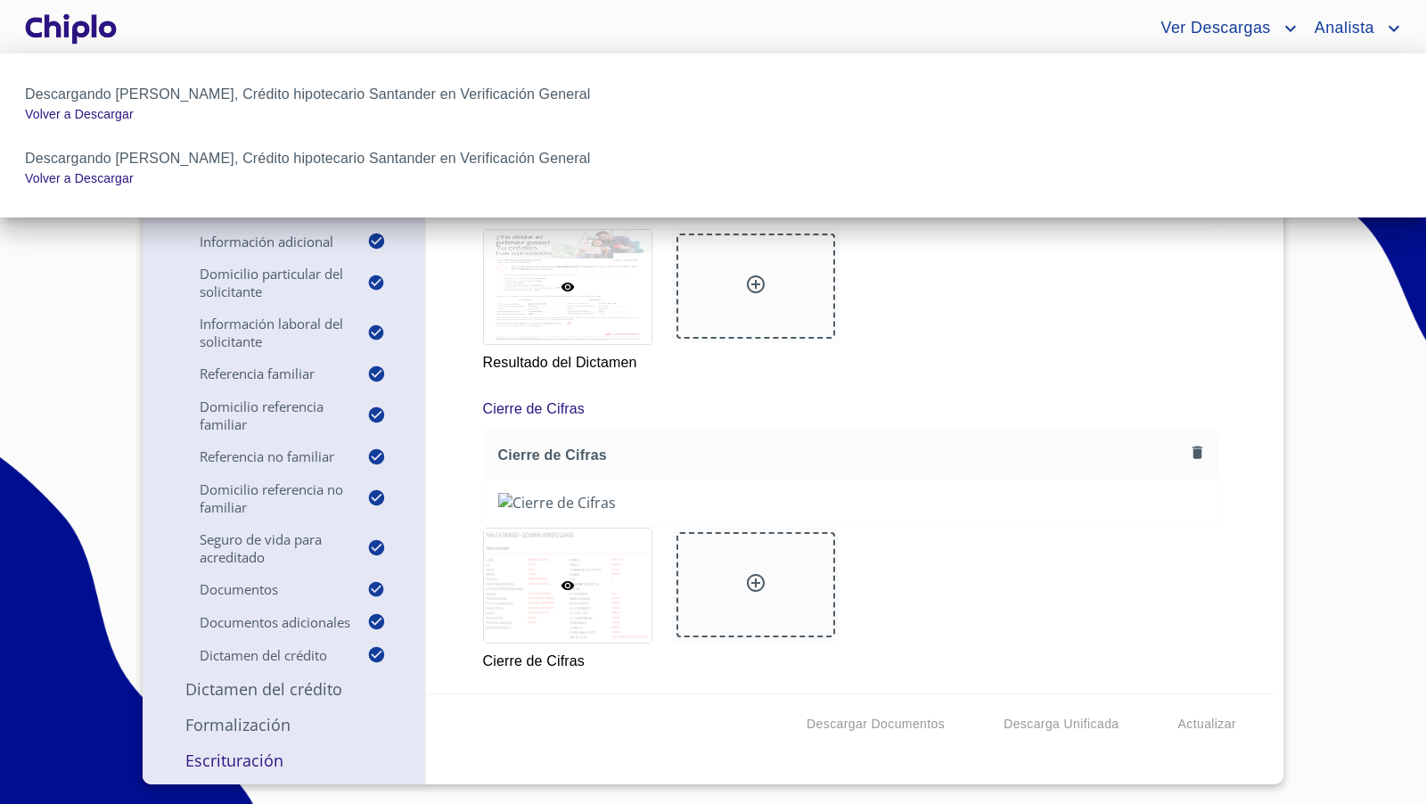
click at [1230, 473] on div at bounding box center [713, 402] width 1426 height 804
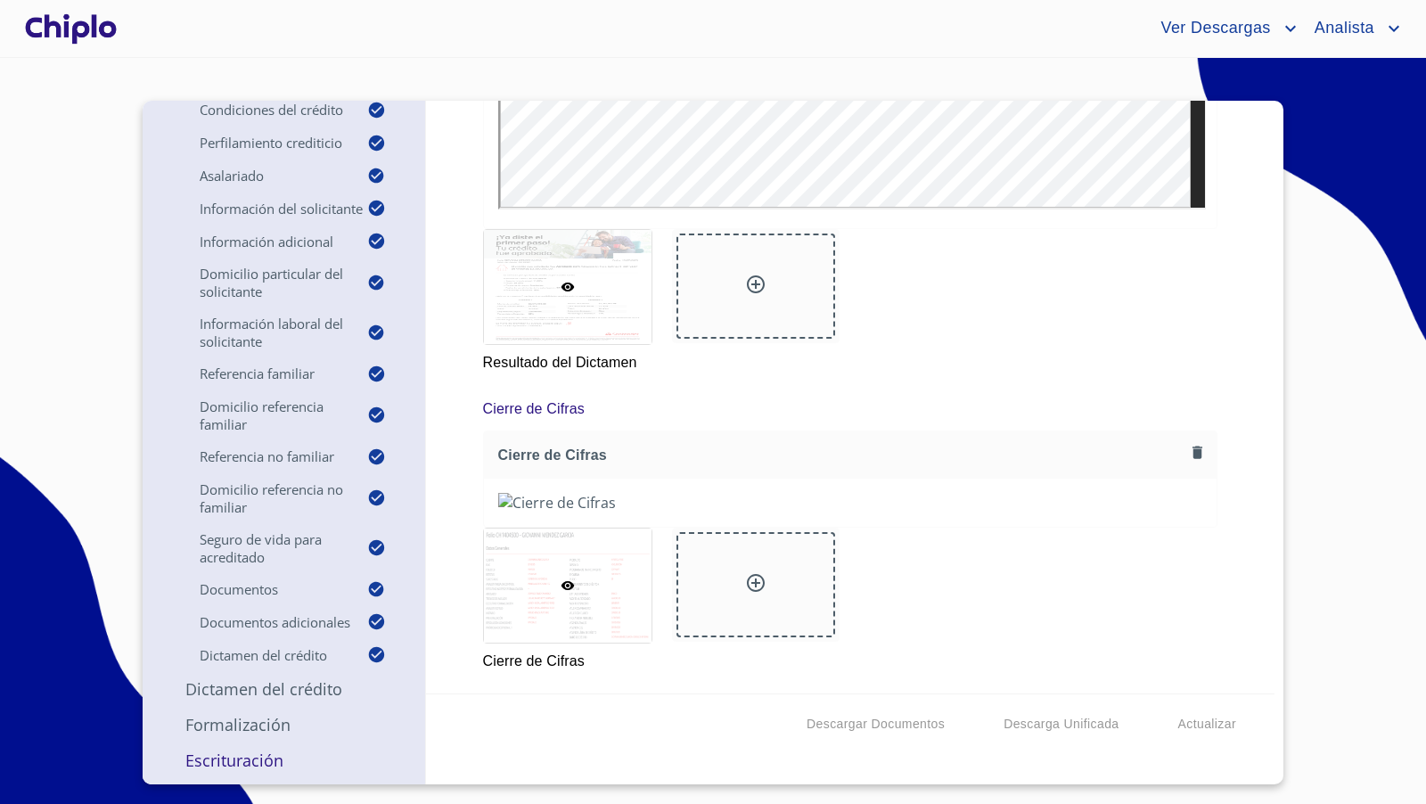
click at [259, 757] on p "Escrituración" at bounding box center [284, 759] width 240 height 21
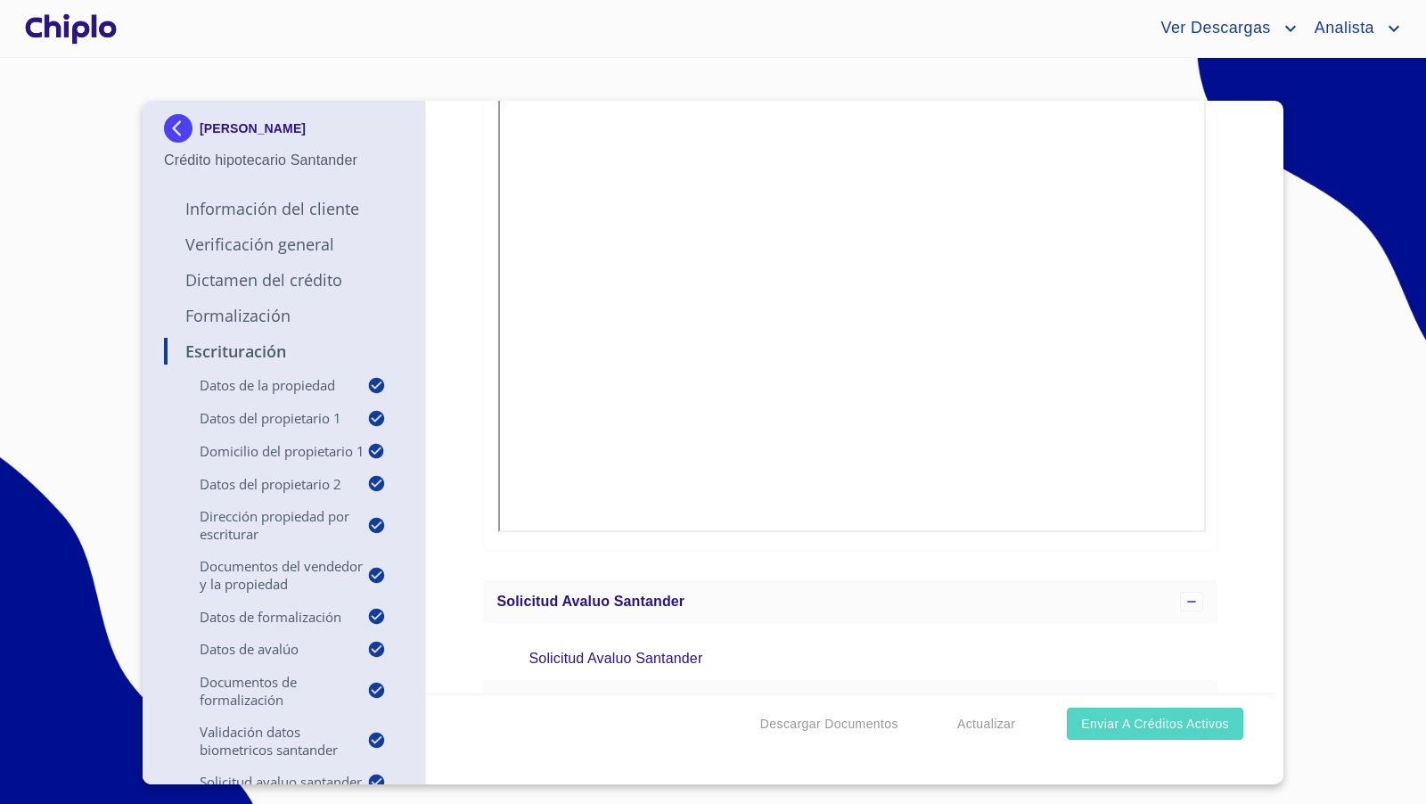
scroll to position [6512, 0]
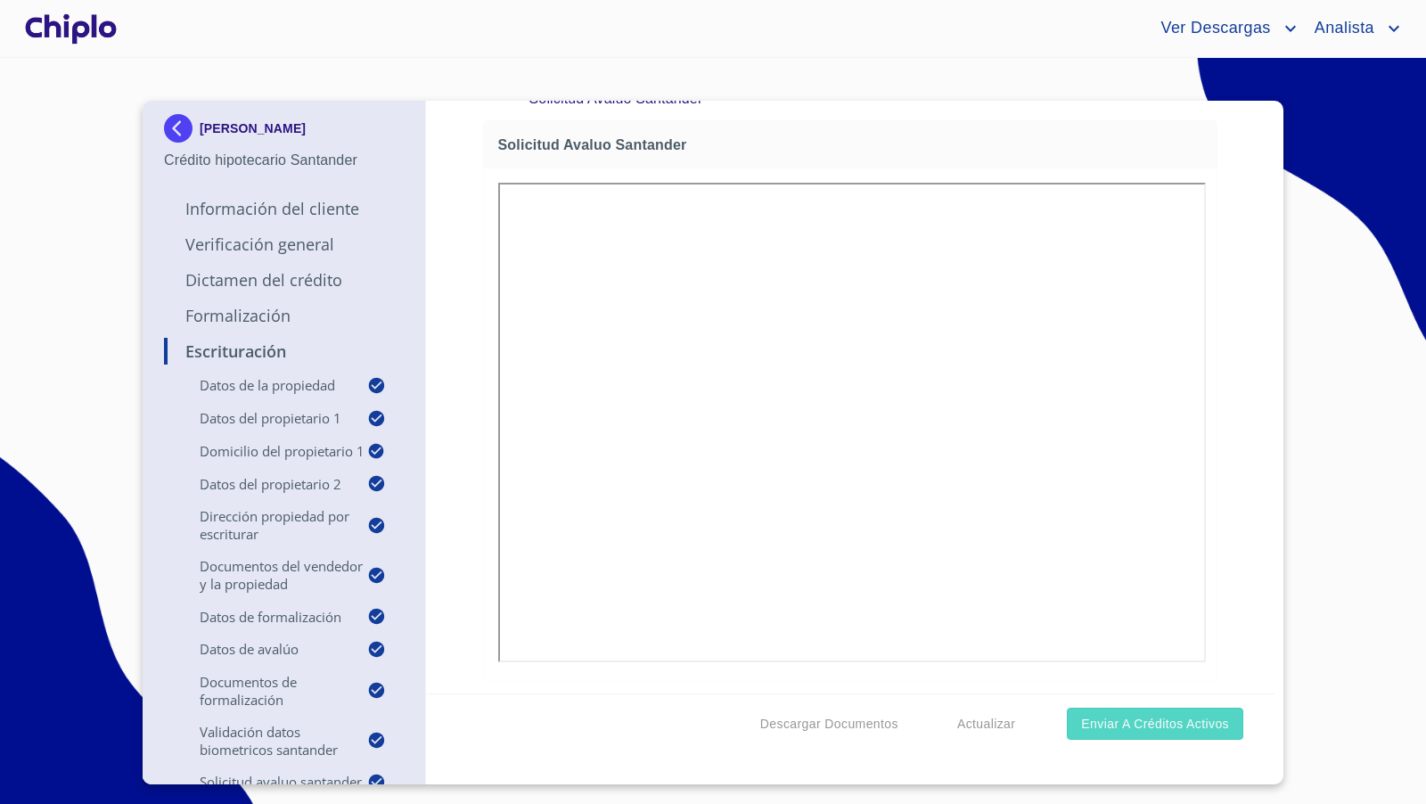
click at [1118, 723] on span "Enviar a Créditos Activos" at bounding box center [1155, 724] width 148 height 22
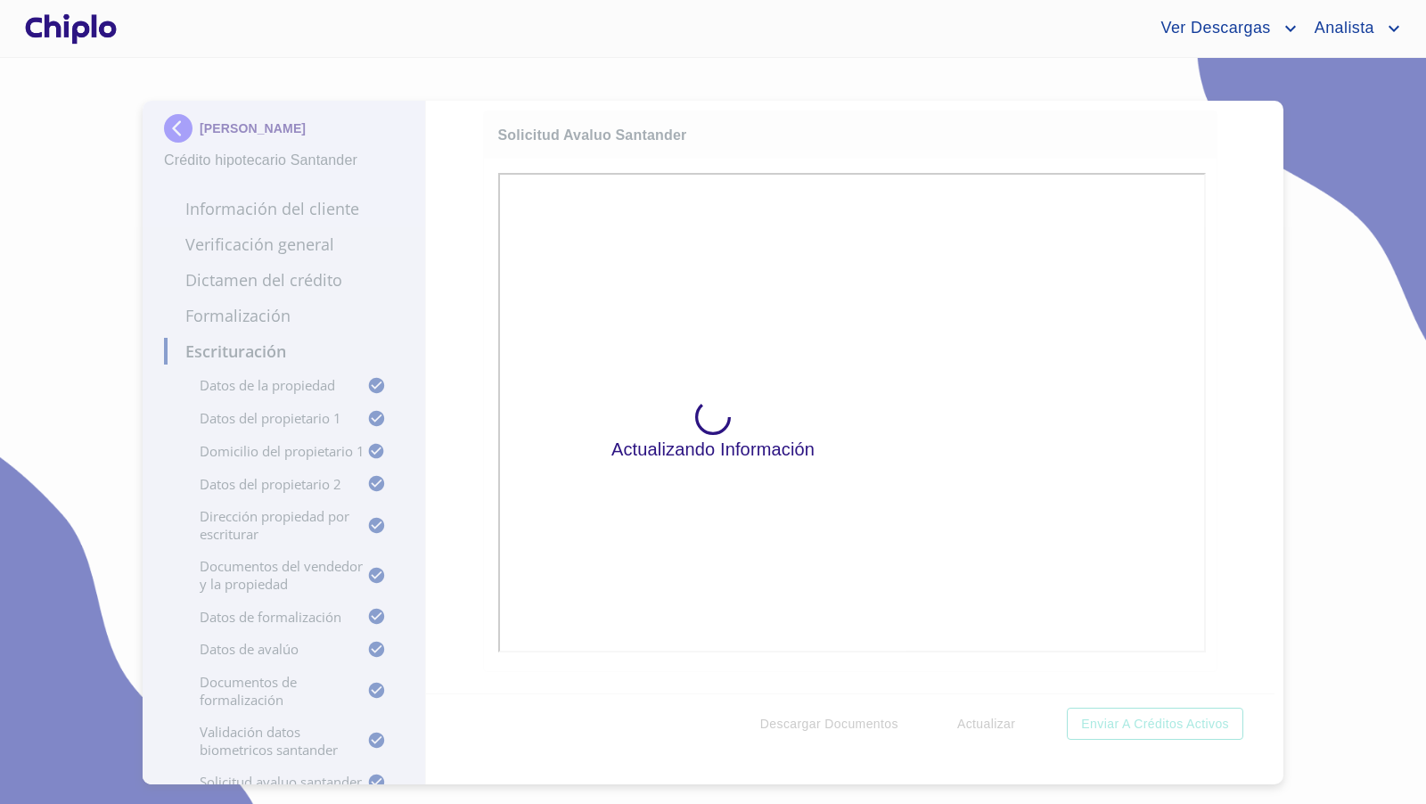
scroll to position [0, 0]
click at [1231, 339] on div "Actualizando Información" at bounding box center [713, 431] width 1426 height 746
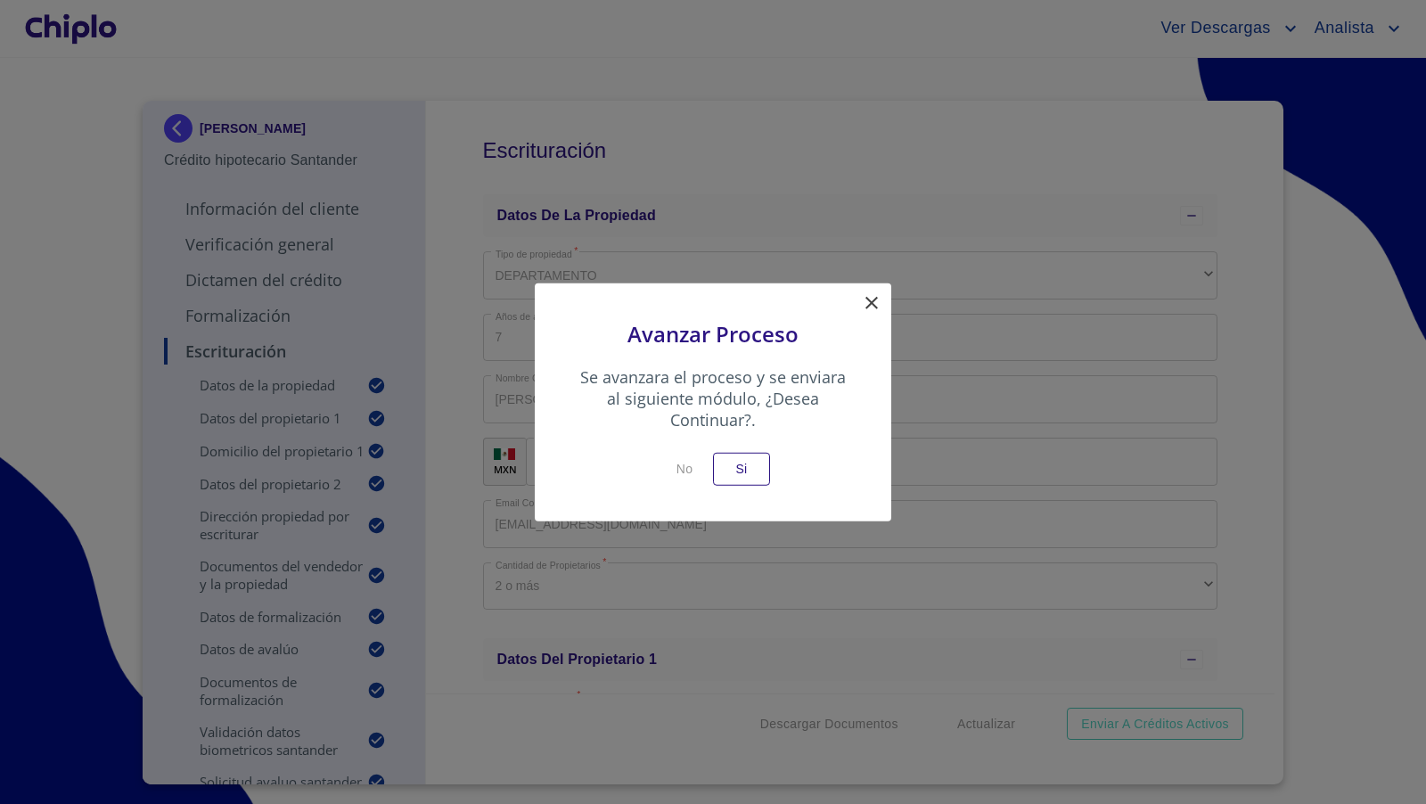
scroll to position [15004, 0]
click at [746, 470] on span "Si" at bounding box center [741, 469] width 29 height 22
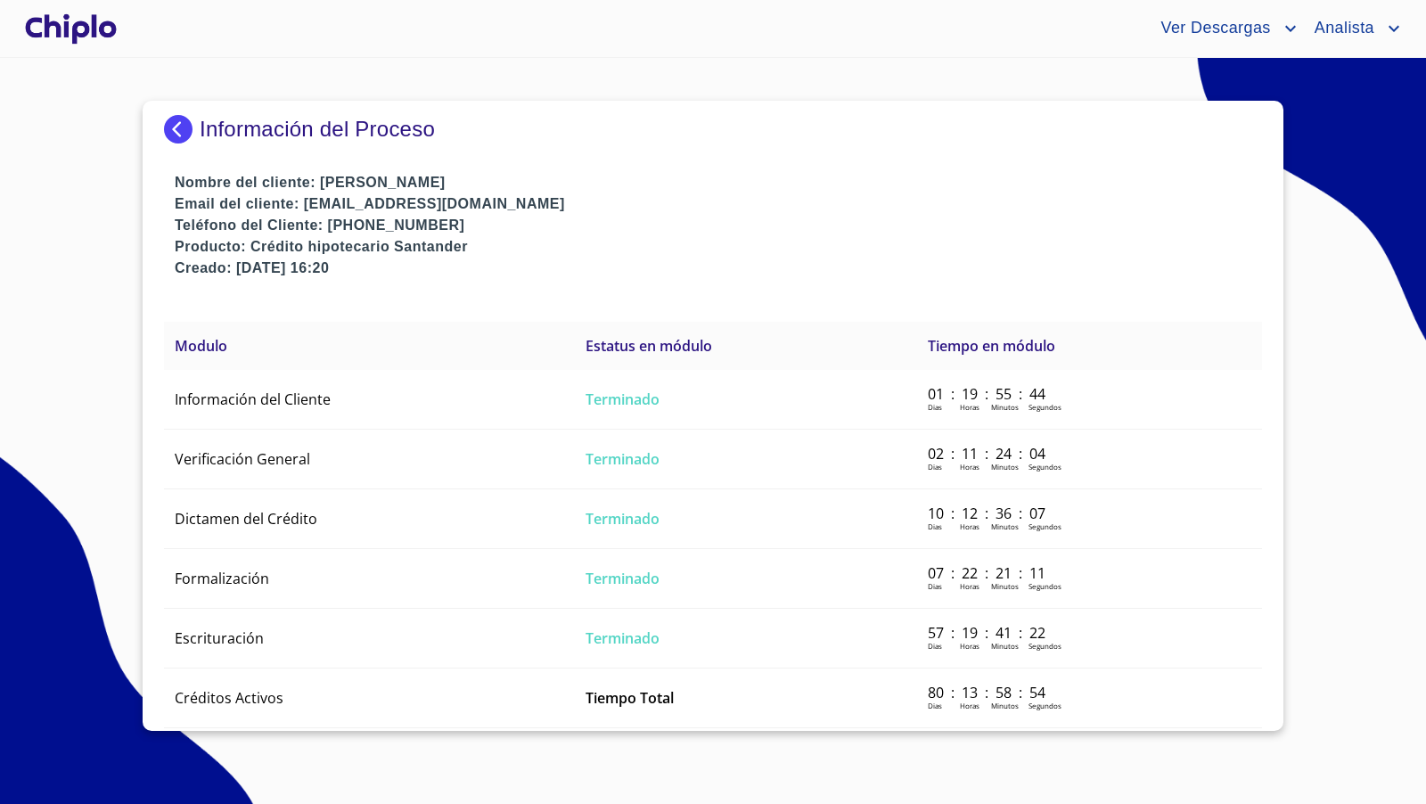
click at [72, 30] on div at bounding box center [70, 28] width 99 height 57
